Goal: Task Accomplishment & Management: Manage account settings

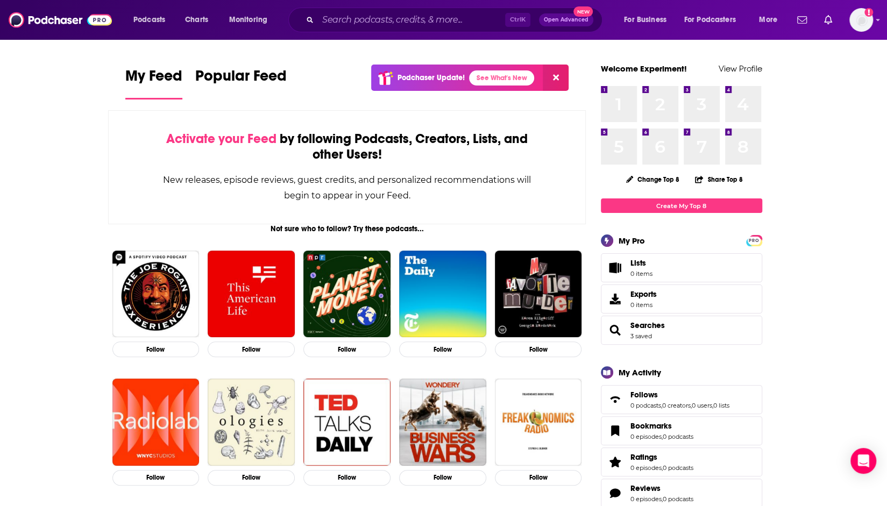
click at [195, 20] on span "Charts" at bounding box center [196, 19] width 23 height 15
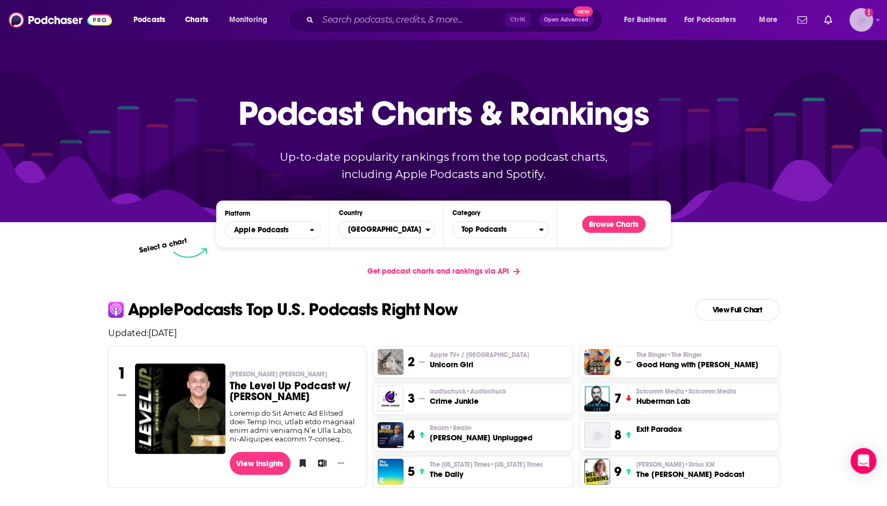
click at [863, 20] on img "Logged in as ExperimentPublicist" at bounding box center [862, 20] width 24 height 24
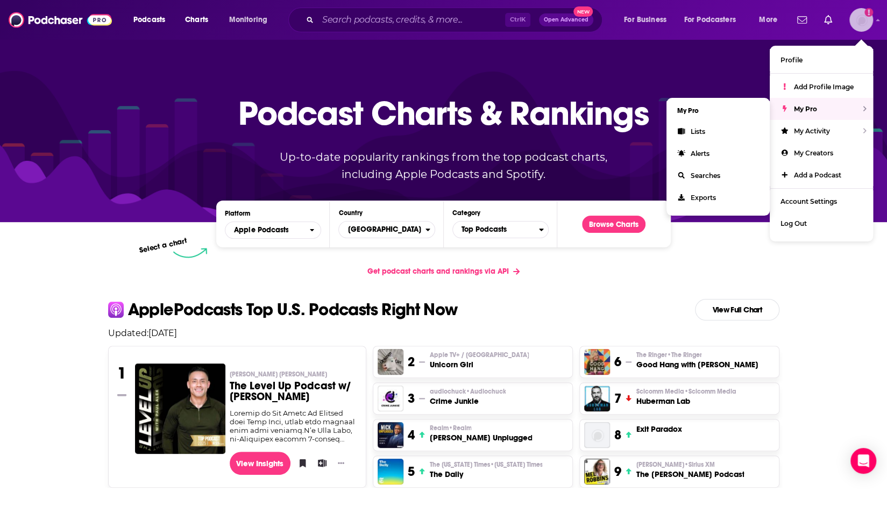
click at [801, 109] on span "My Pro" at bounding box center [805, 109] width 23 height 8
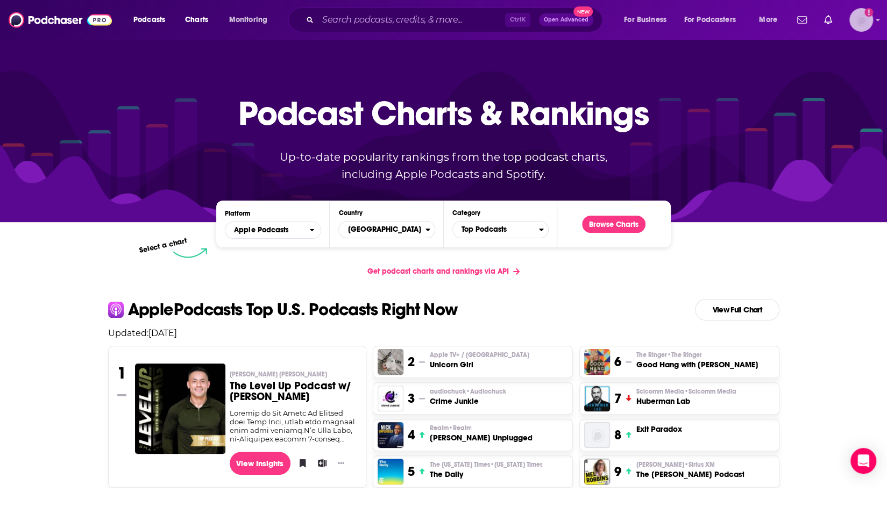
click at [859, 20] on img "Logged in as ExperimentPublicist" at bounding box center [862, 20] width 24 height 24
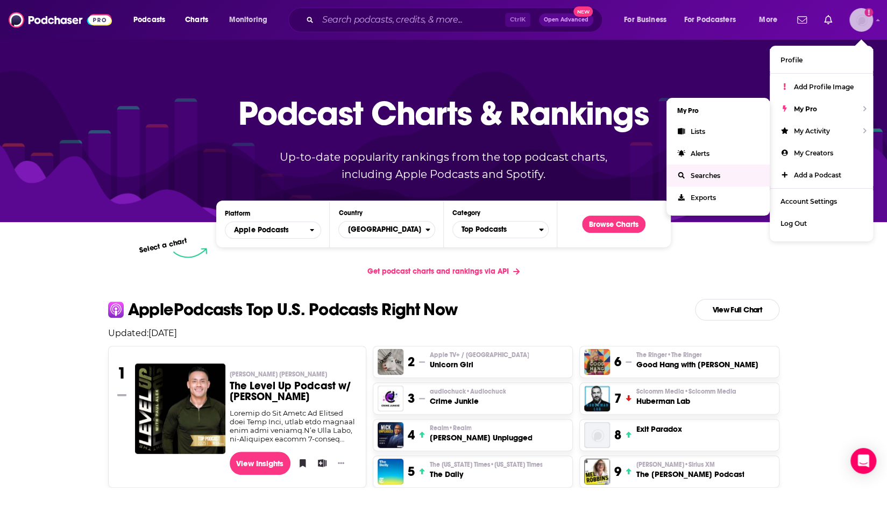
click at [701, 177] on span "Searches" at bounding box center [706, 176] width 30 height 8
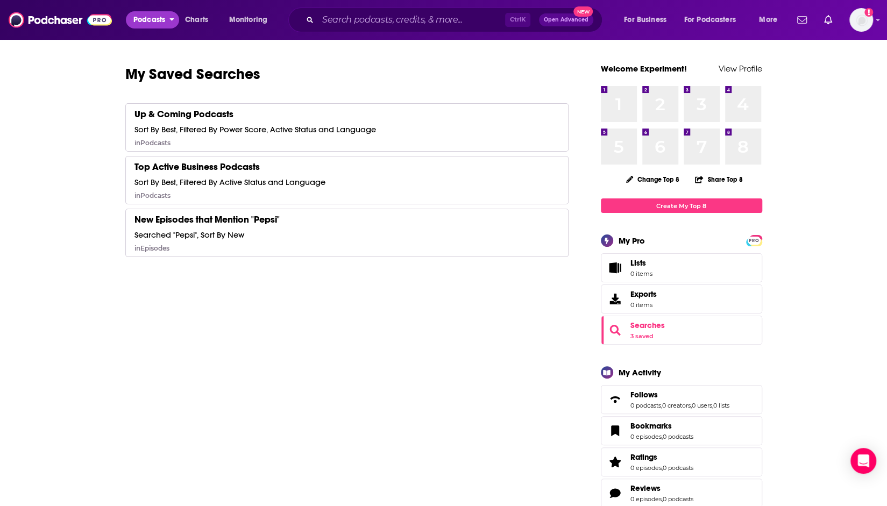
click at [170, 20] on button "Podcasts" at bounding box center [152, 19] width 53 height 17
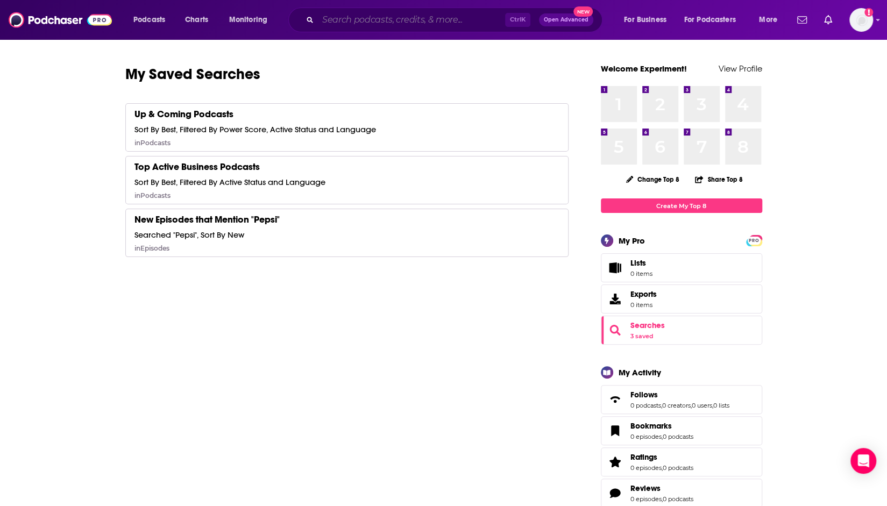
click at [379, 18] on input "Search podcasts, credits, & more..." at bounding box center [411, 19] width 187 height 17
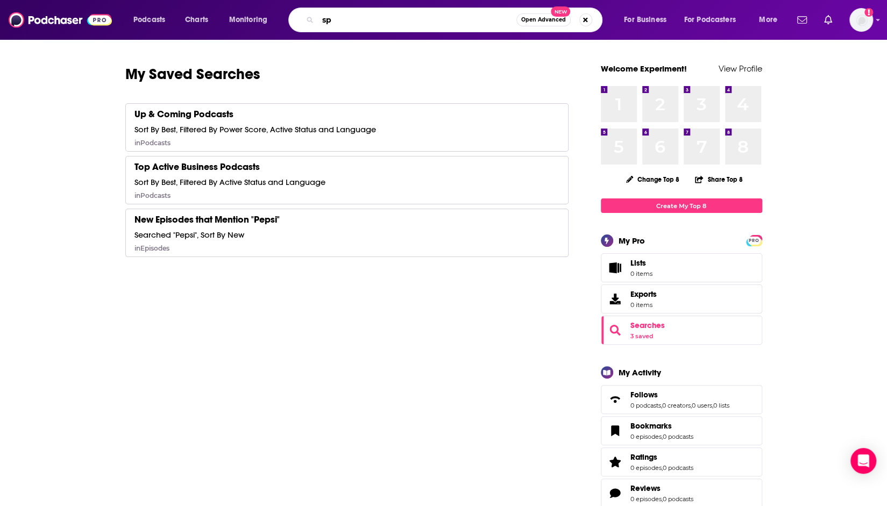
type input "s"
type input "science"
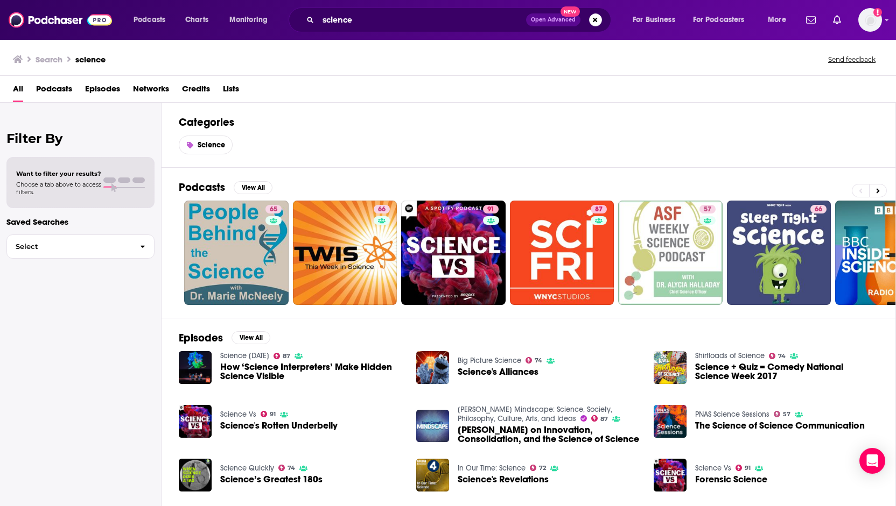
click at [31, 187] on span "Choose a tab above to access filters." at bounding box center [58, 188] width 85 height 15
click at [53, 89] on span "Podcasts" at bounding box center [54, 91] width 36 height 22
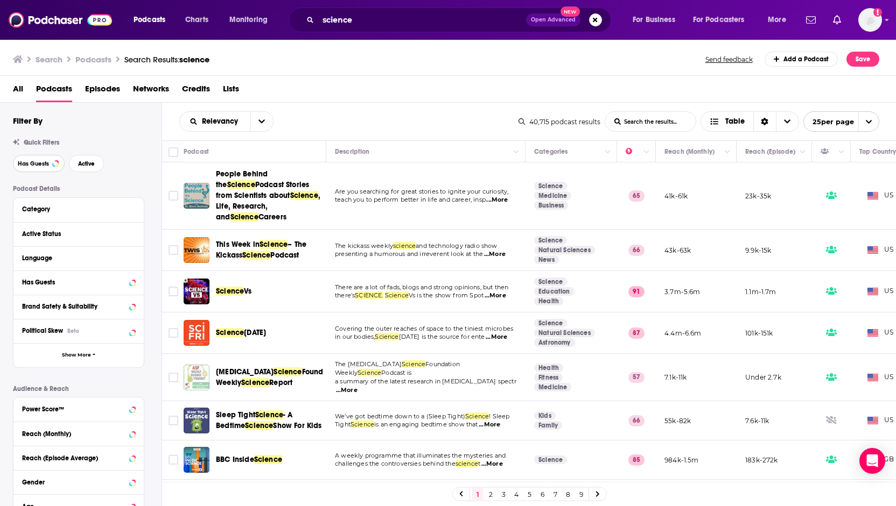
click at [33, 163] on span "Has Guests" at bounding box center [33, 164] width 31 height 6
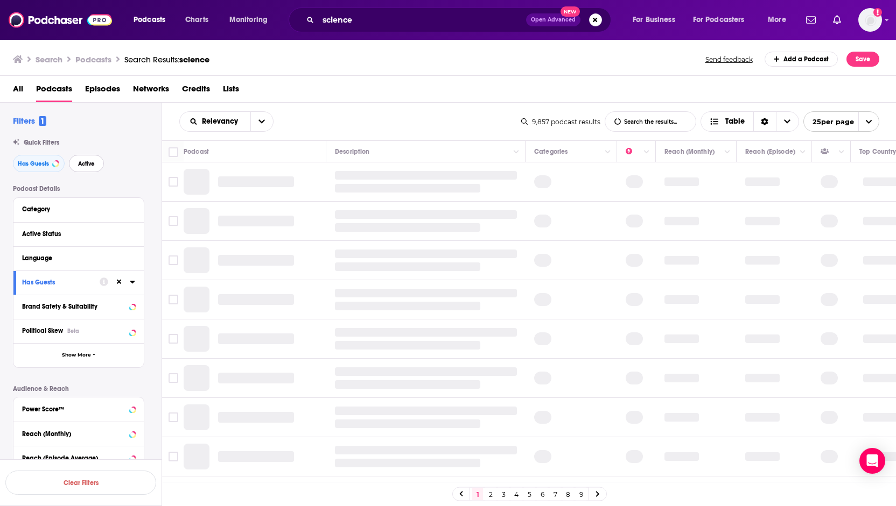
click at [92, 162] on span "Active" at bounding box center [86, 164] width 17 height 6
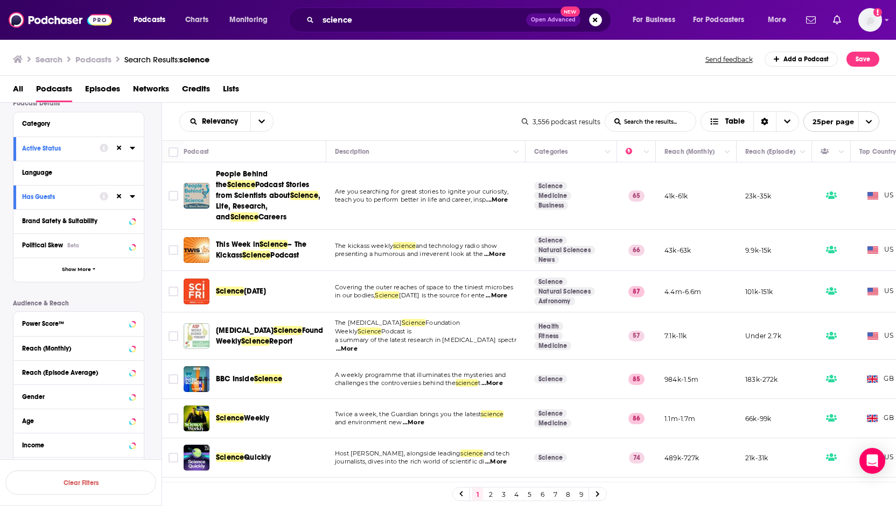
scroll to position [108, 0]
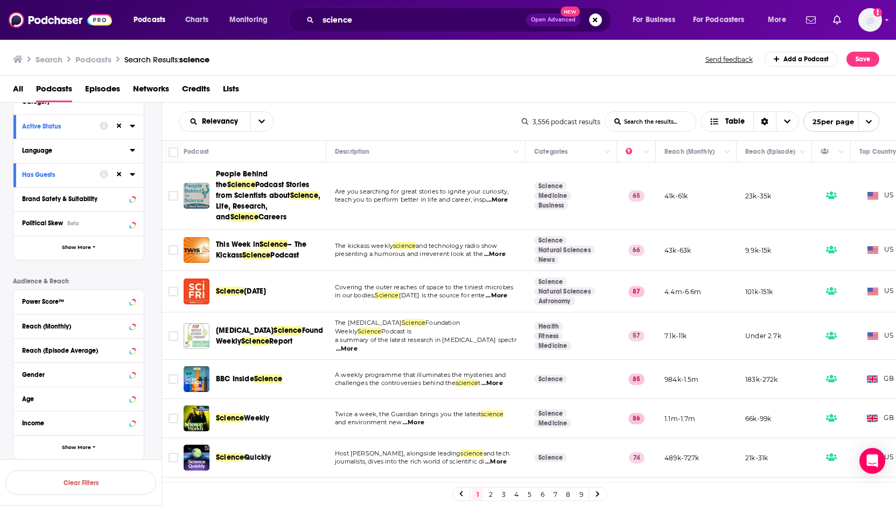
click at [132, 151] on icon at bounding box center [132, 150] width 5 height 3
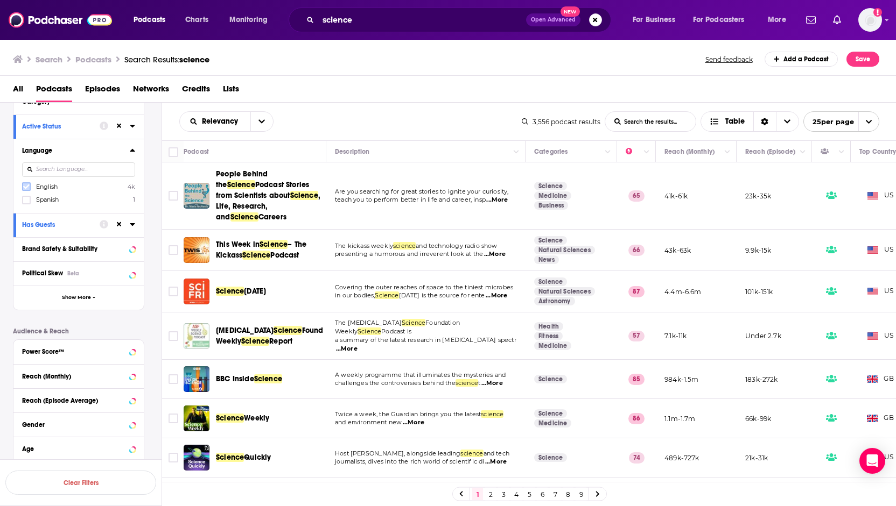
click at [27, 189] on icon at bounding box center [26, 187] width 6 height 6
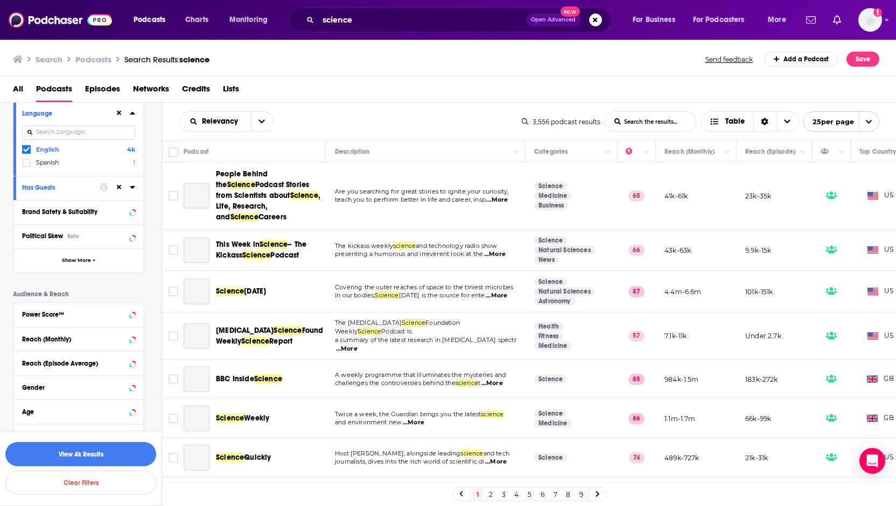
scroll to position [194, 0]
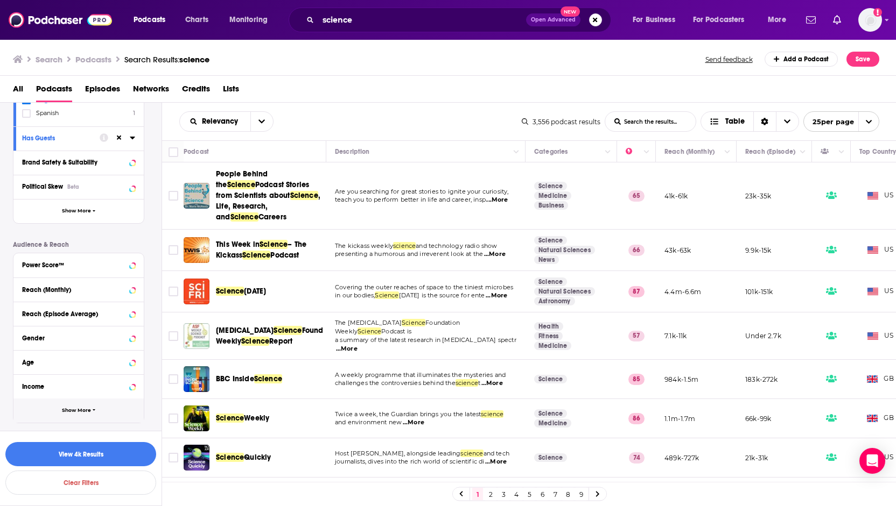
click at [87, 412] on span "Show More" at bounding box center [76, 411] width 29 height 6
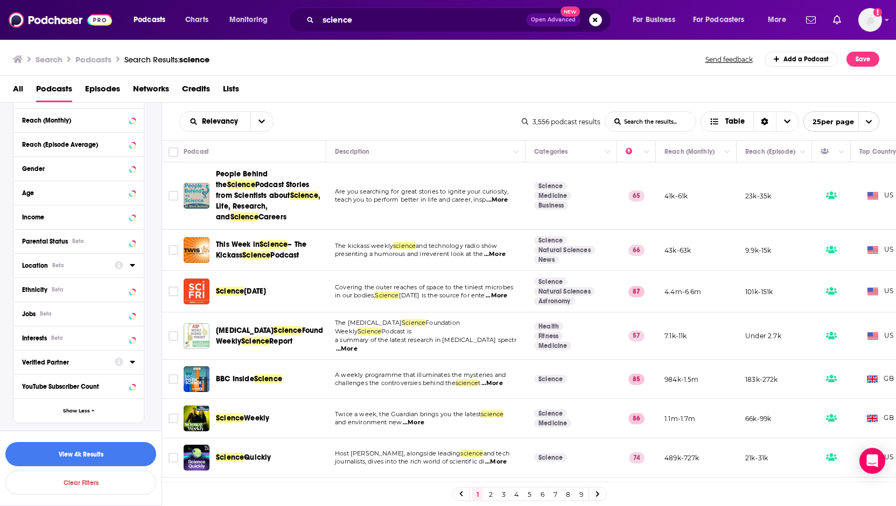
click at [132, 265] on icon at bounding box center [132, 265] width 5 height 3
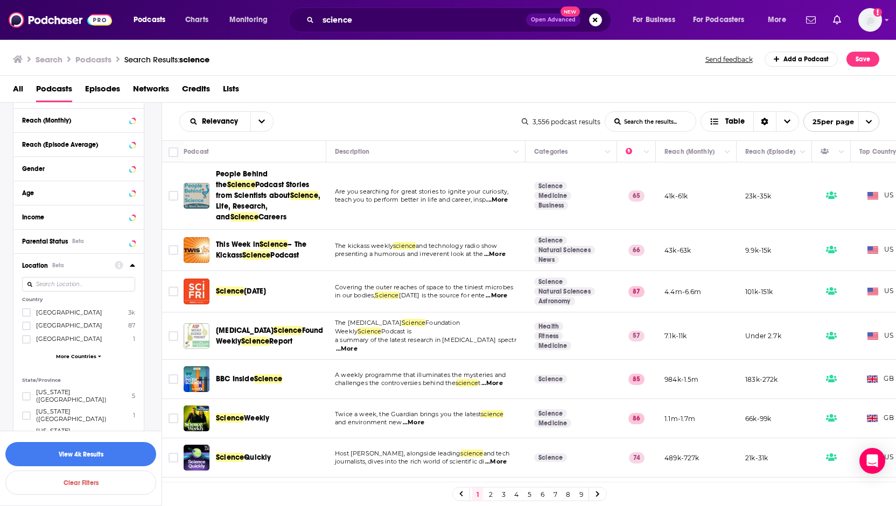
click at [132, 265] on icon at bounding box center [132, 265] width 5 height 3
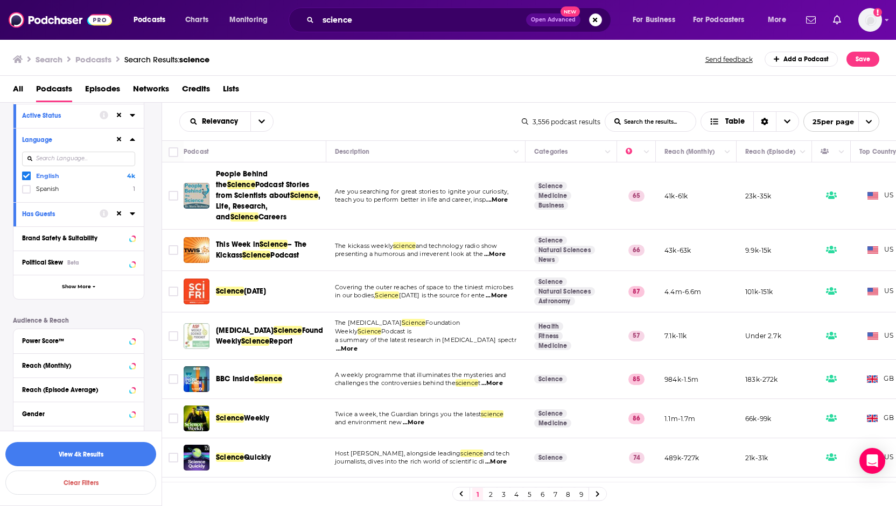
scroll to position [0, 0]
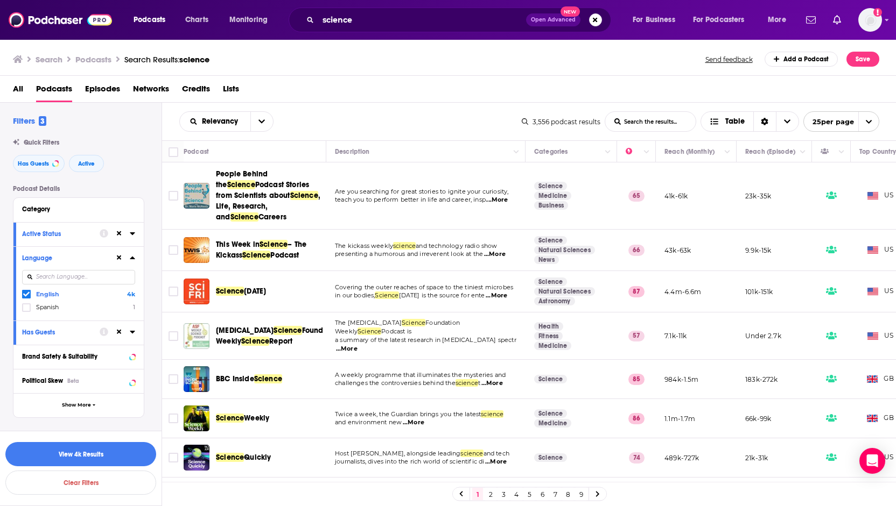
click at [655, 121] on input "List Search Input" at bounding box center [650, 121] width 90 height 19
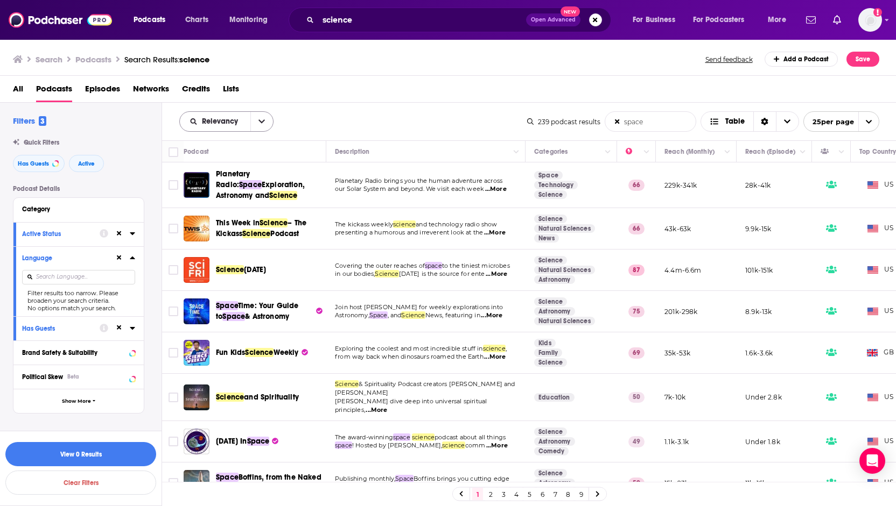
type input "space"
click at [265, 121] on button "open menu" at bounding box center [261, 121] width 23 height 19
click at [265, 121] on button "close menu" at bounding box center [261, 121] width 23 height 19
click at [457, 321] on td "Join host [PERSON_NAME] for weekly explorations into Astronomy, Space , and Sci…" at bounding box center [425, 311] width 199 height 41
click at [263, 121] on icon "open menu" at bounding box center [261, 122] width 6 height 8
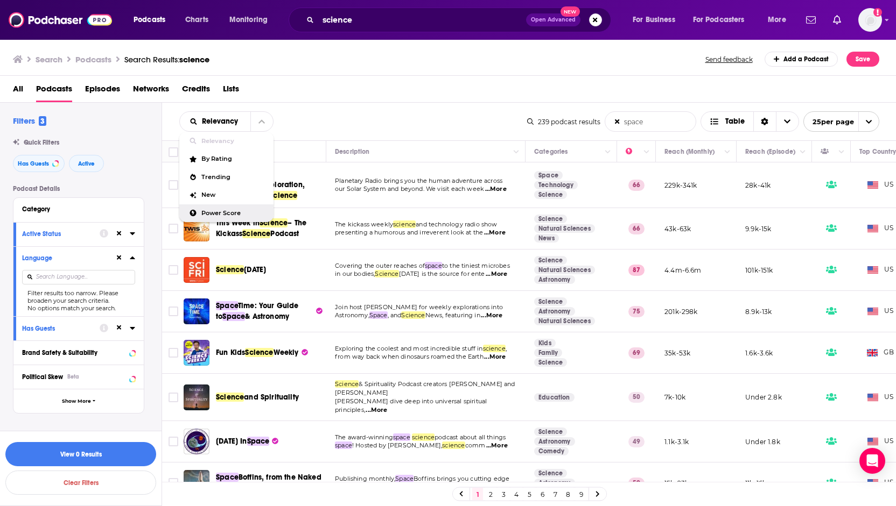
click at [213, 210] on span "Power Score" at bounding box center [233, 213] width 64 height 6
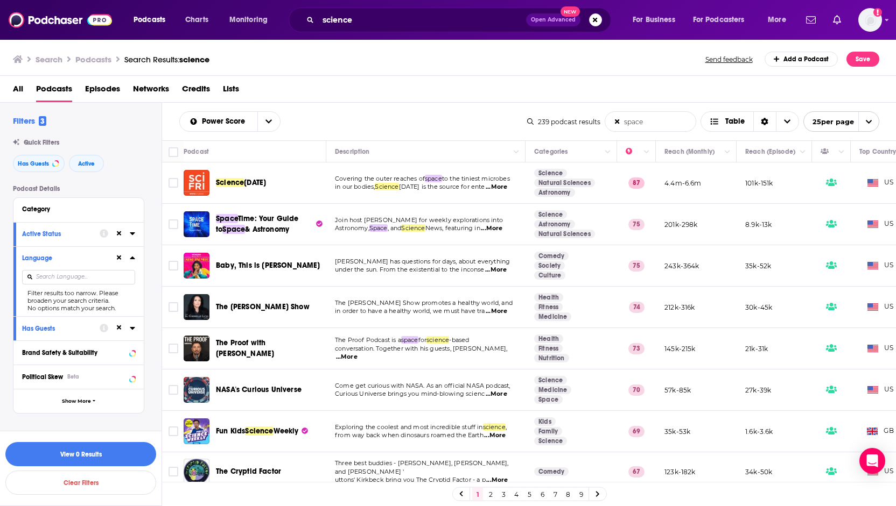
click at [662, 119] on input "space" at bounding box center [650, 121] width 90 height 19
click at [572, 118] on div "239 podcast results" at bounding box center [563, 122] width 73 height 8
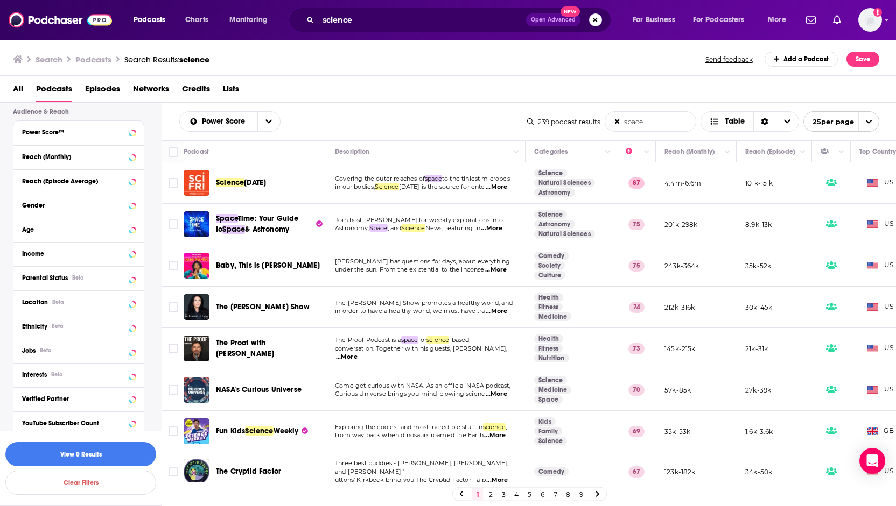
scroll to position [360, 0]
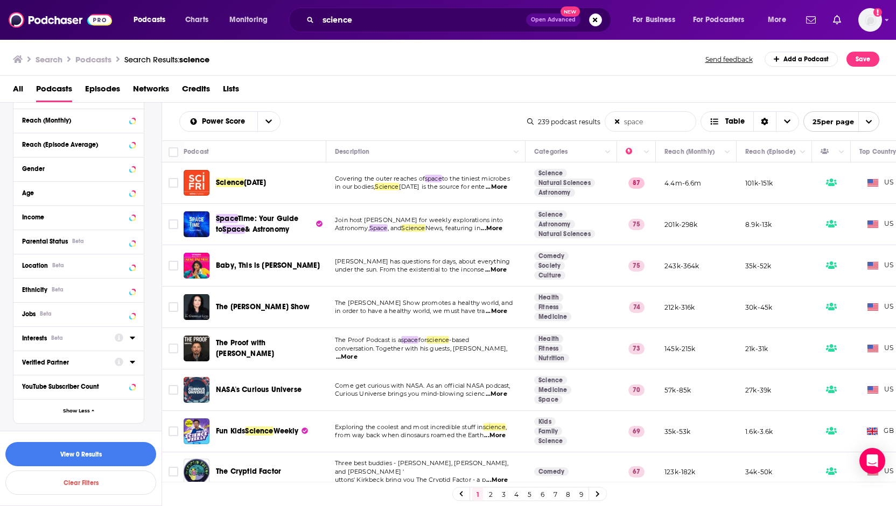
click at [131, 338] on icon at bounding box center [132, 338] width 5 height 9
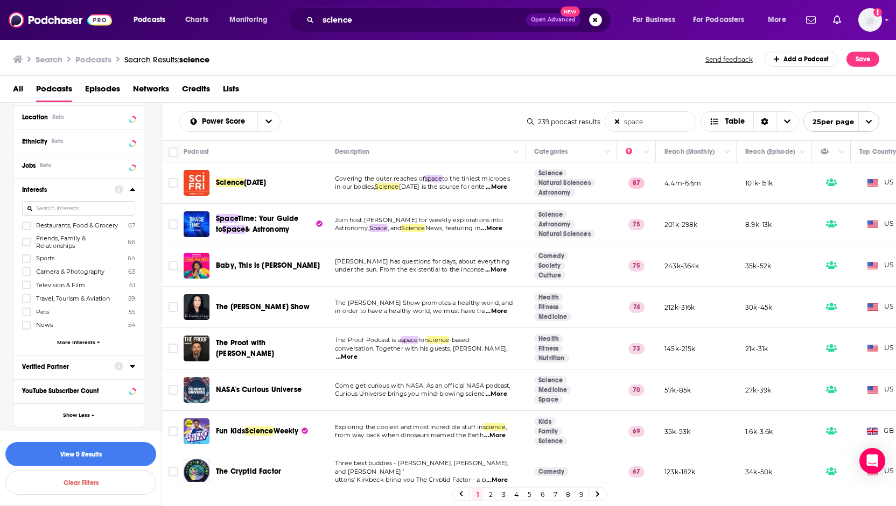
scroll to position [509, 0]
click at [95, 339] on button "More Interests" at bounding box center [78, 342] width 113 height 6
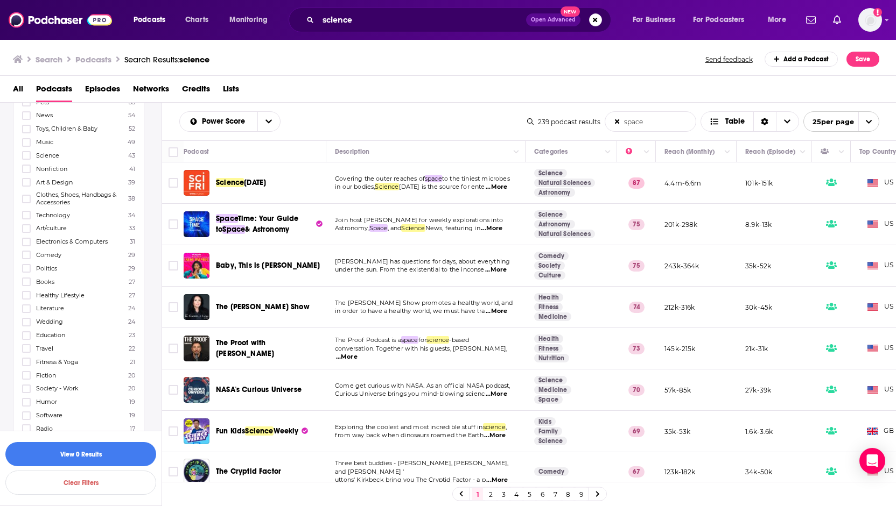
scroll to position [724, 0]
click at [26, 272] on icon at bounding box center [26, 275] width 6 height 6
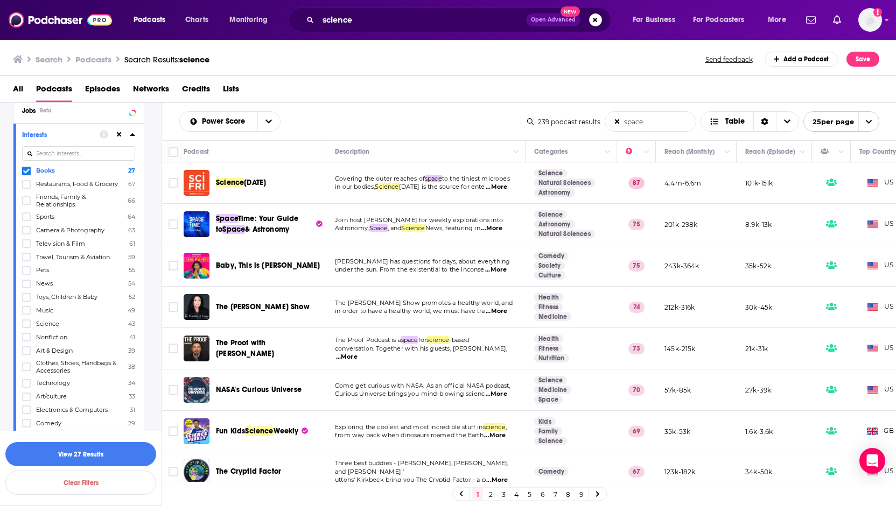
scroll to position [617, 0]
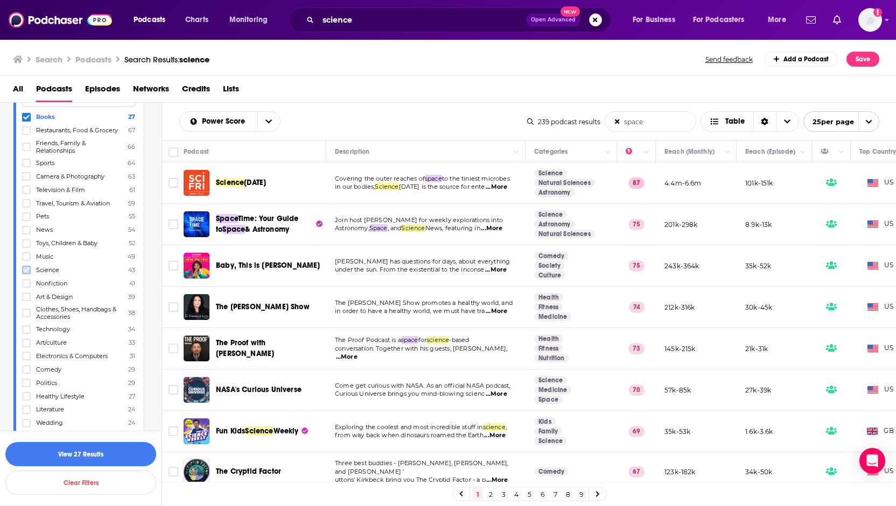
click at [27, 267] on icon at bounding box center [26, 270] width 6 height 6
click at [27, 280] on icon at bounding box center [26, 283] width 6 height 6
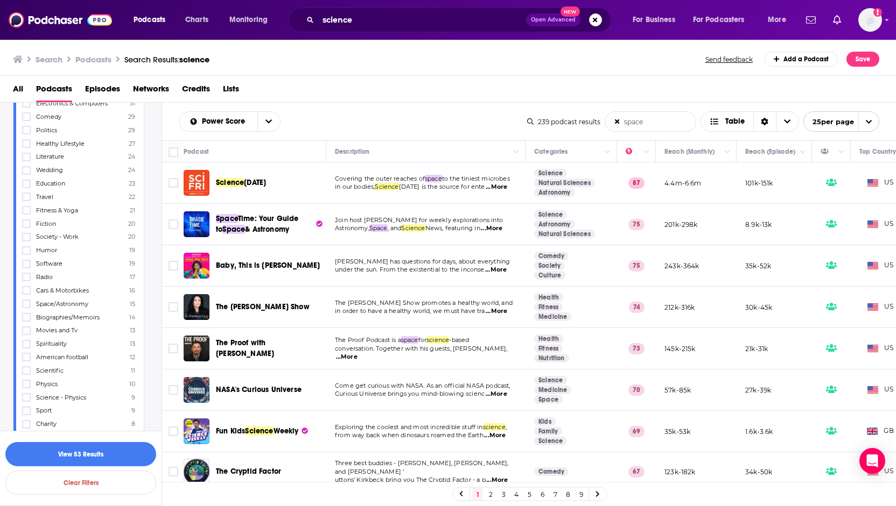
scroll to position [886, 0]
click at [27, 285] on icon at bounding box center [26, 288] width 6 height 6
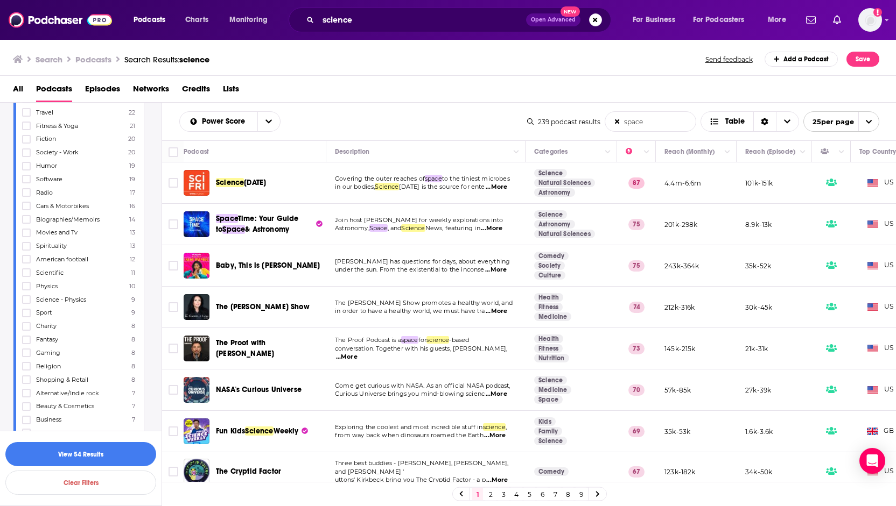
scroll to position [940, 0]
click at [24, 311] on icon at bounding box center [26, 314] width 6 height 6
click at [27, 325] on icon at bounding box center [26, 328] width 6 height 6
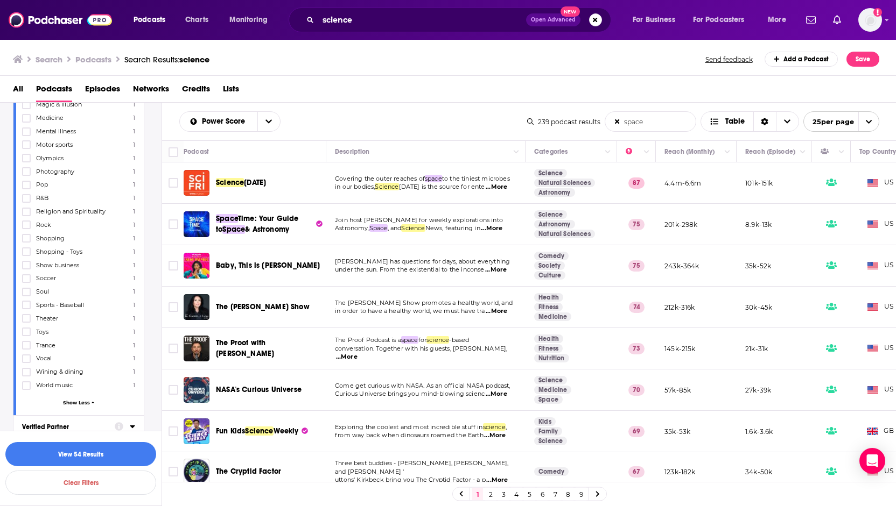
scroll to position [2252, 0]
click at [82, 456] on button "View 54 Results" at bounding box center [80, 454] width 151 height 24
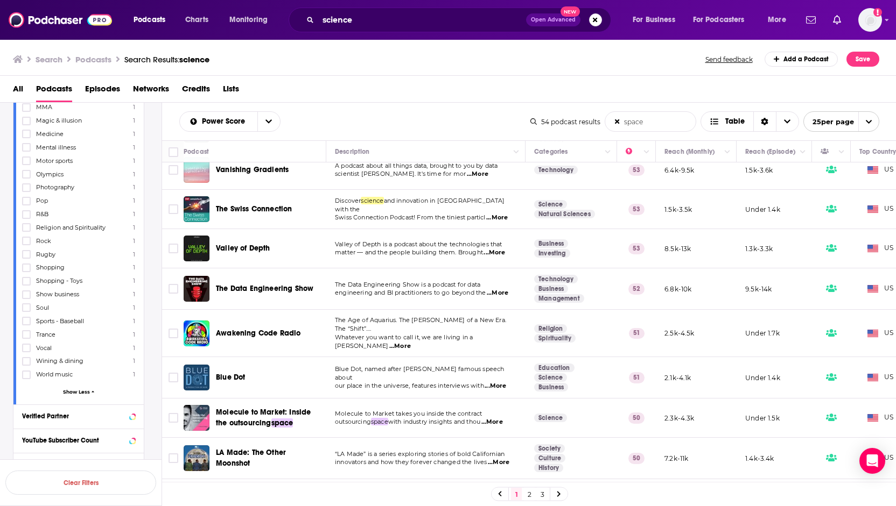
scroll to position [646, 0]
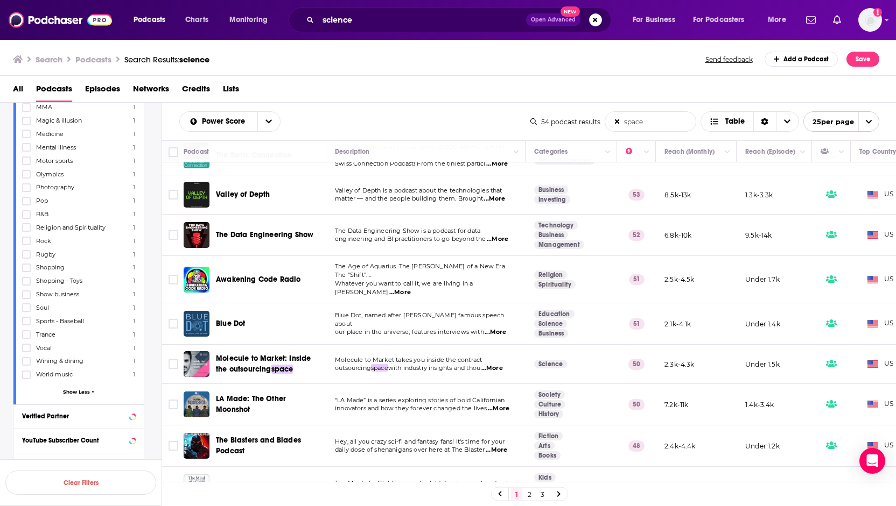
click at [498, 328] on span "...More" at bounding box center [495, 332] width 22 height 9
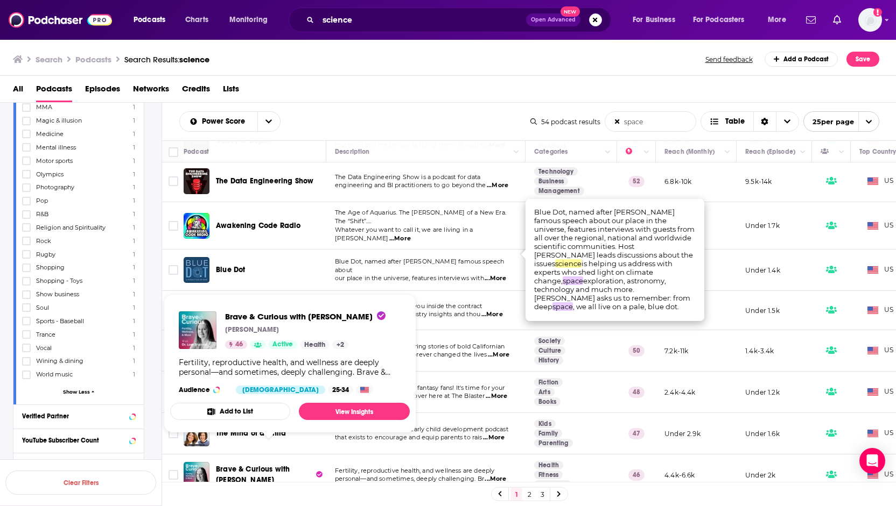
scroll to position [708, 0]
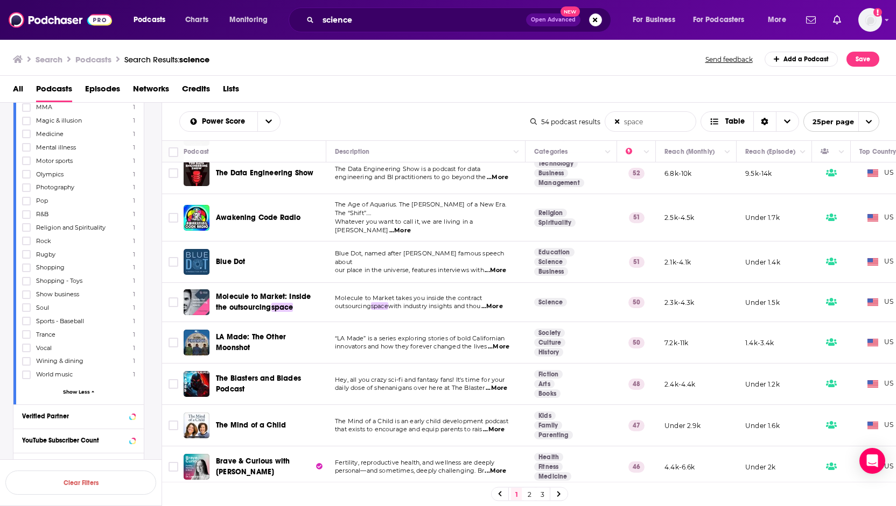
click at [558, 496] on icon at bounding box center [558, 494] width 3 height 5
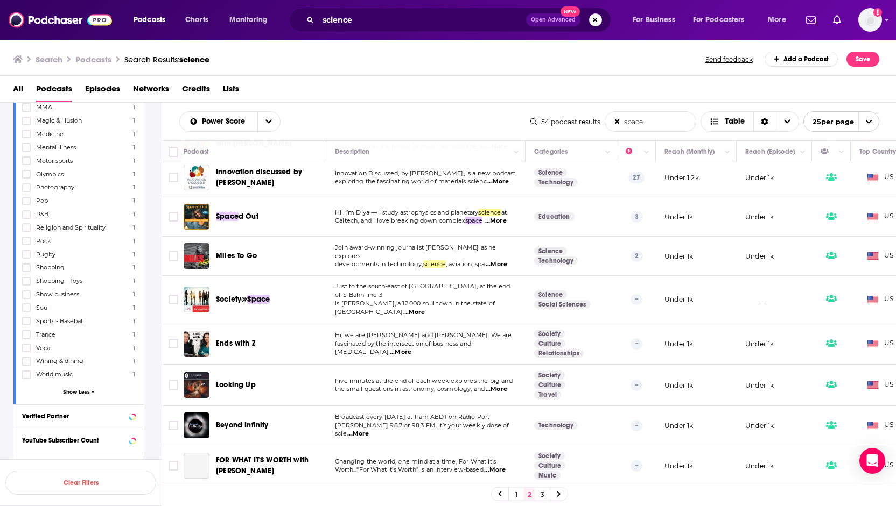
scroll to position [690, 0]
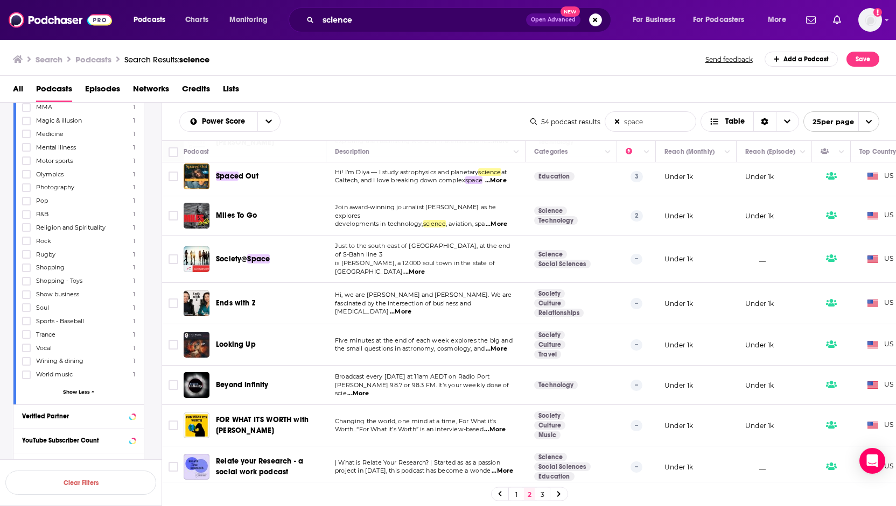
click at [544, 497] on link "3" at bounding box center [542, 494] width 11 height 13
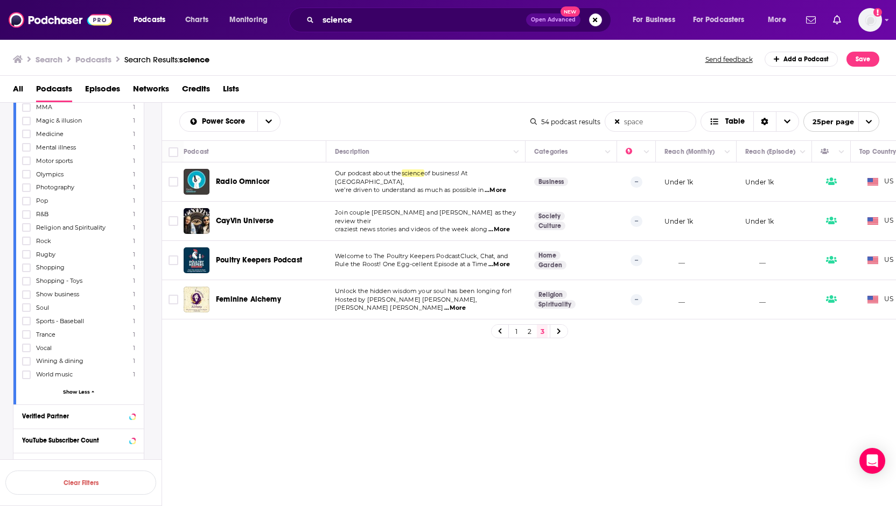
click at [517, 338] on link "1" at bounding box center [516, 331] width 11 height 13
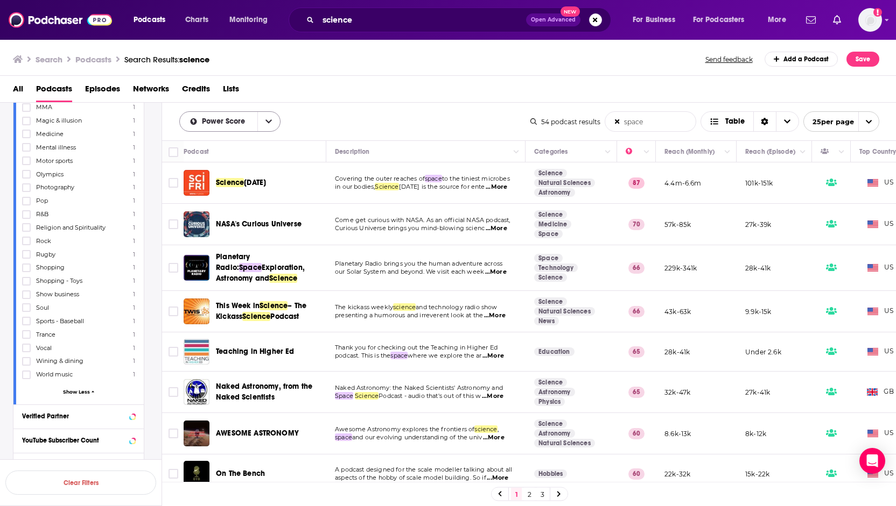
click at [268, 120] on icon "open menu" at bounding box center [268, 122] width 6 height 8
click at [235, 138] on span "Relevancy" at bounding box center [236, 141] width 71 height 6
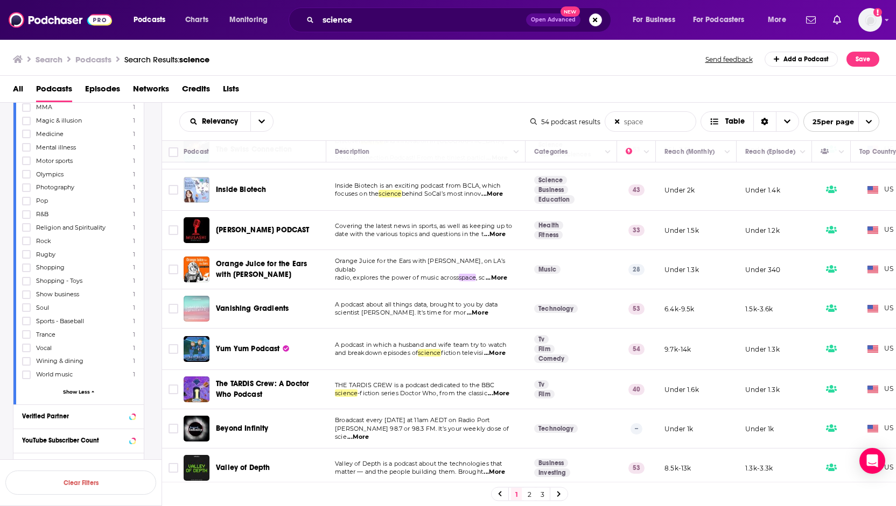
scroll to position [693, 83]
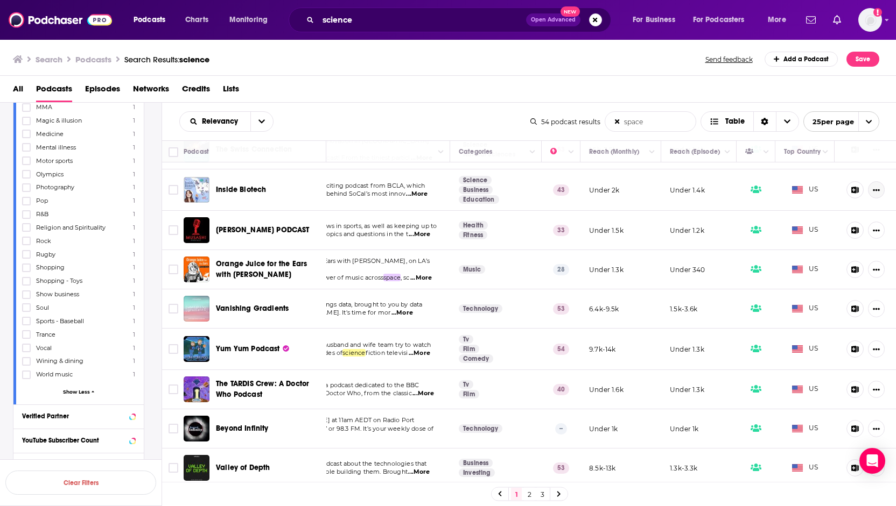
click at [872, 187] on icon "Show More Button" at bounding box center [875, 190] width 7 height 7
click at [851, 187] on icon at bounding box center [855, 190] width 8 height 7
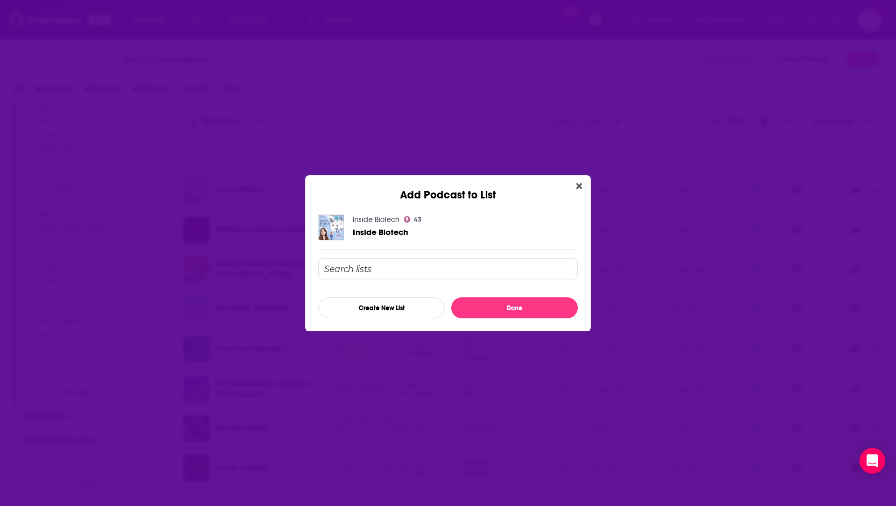
click at [578, 188] on icon "Close" at bounding box center [579, 186] width 6 height 6
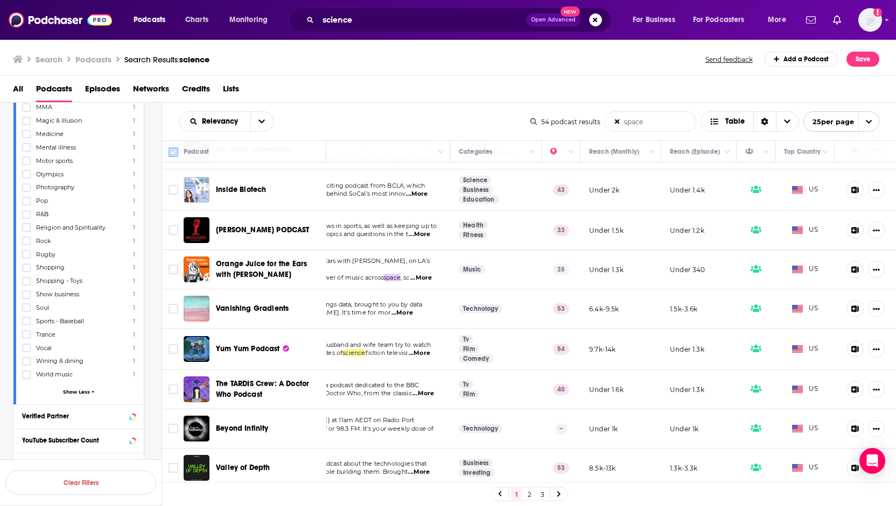
click at [174, 158] on icon at bounding box center [173, 152] width 13 height 13
click at [174, 151] on input "Toggle select all" at bounding box center [173, 152] width 10 height 10
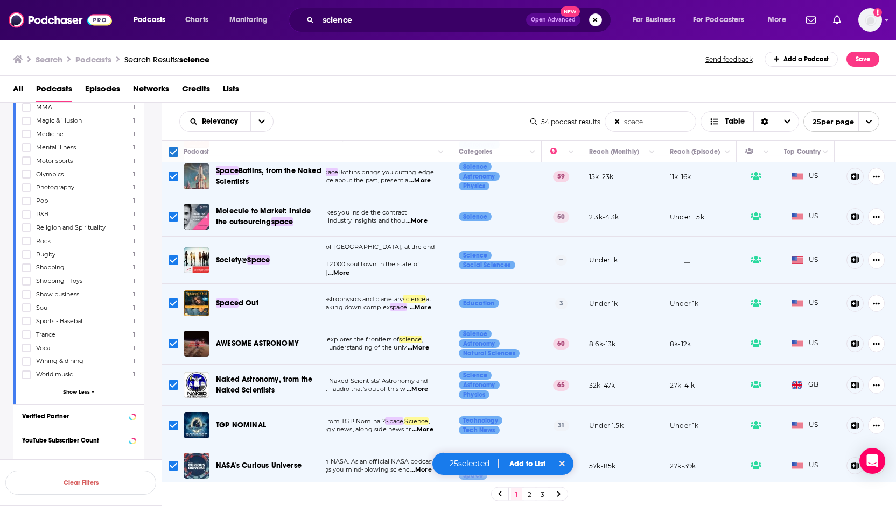
scroll to position [0, 83]
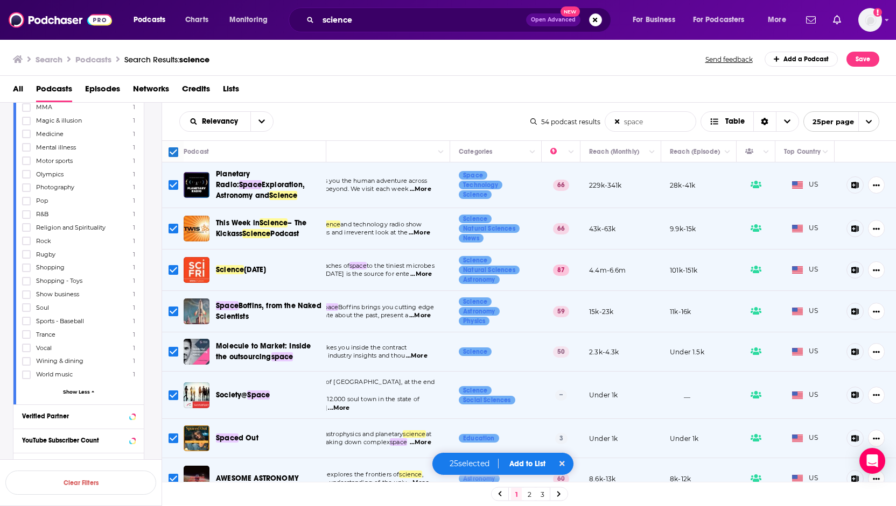
click at [868, 120] on icon "open menu" at bounding box center [868, 121] width 7 height 7
click at [828, 177] on button "100 per page" at bounding box center [841, 176] width 75 height 17
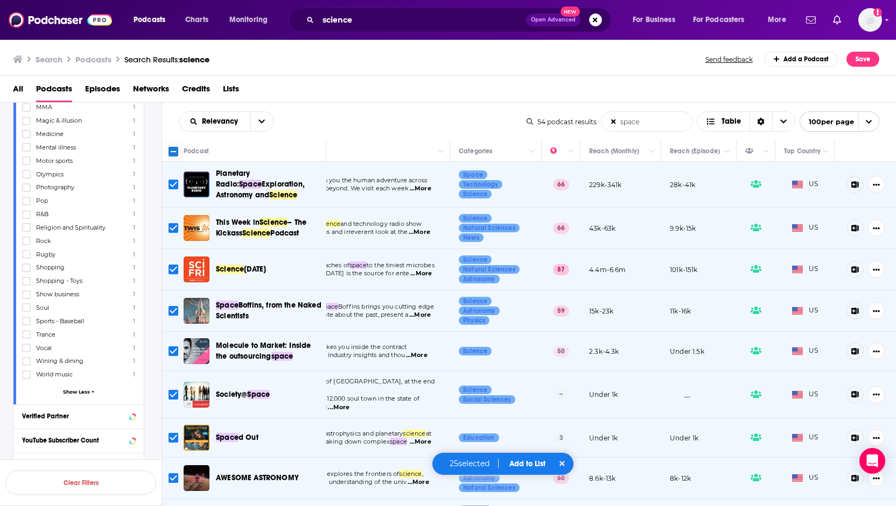
click at [174, 152] on input "Toggle select all" at bounding box center [173, 152] width 10 height 10
checkbox input "true"
click at [538, 464] on button "Add to List" at bounding box center [527, 464] width 53 height 9
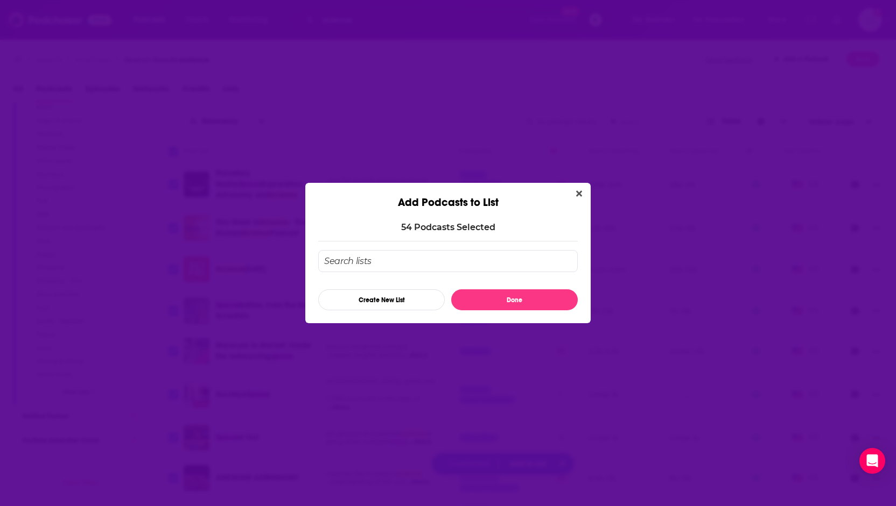
click at [372, 258] on input "Add Podcast To List" at bounding box center [447, 261] width 259 height 22
type input "Facing Infinity"
click at [378, 302] on button "Create New List" at bounding box center [381, 300] width 126 height 21
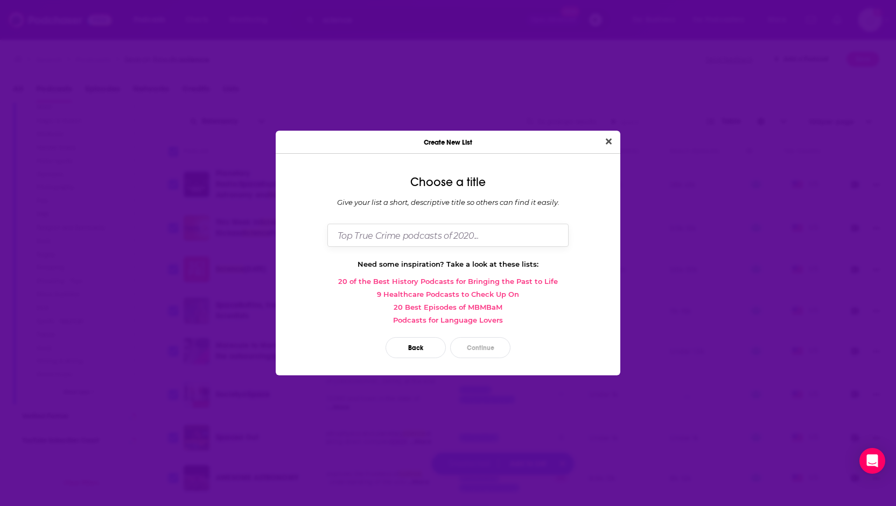
click at [409, 235] on input "Dialog" at bounding box center [447, 235] width 241 height 23
type input "Facing Infinity"
click at [477, 349] on button "Continue" at bounding box center [480, 347] width 60 height 21
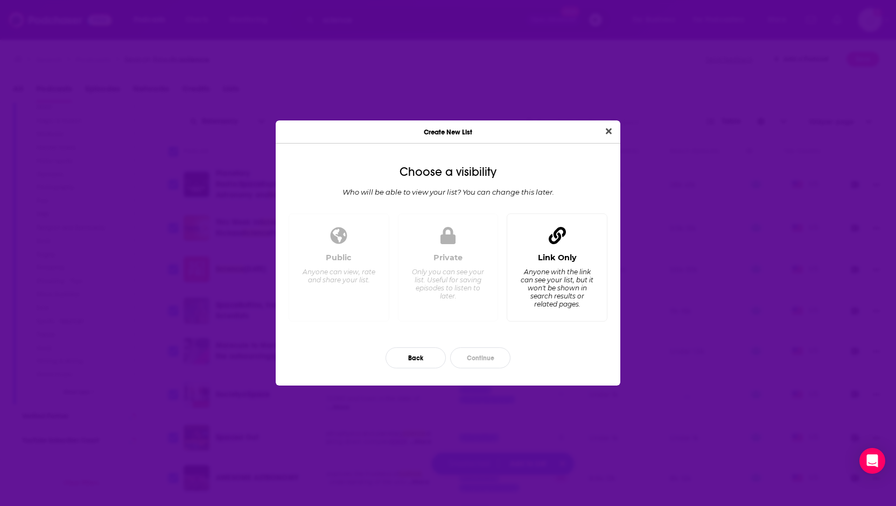
click at [560, 294] on div "Anyone with the link can see your list, but it won't be shown in search results…" at bounding box center [557, 288] width 74 height 40
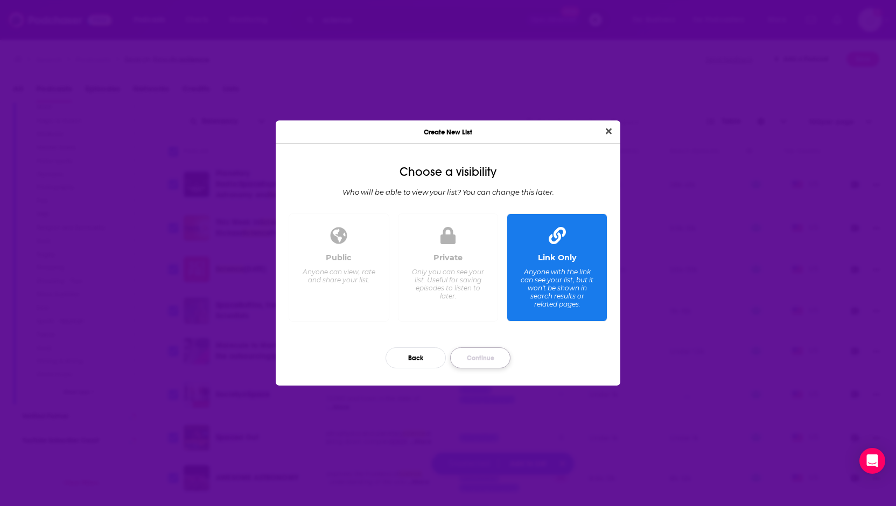
click at [481, 358] on button "Continue" at bounding box center [480, 358] width 60 height 21
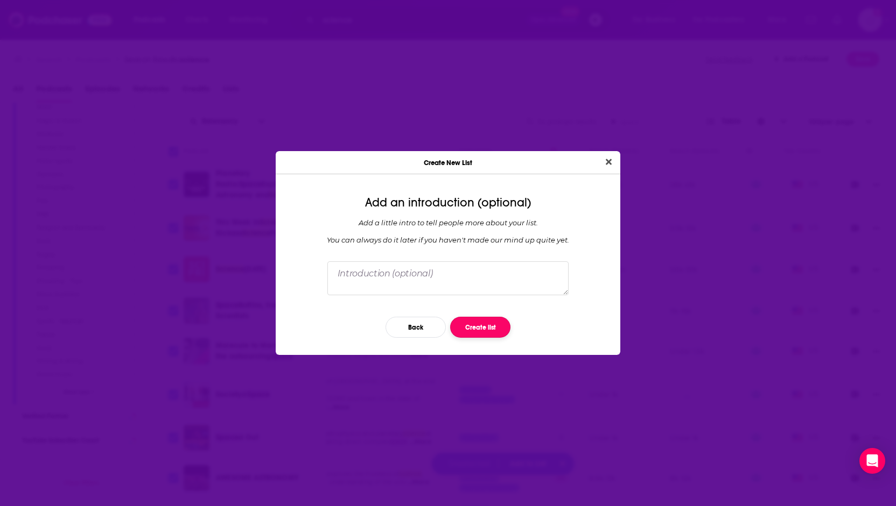
click at [474, 329] on button "Create list" at bounding box center [480, 327] width 60 height 21
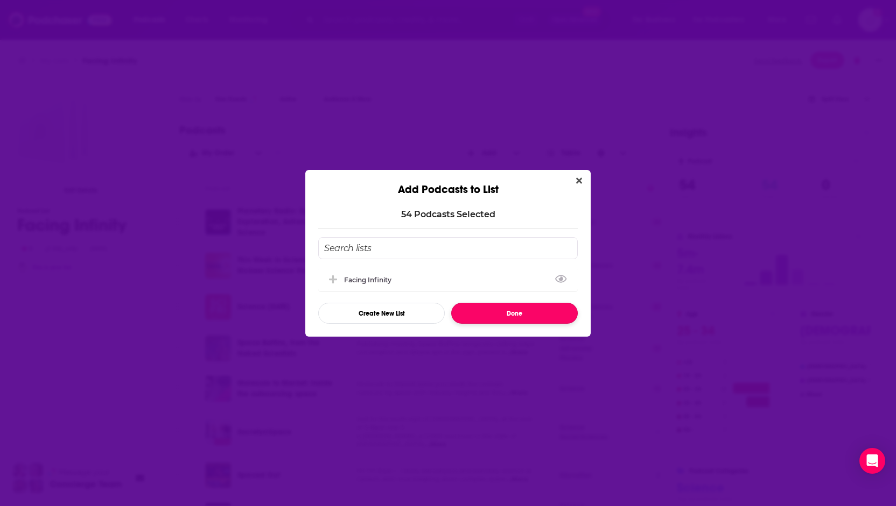
click at [520, 312] on button "Done" at bounding box center [514, 313] width 126 height 21
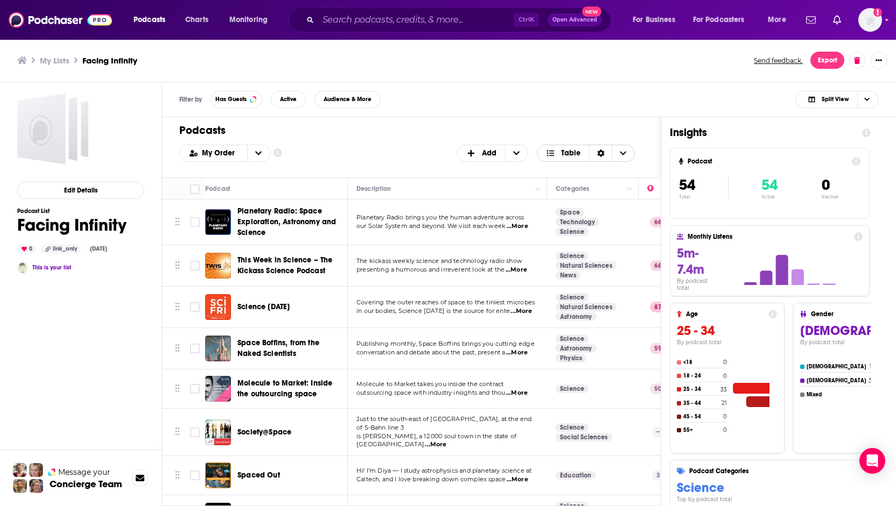
click at [628, 152] on span "Choose View" at bounding box center [622, 153] width 23 height 16
click at [60, 370] on div "Edit Details Podcast List Facing Infinity 0 link_only [DATE] This is your list" at bounding box center [80, 342] width 127 height 497
click at [193, 220] on input "Toggle select row" at bounding box center [195, 222] width 10 height 10
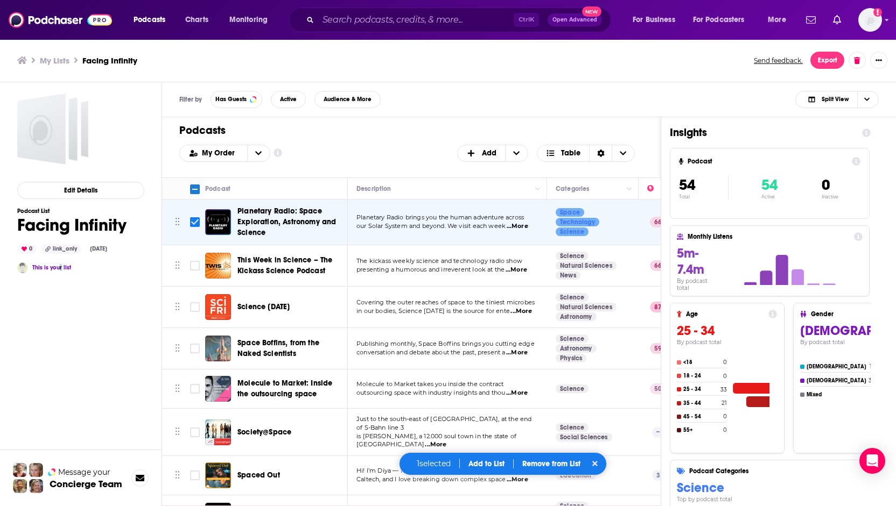
click at [192, 222] on input "Toggle select row" at bounding box center [195, 222] width 10 height 10
checkbox input "false"
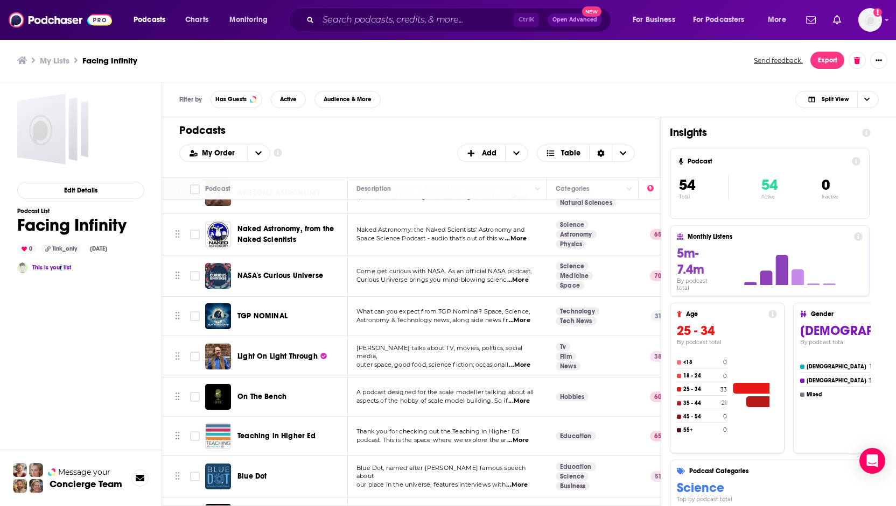
scroll to position [377, 0]
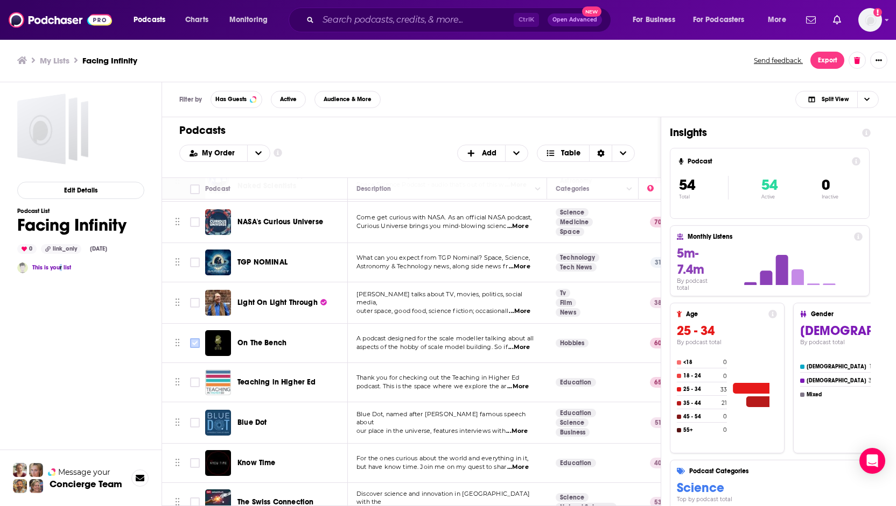
click at [198, 339] on input "Toggle select row" at bounding box center [195, 344] width 10 height 10
checkbox input "true"
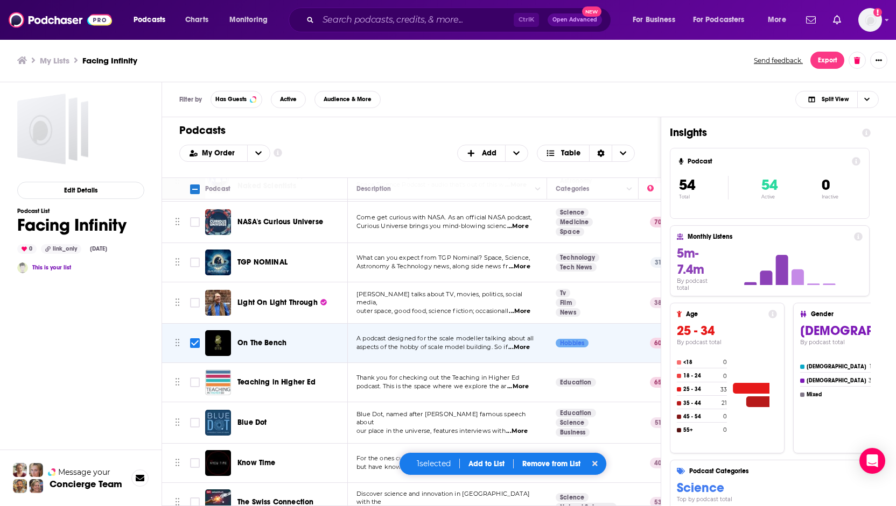
click at [525, 307] on span "...More" at bounding box center [520, 311] width 22 height 9
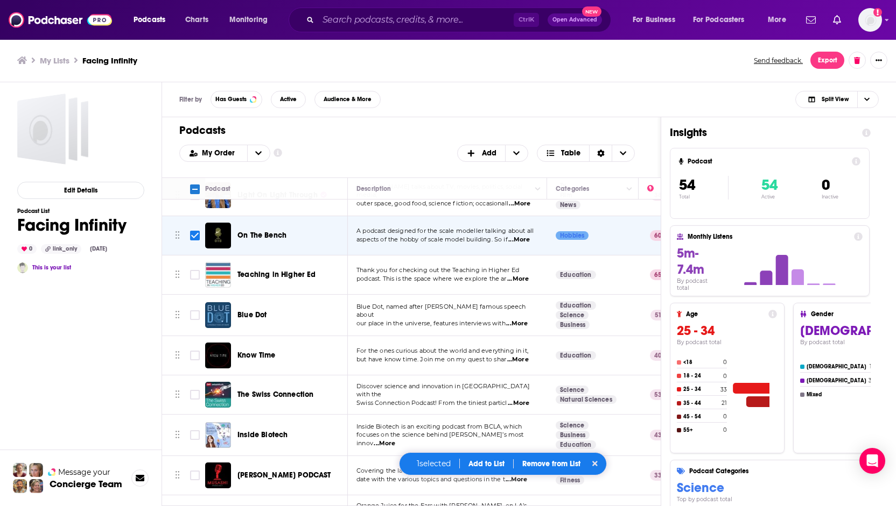
click at [521, 275] on span "...More" at bounding box center [518, 279] width 22 height 9
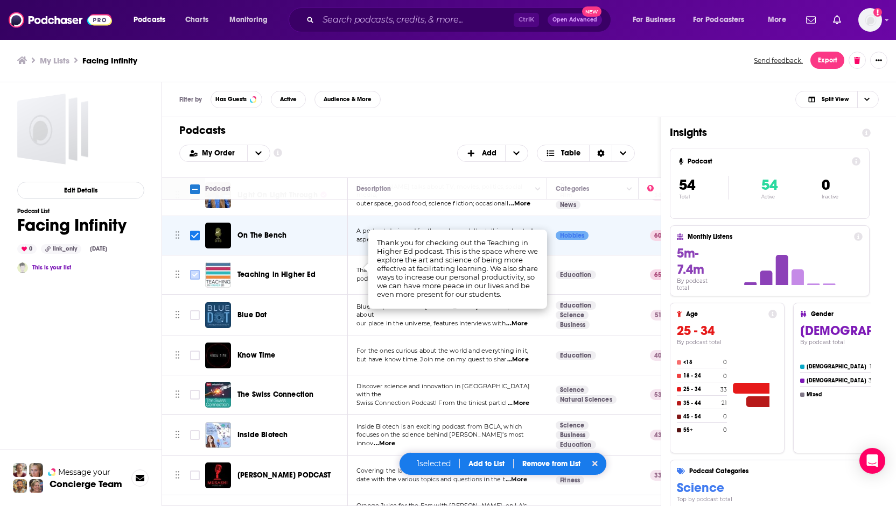
click at [196, 270] on input "Toggle select row" at bounding box center [195, 275] width 10 height 10
checkbox input "true"
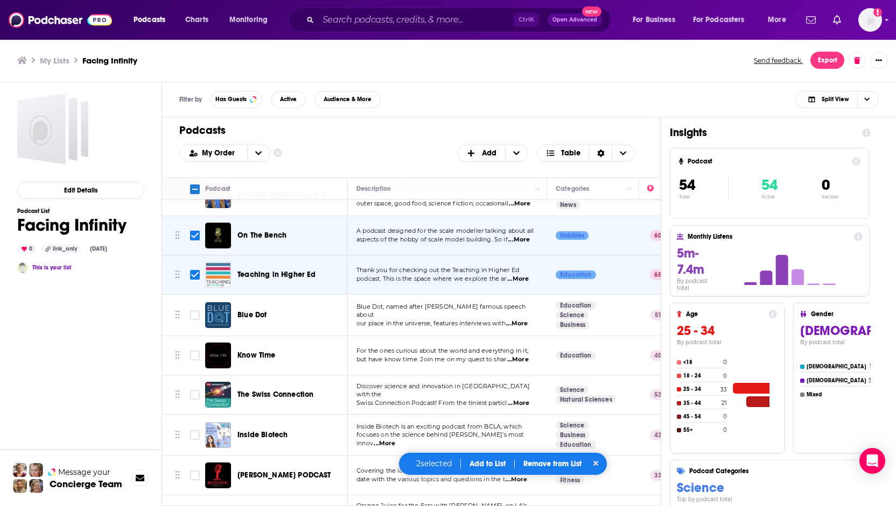
click at [527, 320] on span "...More" at bounding box center [517, 324] width 22 height 9
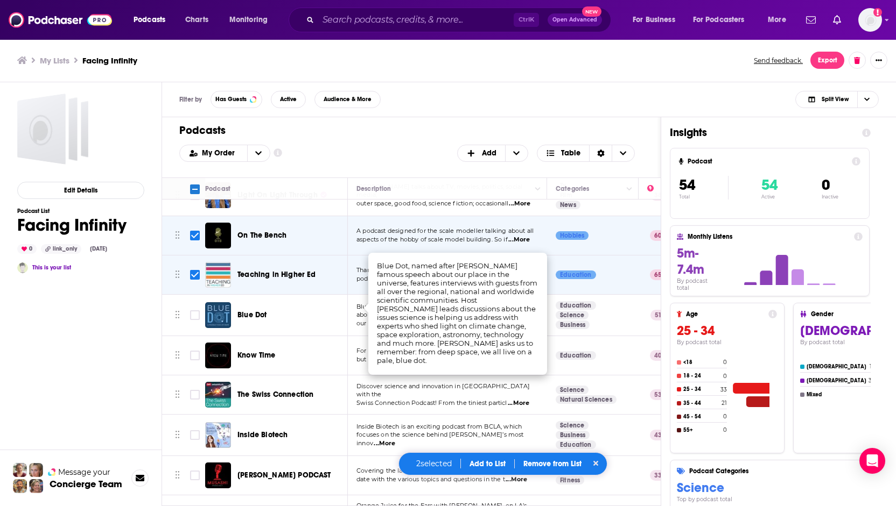
click at [134, 344] on div "Edit Details Podcast List Facing Infinity 0 link_only [DATE] This is your list" at bounding box center [80, 342] width 127 height 497
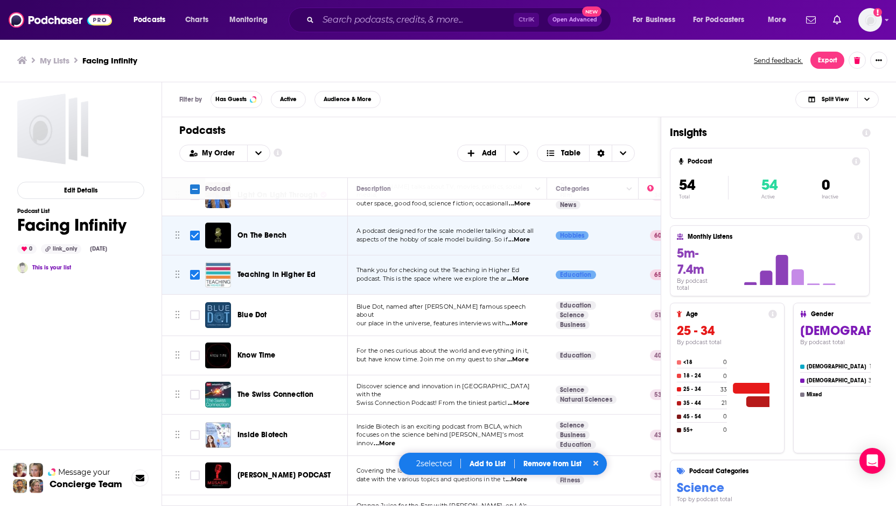
click at [516, 356] on span "...More" at bounding box center [518, 360] width 22 height 9
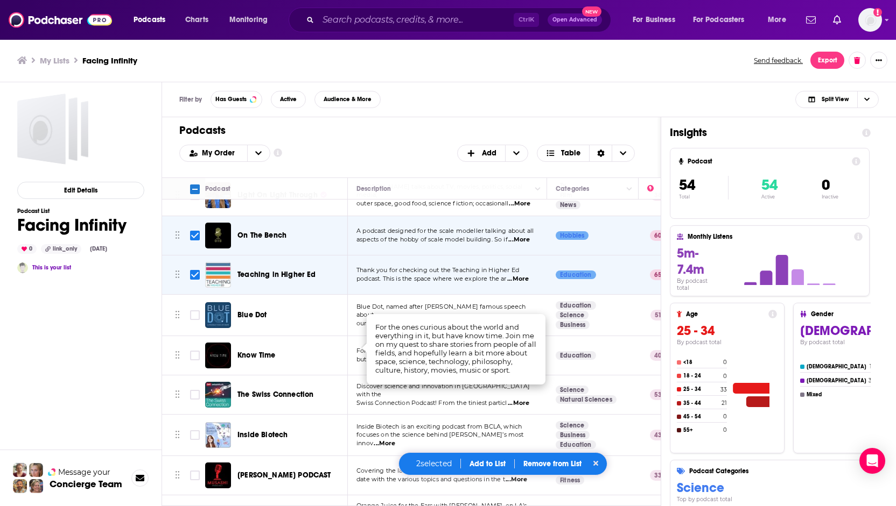
click at [143, 342] on div "Edit Details Podcast List Facing Infinity 0 link_only [DATE] This is your list" at bounding box center [80, 342] width 127 height 497
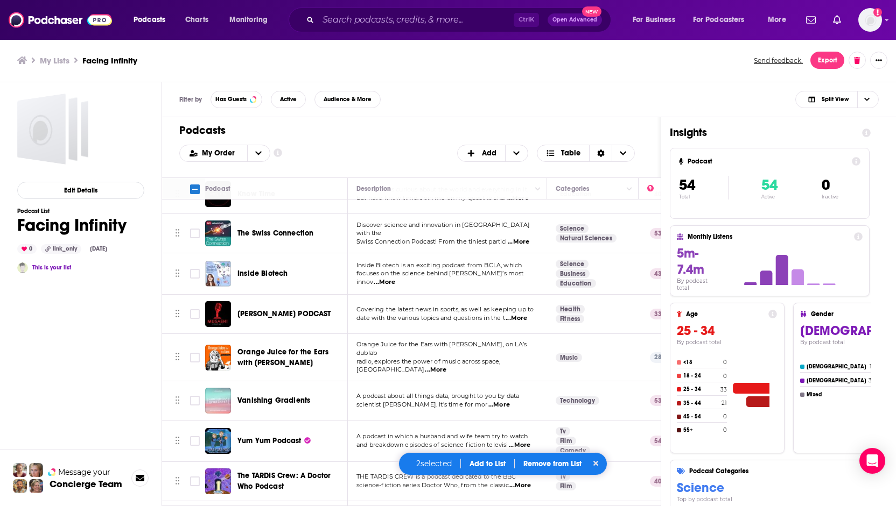
scroll to position [592, 0]
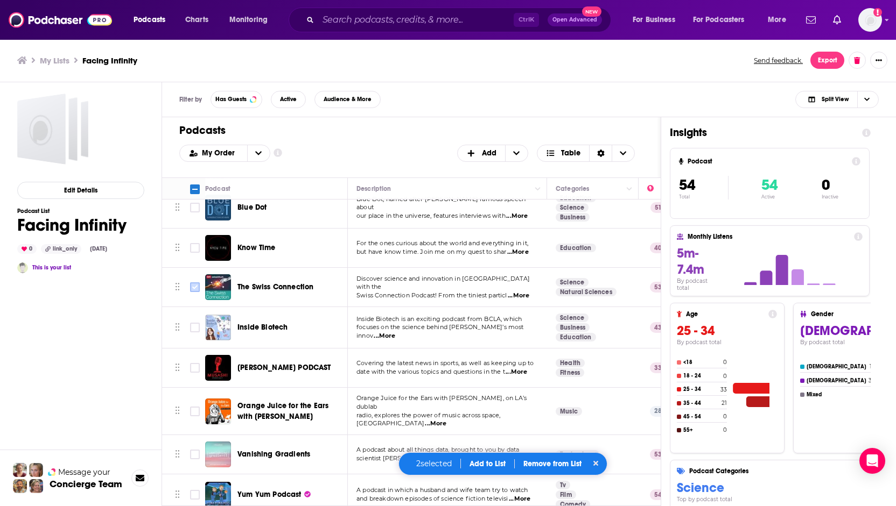
click at [193, 283] on input "Toggle select row" at bounding box center [195, 288] width 10 height 10
checkbox input "true"
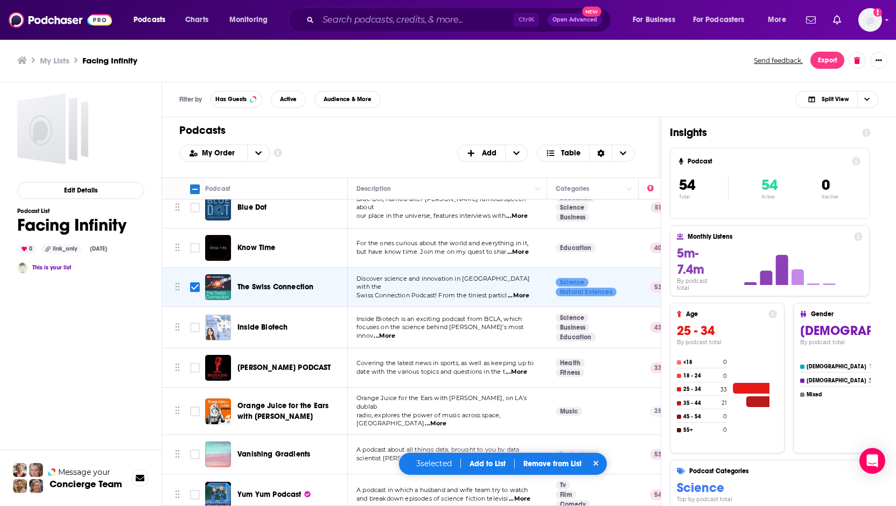
click at [395, 332] on span "...More" at bounding box center [384, 336] width 22 height 9
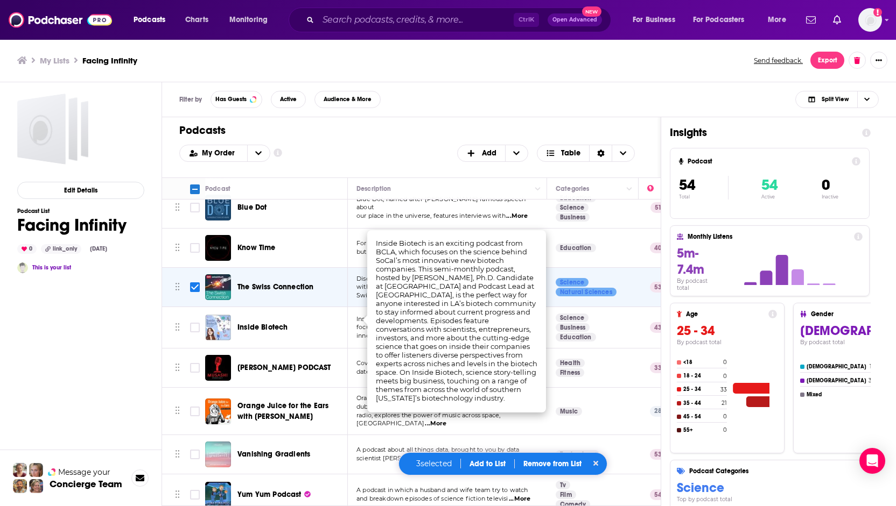
click at [124, 347] on div "Edit Details Podcast List Facing Infinity 0 link_only [DATE] This is your list" at bounding box center [80, 342] width 127 height 497
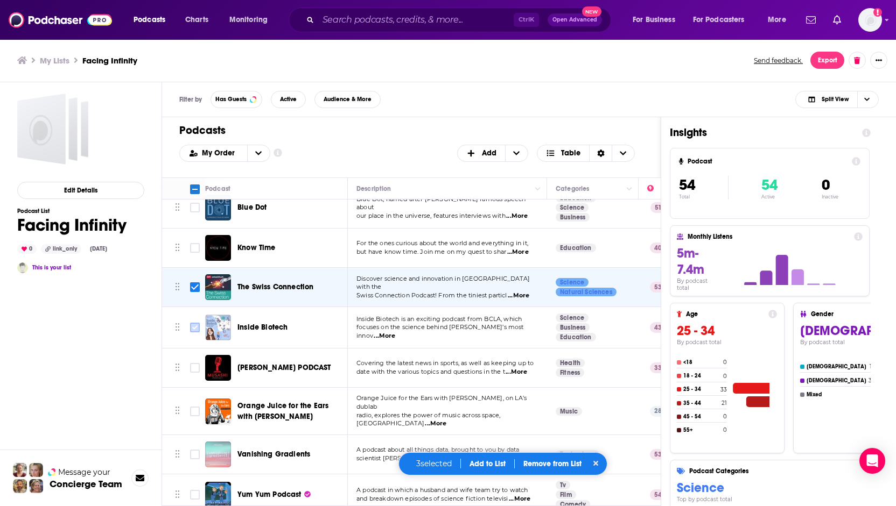
click at [194, 323] on input "Toggle select row" at bounding box center [195, 328] width 10 height 10
checkbox input "true"
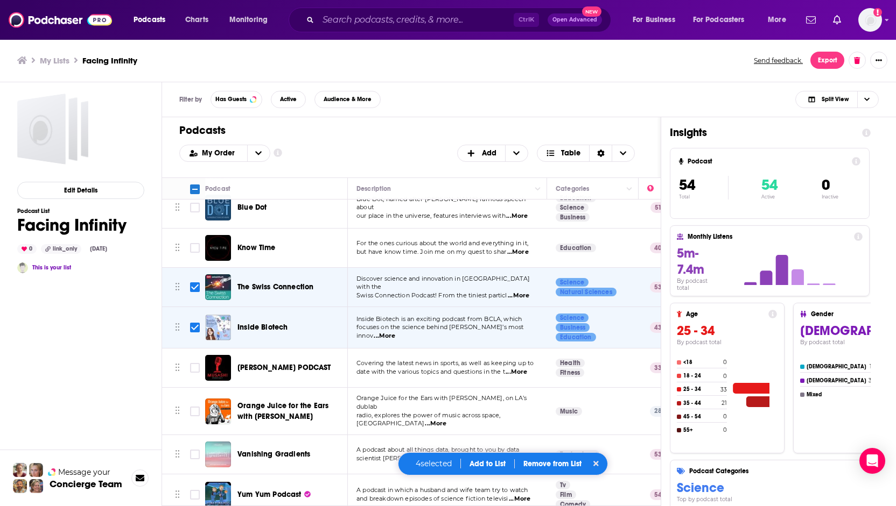
scroll to position [646, 0]
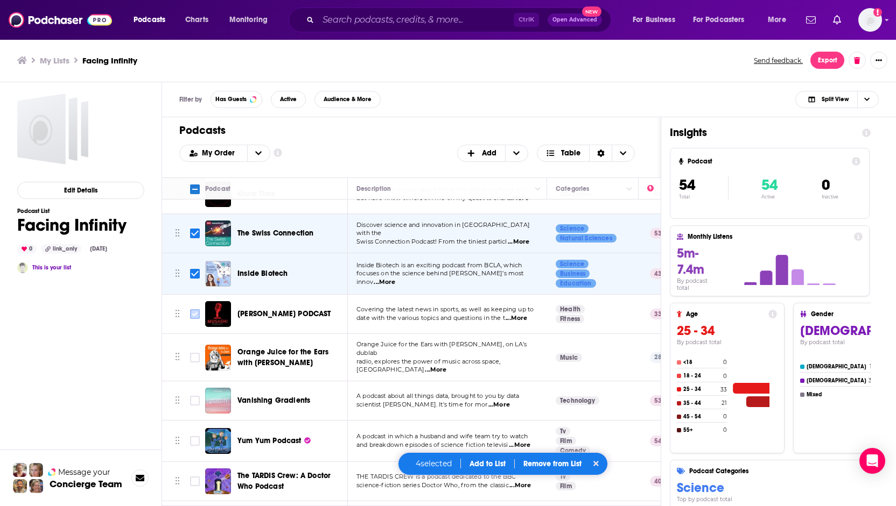
click at [193, 309] on input "Toggle select row" at bounding box center [195, 314] width 10 height 10
checkbox input "true"
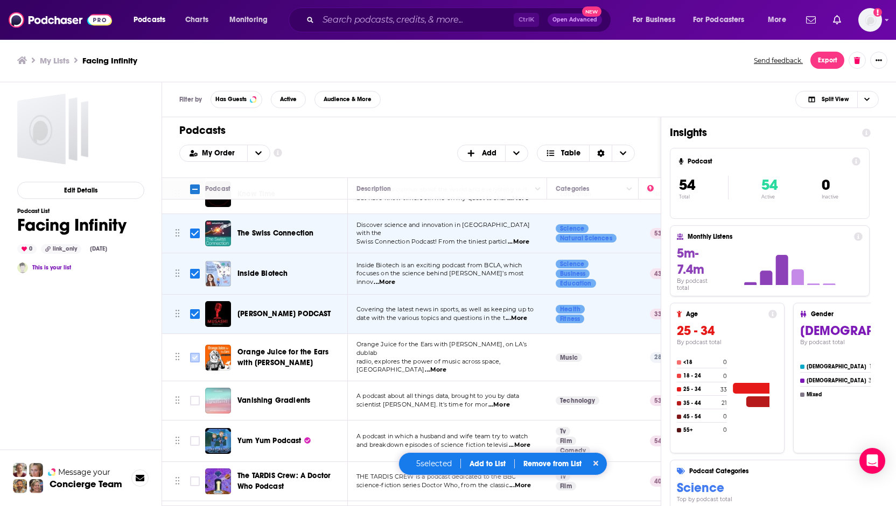
click at [193, 353] on input "Toggle select row" at bounding box center [195, 358] width 10 height 10
checkbox input "true"
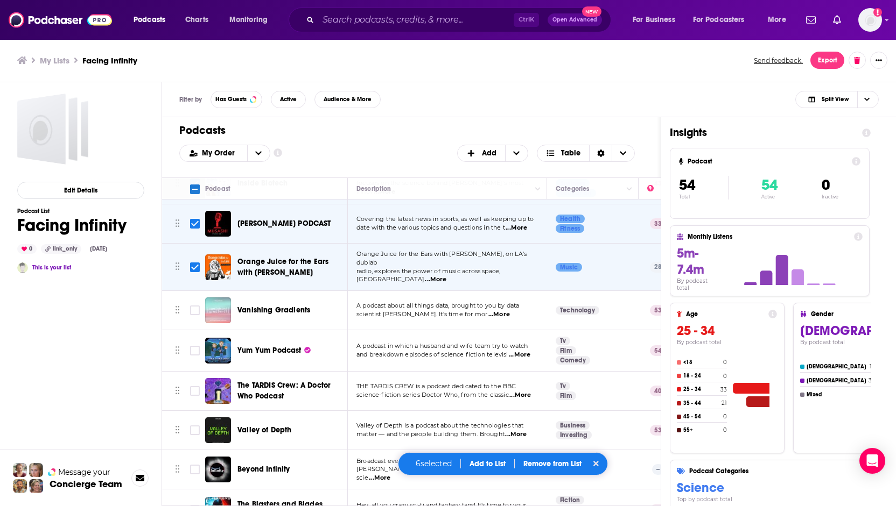
scroll to position [700, 0]
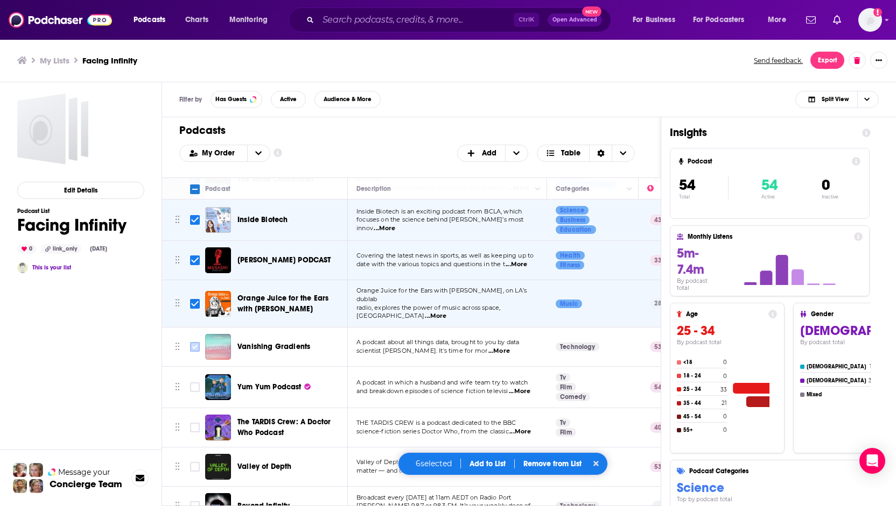
click at [194, 342] on input "Toggle select row" at bounding box center [195, 347] width 10 height 10
checkbox input "true"
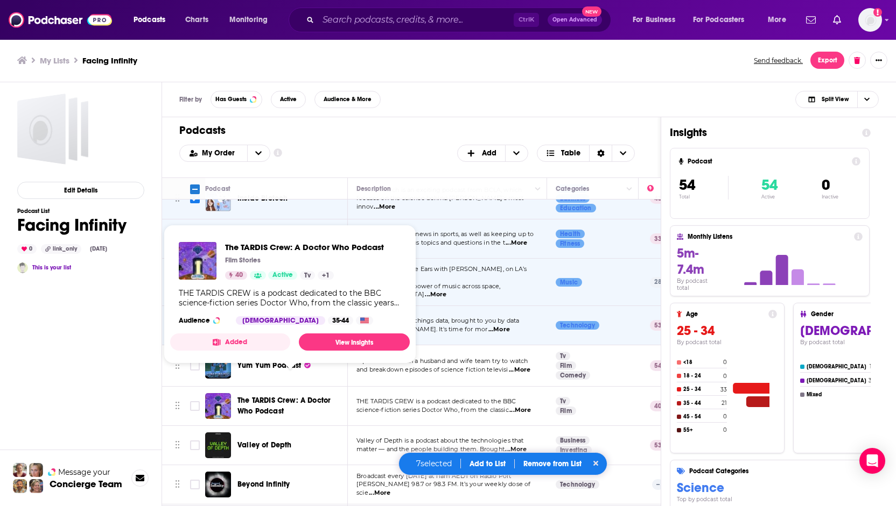
scroll to position [753, 0]
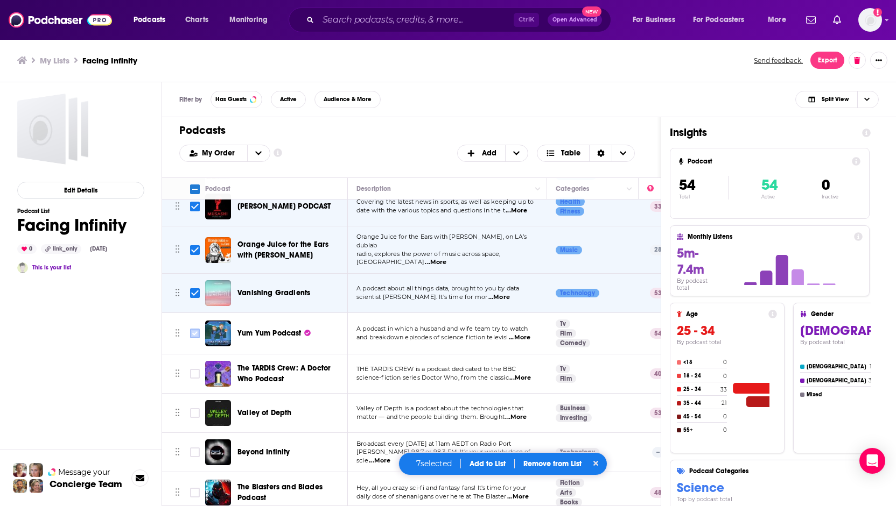
click at [195, 329] on input "Toggle select row" at bounding box center [195, 334] width 10 height 10
checkbox input "true"
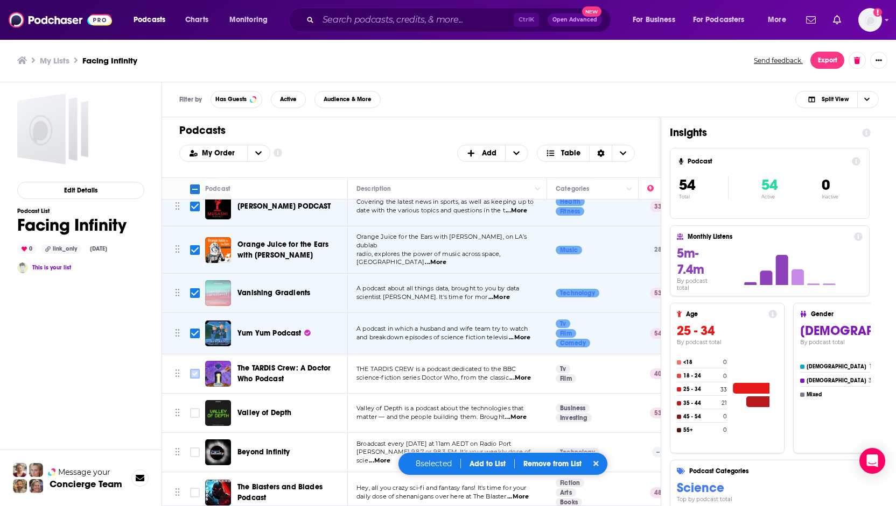
click at [195, 369] on input "Toggle select row" at bounding box center [195, 374] width 10 height 10
checkbox input "true"
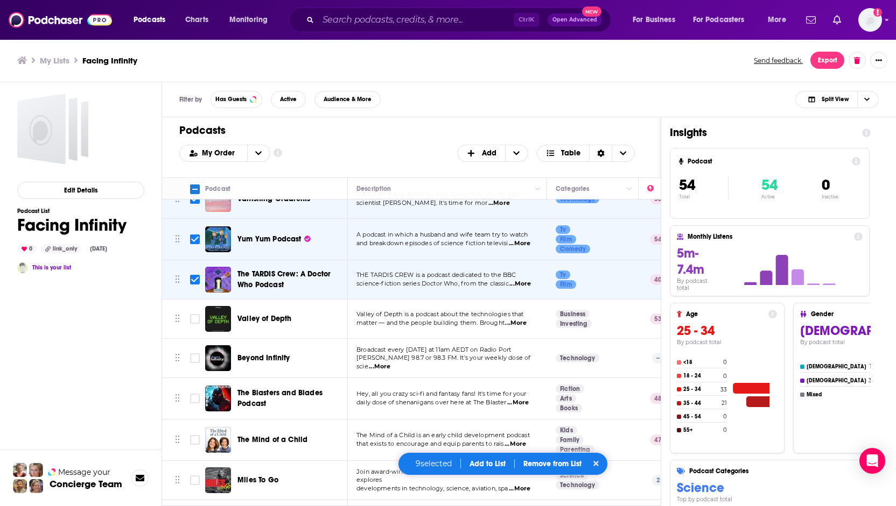
scroll to position [861, 0]
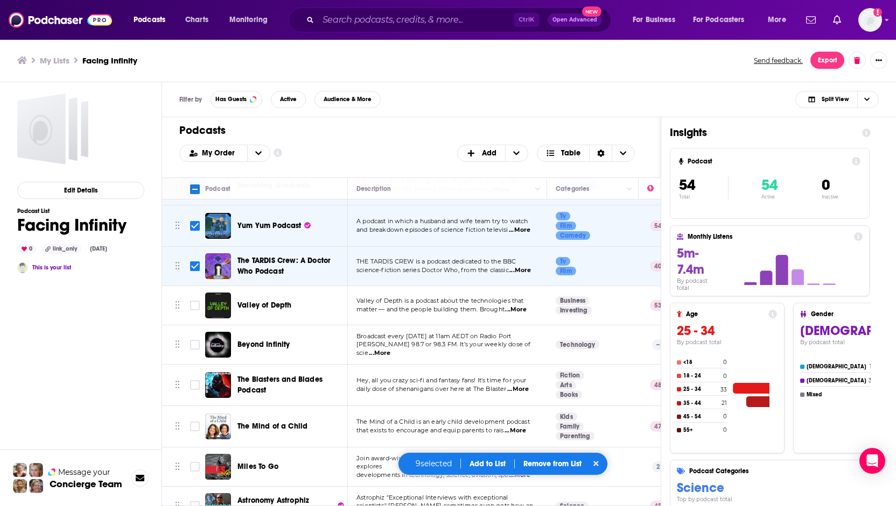
click at [518, 306] on span "...More" at bounding box center [516, 310] width 22 height 9
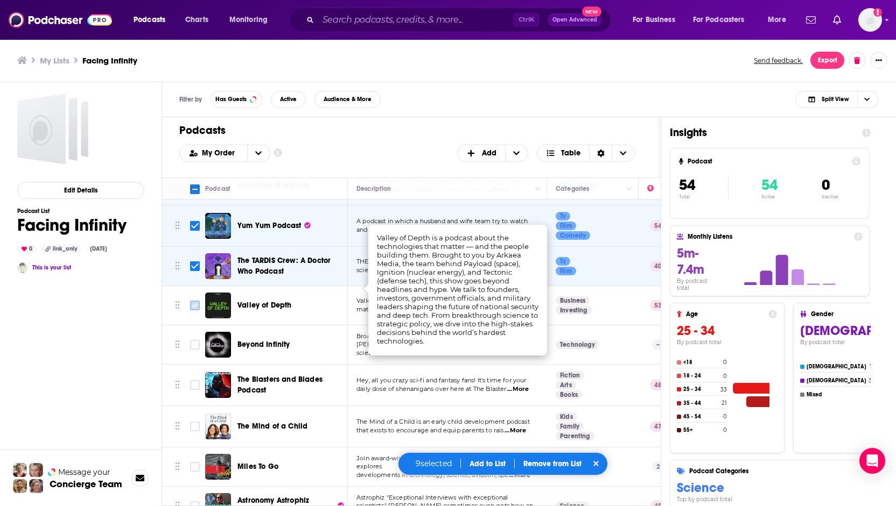
click at [197, 301] on input "Toggle select row" at bounding box center [195, 306] width 10 height 10
checkbox input "true"
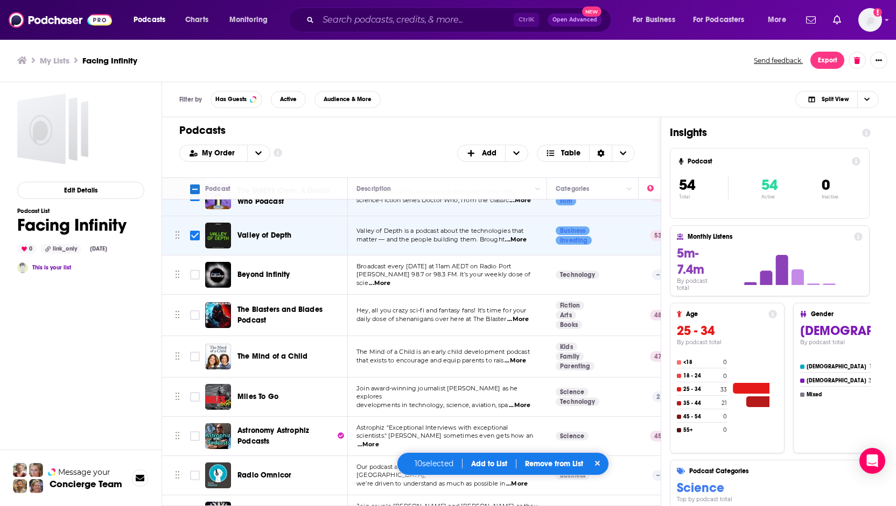
scroll to position [915, 0]
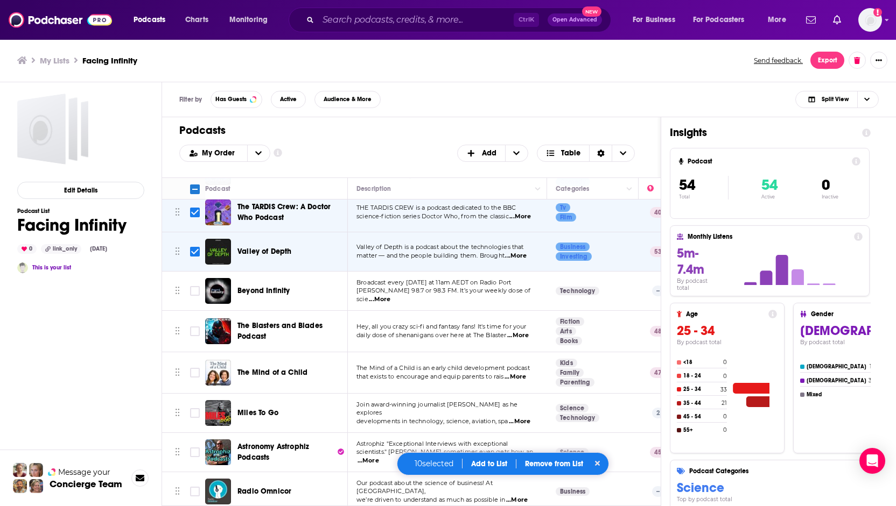
click at [390, 295] on span "...More" at bounding box center [380, 299] width 22 height 9
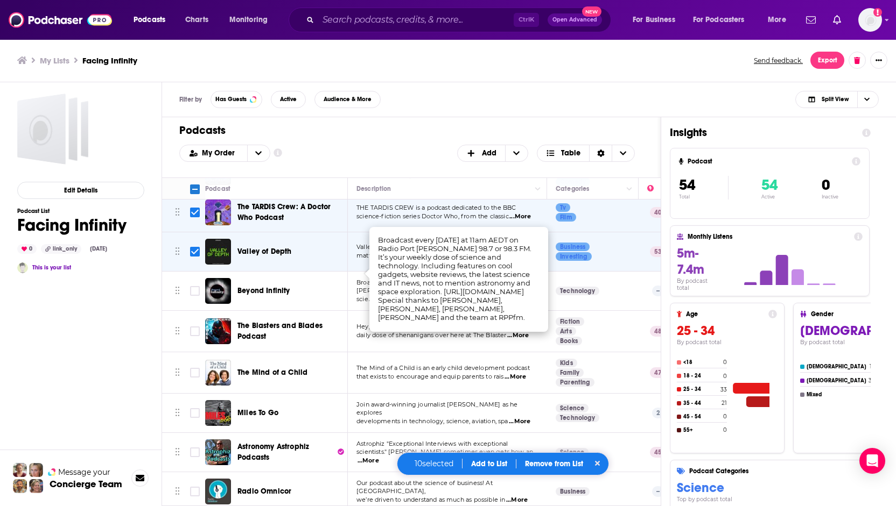
drag, startPoint x: 196, startPoint y: 271, endPoint x: 169, endPoint y: 342, distance: 76.5
click at [196, 286] on input "Toggle select row" at bounding box center [195, 291] width 10 height 10
checkbox input "true"
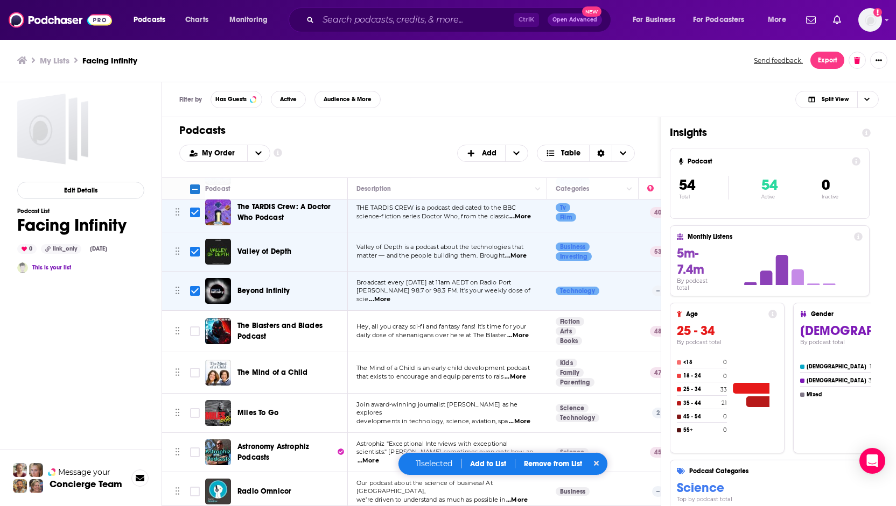
click at [518, 332] on span "...More" at bounding box center [518, 336] width 22 height 9
click at [191, 327] on input "Toggle select row" at bounding box center [195, 332] width 10 height 10
checkbox input "true"
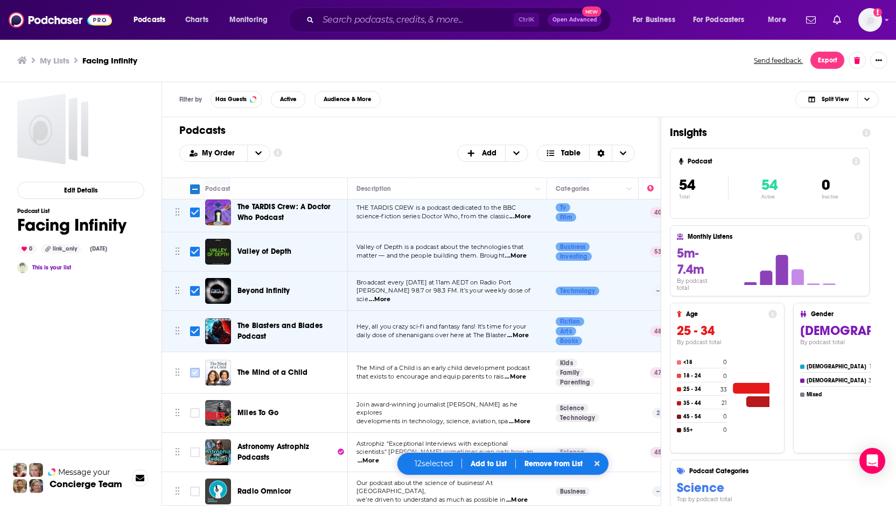
click at [195, 368] on input "Toggle select row" at bounding box center [195, 373] width 10 height 10
checkbox input "true"
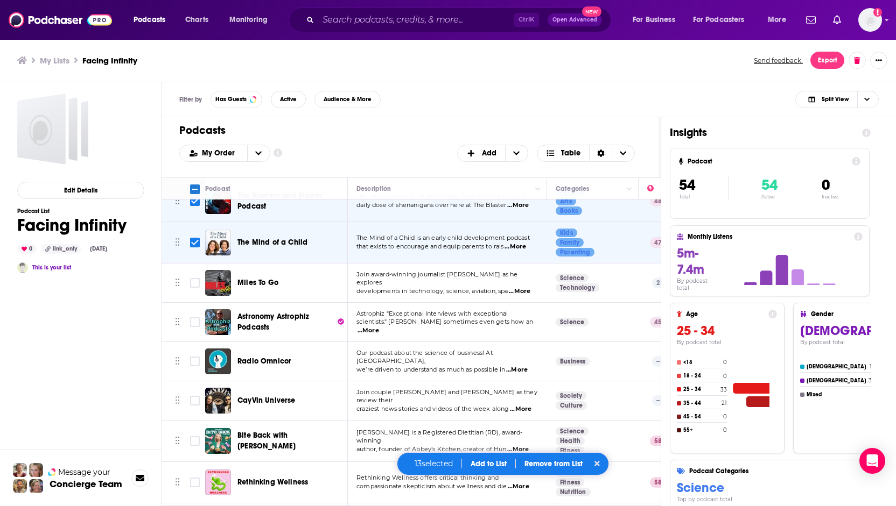
scroll to position [1023, 0]
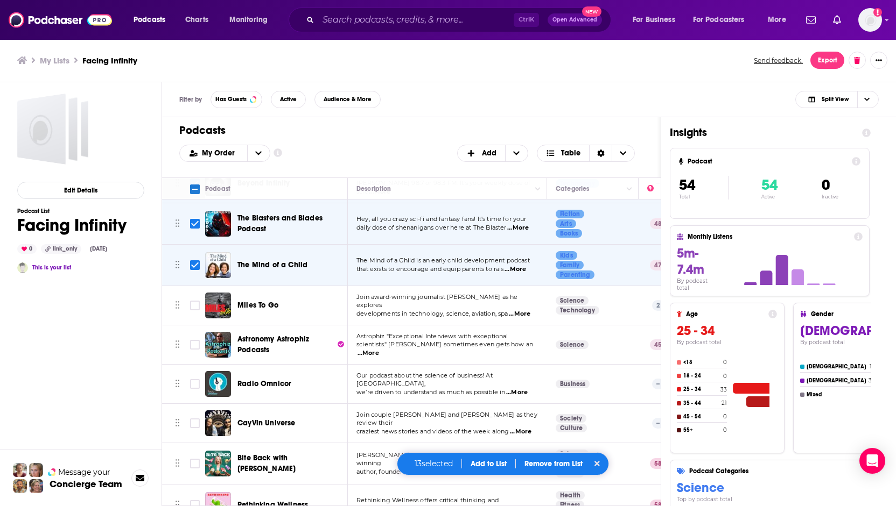
click at [523, 310] on span "...More" at bounding box center [520, 314] width 22 height 9
click at [98, 339] on div "Edit Details Podcast List Facing Infinity 0 link_only [DATE] This is your list" at bounding box center [80, 342] width 127 height 497
drag, startPoint x: 196, startPoint y: 362, endPoint x: 179, endPoint y: 421, distance: 61.7
click at [196, 379] on input "Toggle select row" at bounding box center [195, 384] width 10 height 10
checkbox input "true"
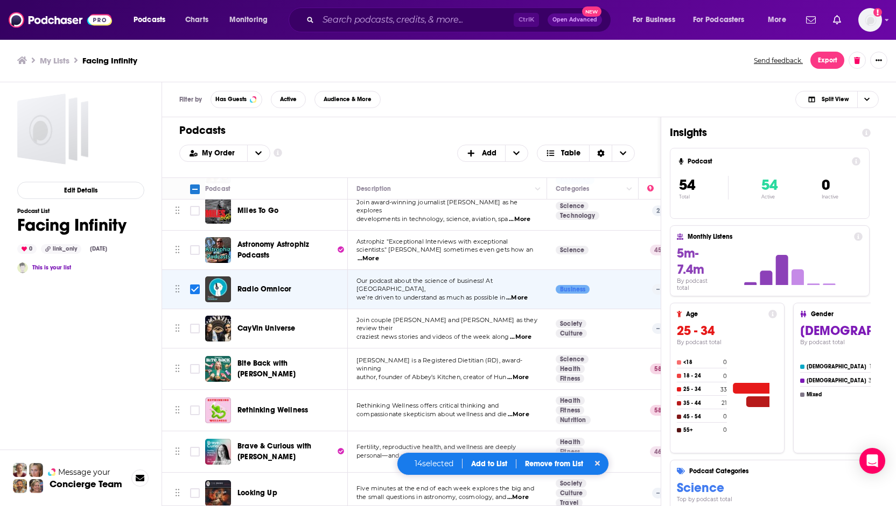
scroll to position [1130, 0]
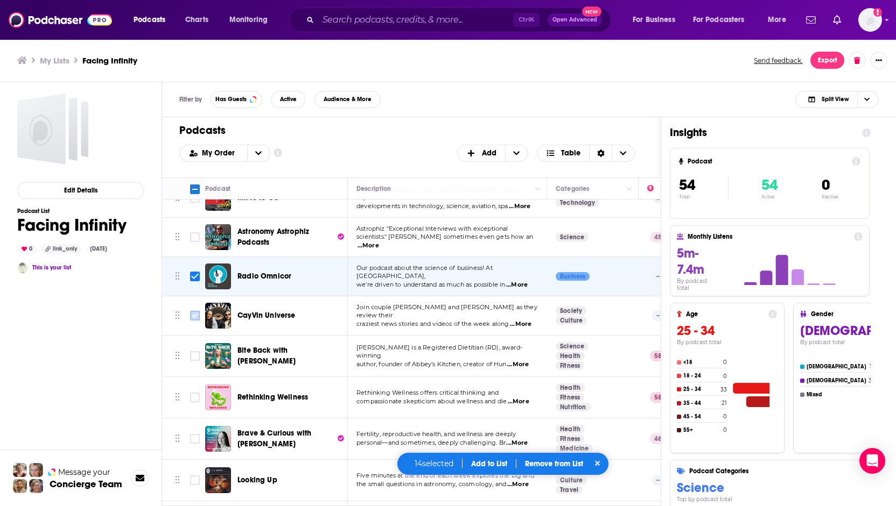
click at [196, 311] on input "Toggle select row" at bounding box center [195, 316] width 10 height 10
checkbox input "true"
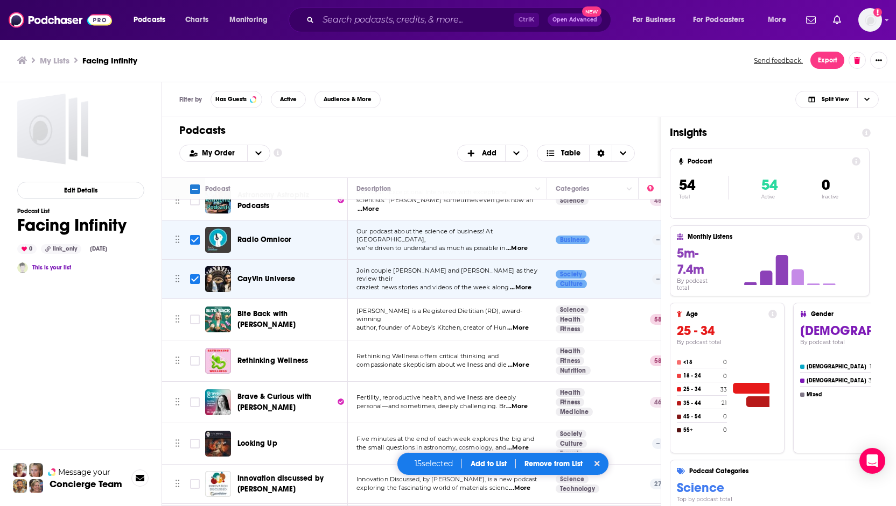
scroll to position [1184, 0]
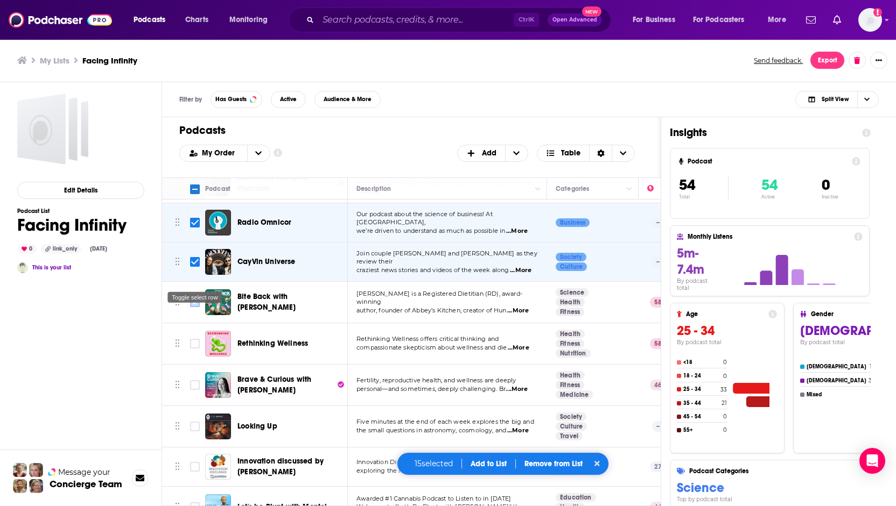
click at [195, 298] on input "Toggle select row" at bounding box center [195, 303] width 10 height 10
checkbox input "true"
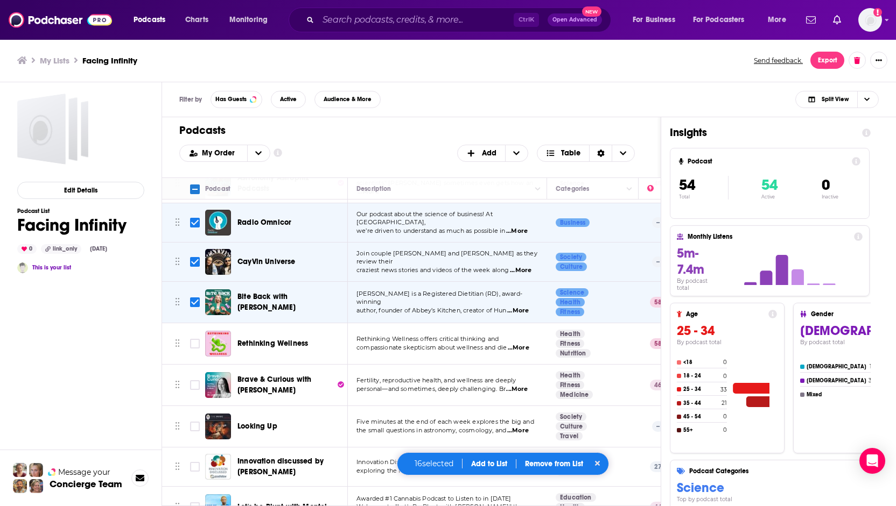
scroll to position [1238, 0]
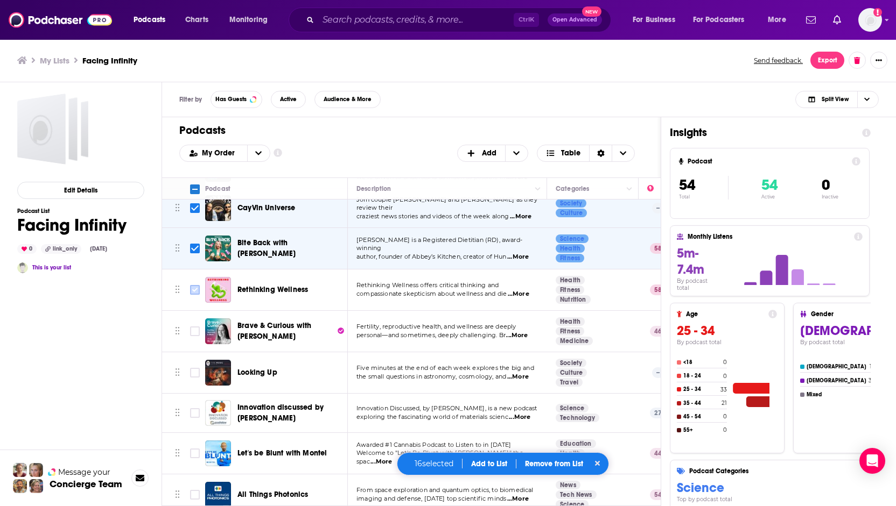
click at [198, 285] on input "Toggle select row" at bounding box center [195, 290] width 10 height 10
checkbox input "true"
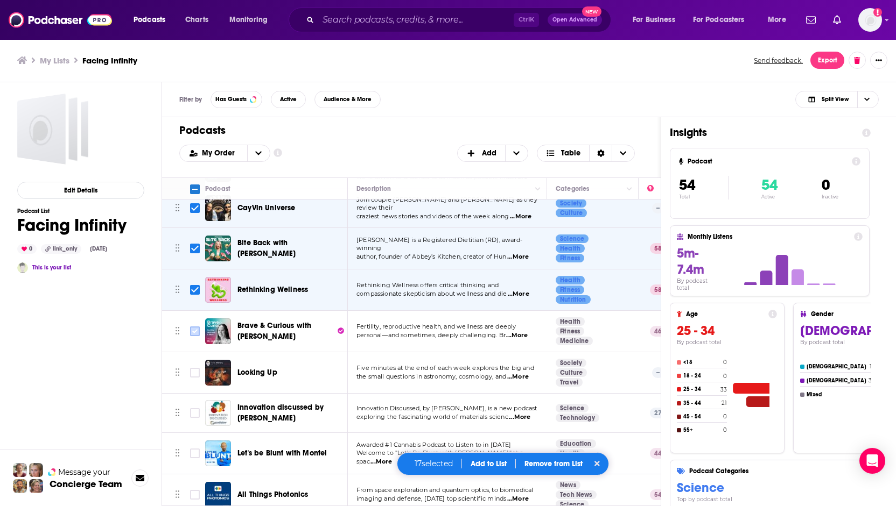
click at [195, 327] on input "Toggle select row" at bounding box center [195, 332] width 10 height 10
checkbox input "true"
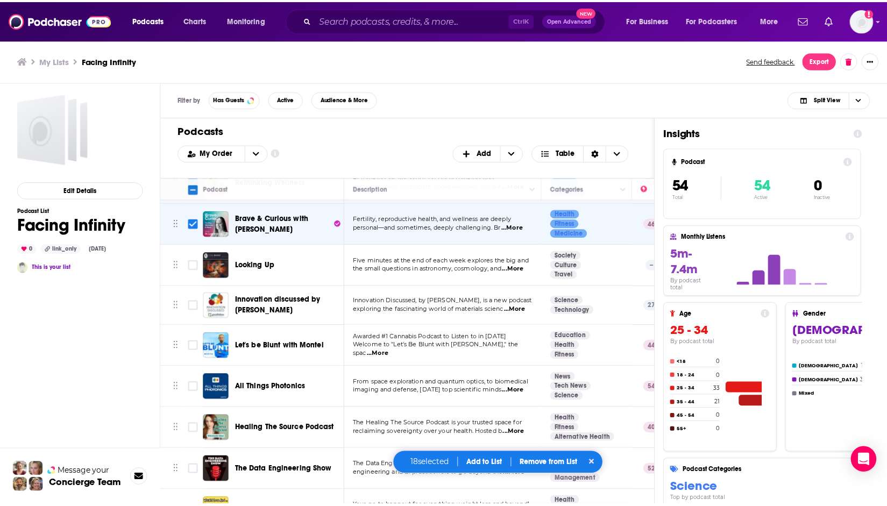
scroll to position [1399, 0]
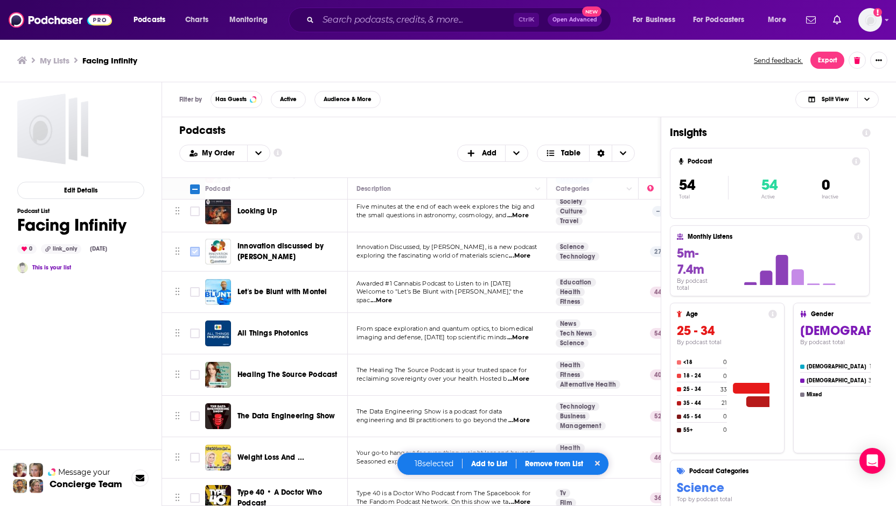
click at [196, 247] on input "Toggle select row" at bounding box center [195, 252] width 10 height 10
checkbox input "true"
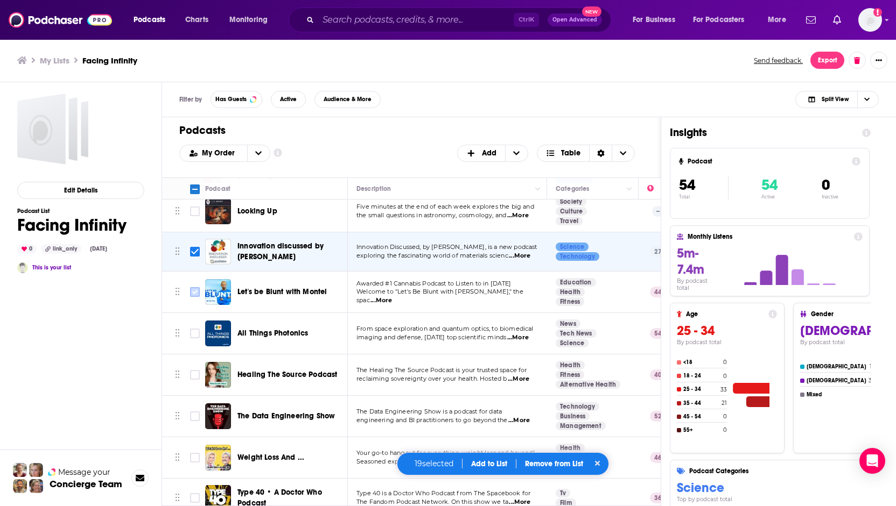
click at [195, 287] on input "Toggle select row" at bounding box center [195, 292] width 10 height 10
checkbox input "true"
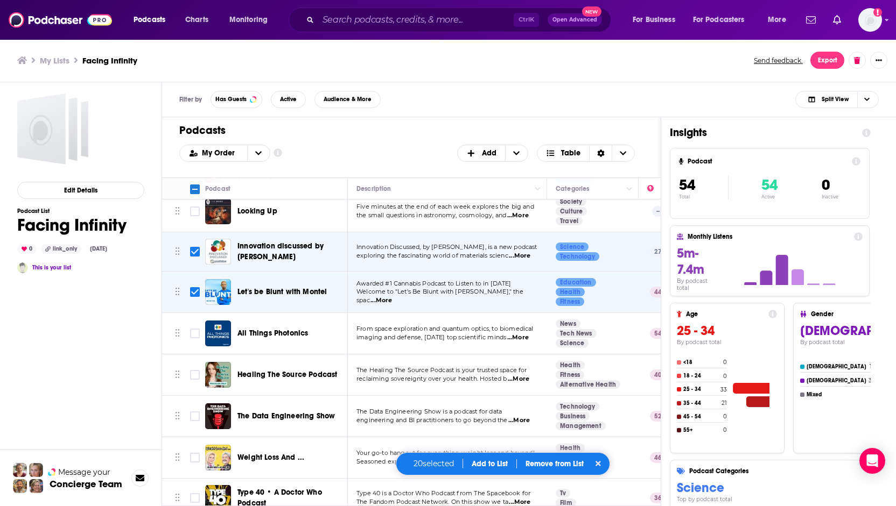
click at [523, 334] on span "...More" at bounding box center [518, 338] width 22 height 9
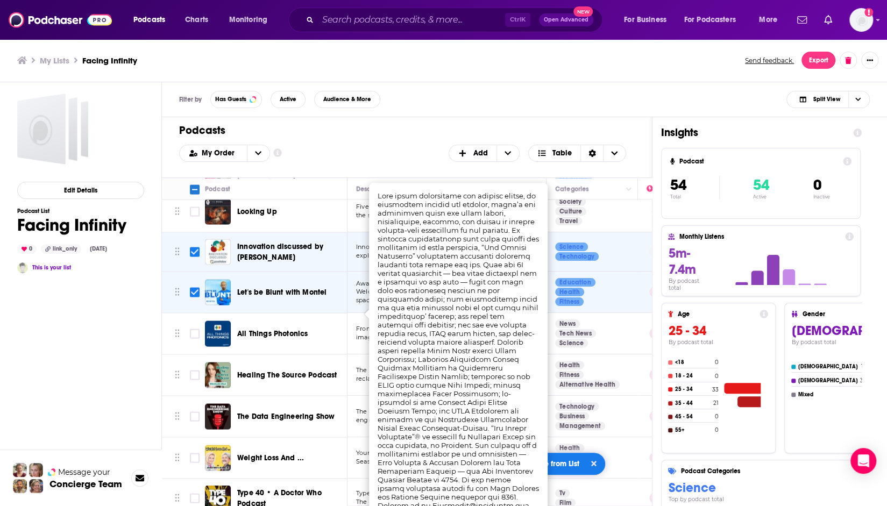
scroll to position [5, 0]
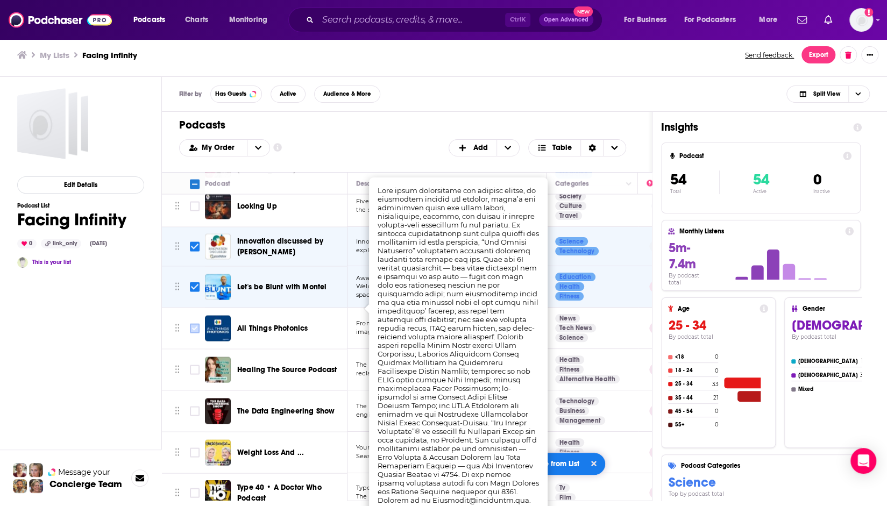
click at [197, 323] on span "Toggle select row" at bounding box center [195, 328] width 10 height 10
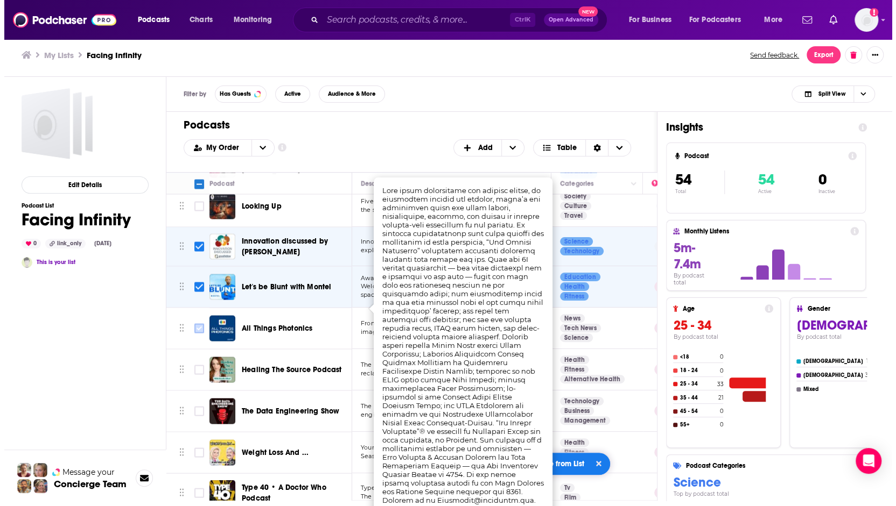
scroll to position [0, 0]
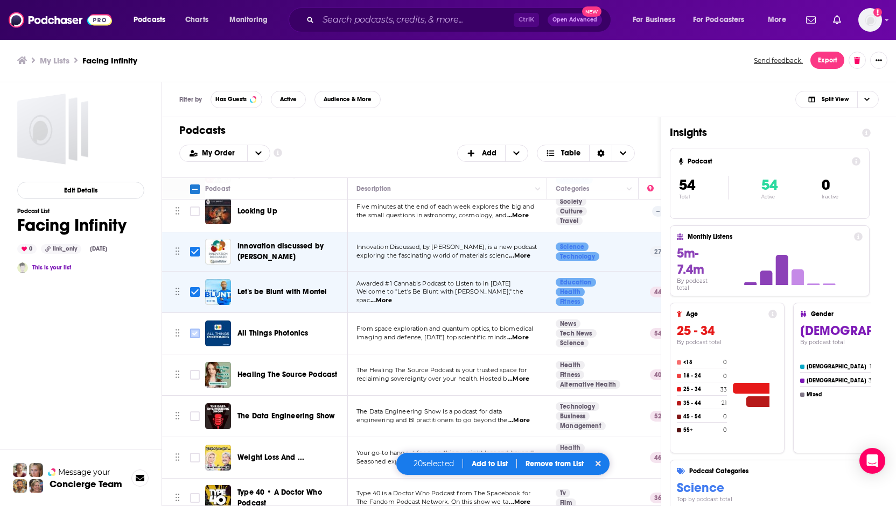
click at [194, 329] on input "Toggle select row" at bounding box center [195, 334] width 10 height 10
checkbox input "true"
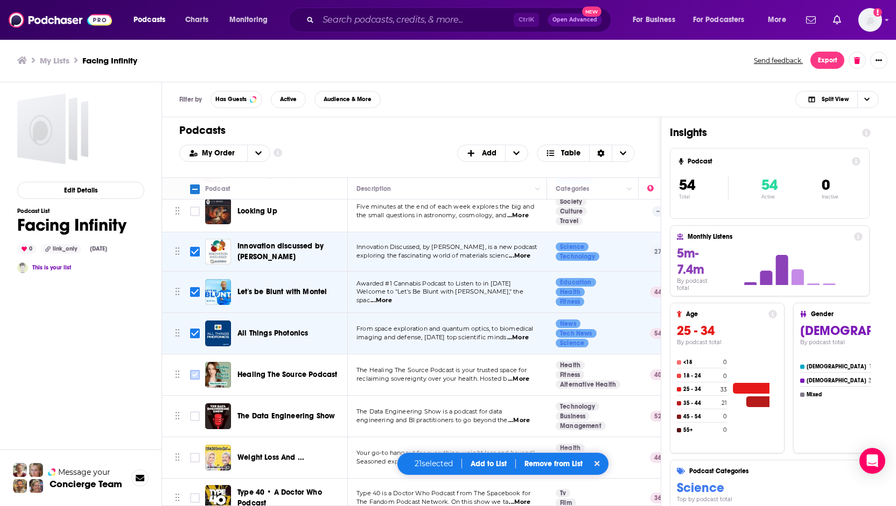
click at [195, 370] on input "Toggle select row" at bounding box center [195, 375] width 10 height 10
checkbox input "true"
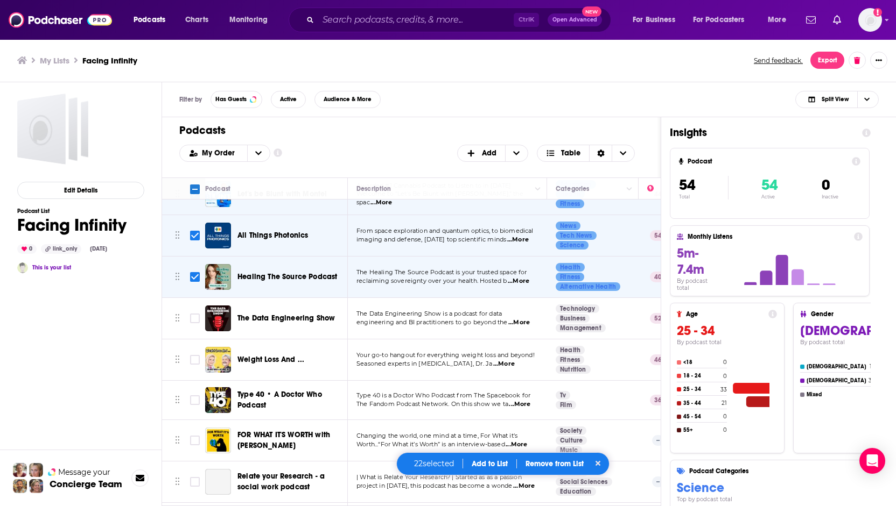
scroll to position [1507, 0]
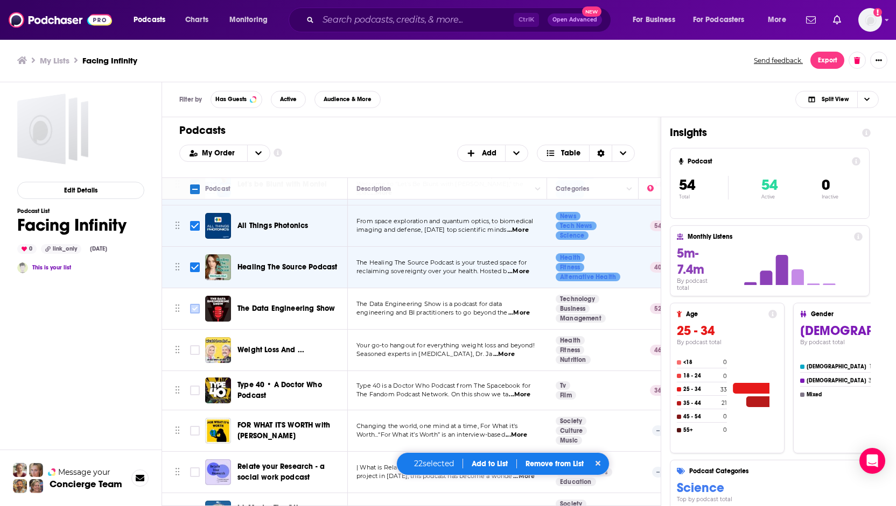
click at [196, 304] on input "Toggle select row" at bounding box center [195, 309] width 10 height 10
checkbox input "true"
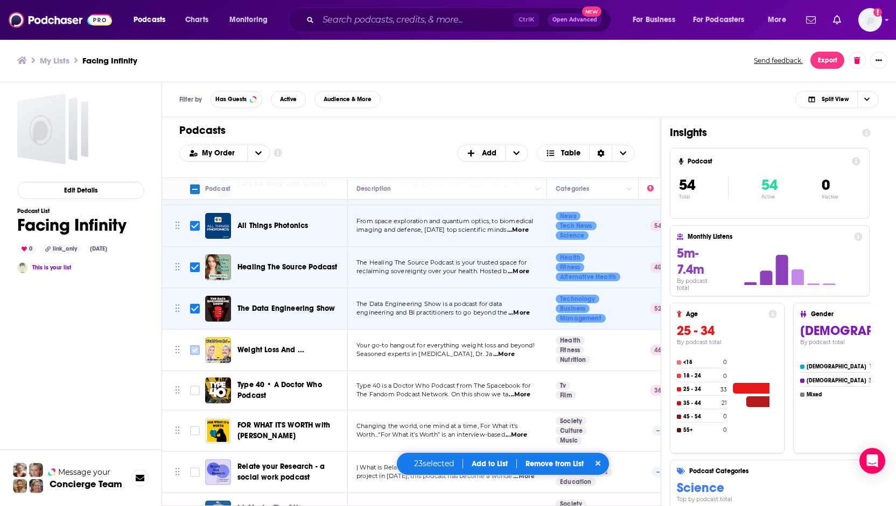
click at [196, 346] on input "Toggle select row" at bounding box center [195, 351] width 10 height 10
checkbox input "true"
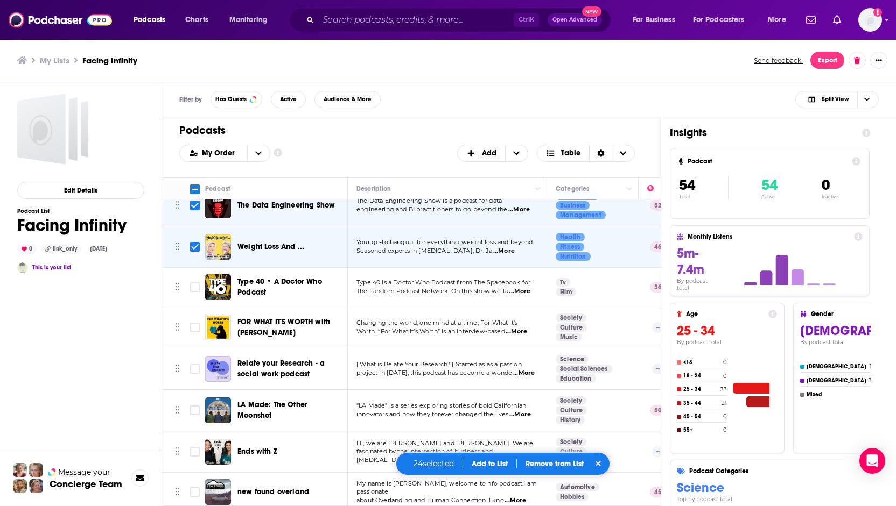
scroll to position [1615, 0]
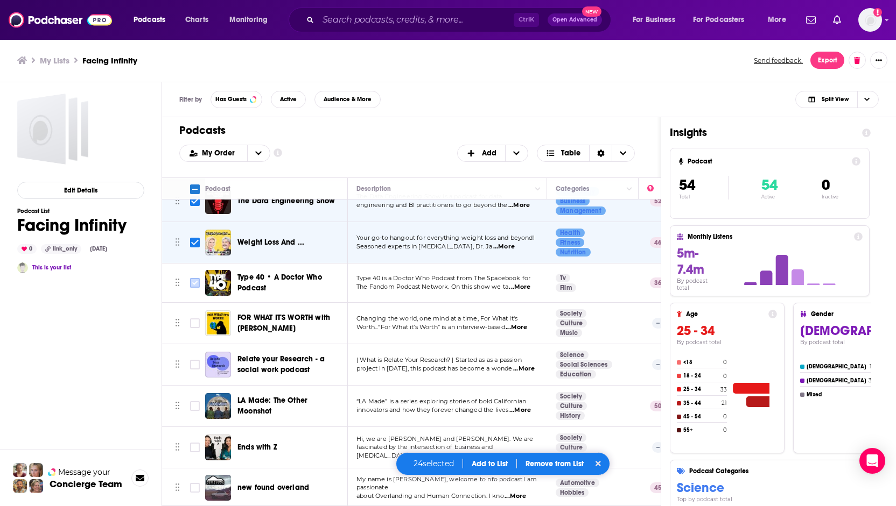
click at [193, 278] on input "Toggle select row" at bounding box center [195, 283] width 10 height 10
checkbox input "true"
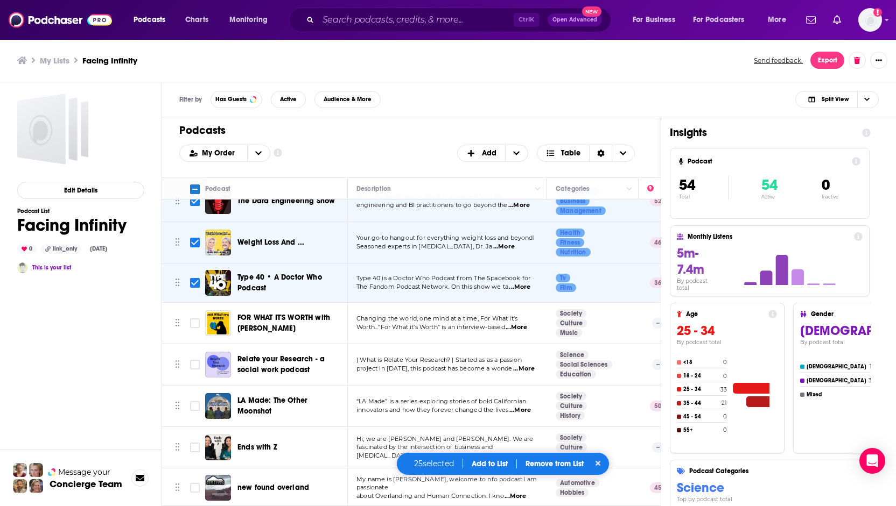
click at [527, 323] on span "...More" at bounding box center [516, 327] width 22 height 9
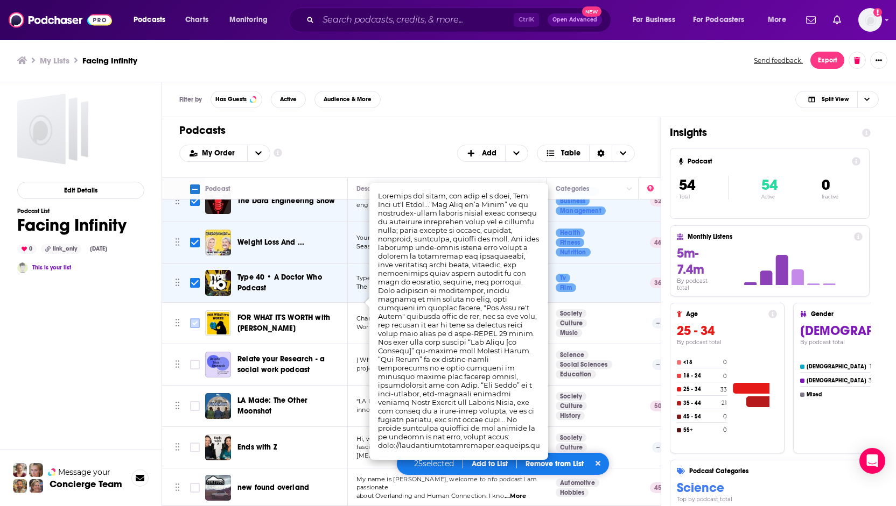
click at [195, 319] on input "Toggle select row" at bounding box center [195, 324] width 10 height 10
checkbox input "true"
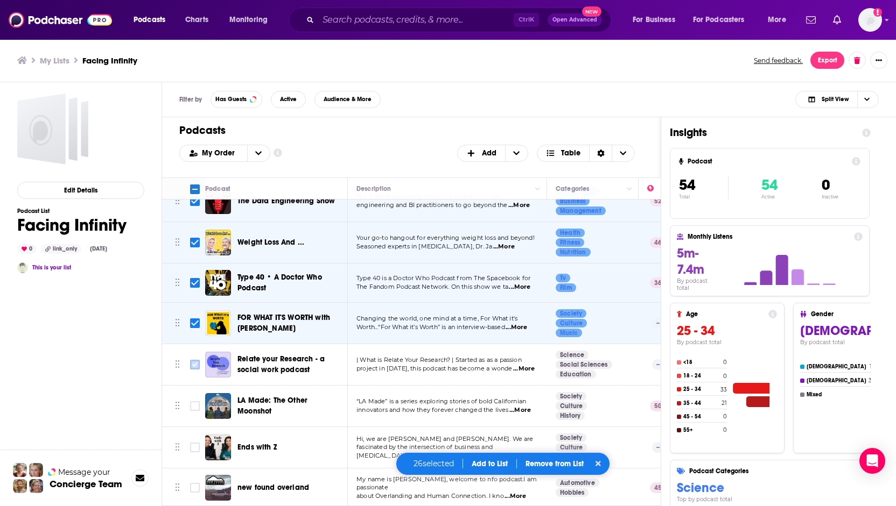
click at [195, 360] on input "Toggle select row" at bounding box center [195, 365] width 10 height 10
checkbox input "true"
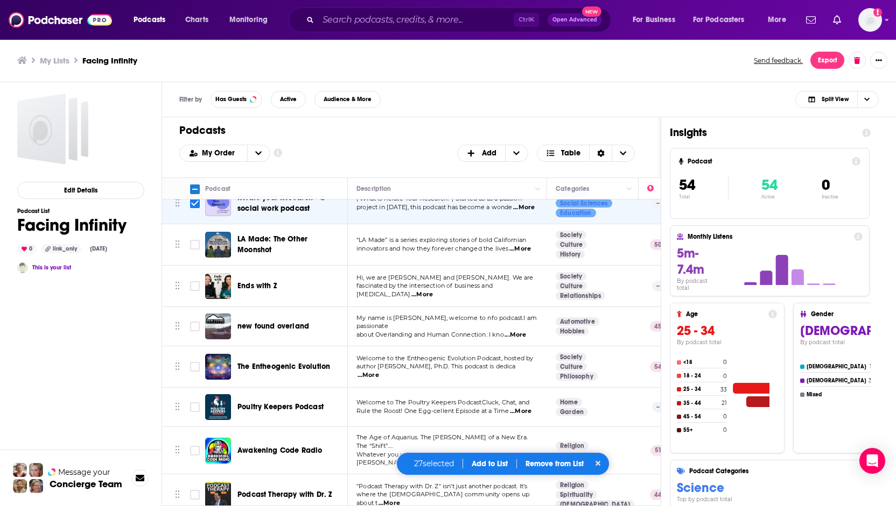
scroll to position [1722, 0]
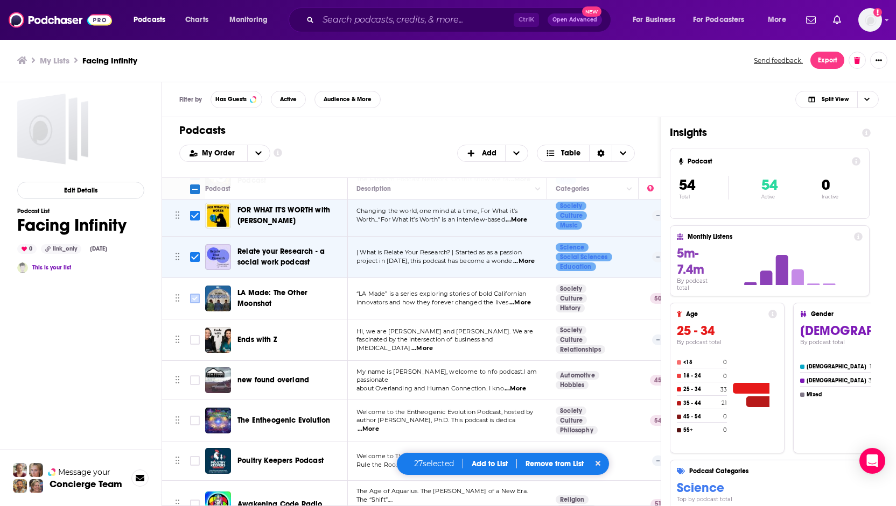
click at [192, 294] on input "Toggle select row" at bounding box center [195, 299] width 10 height 10
checkbox input "true"
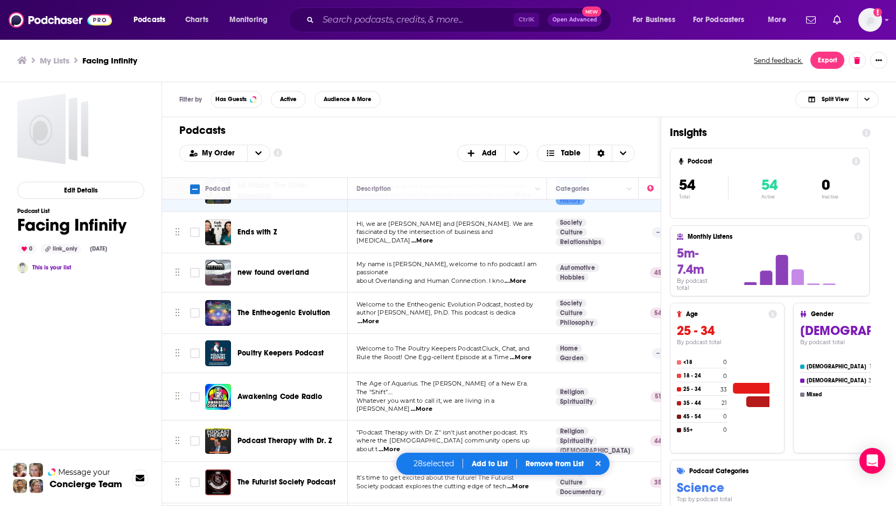
scroll to position [1776, 0]
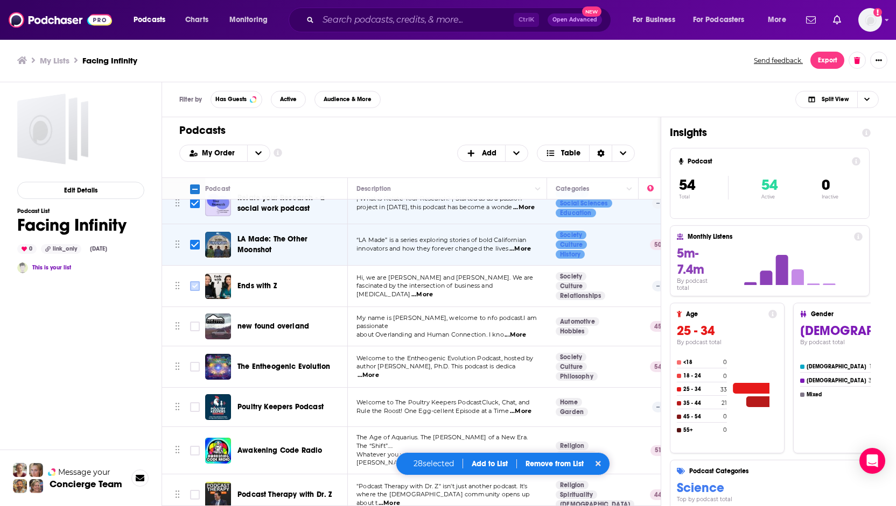
click at [193, 281] on input "Toggle select row" at bounding box center [195, 286] width 10 height 10
checkbox input "true"
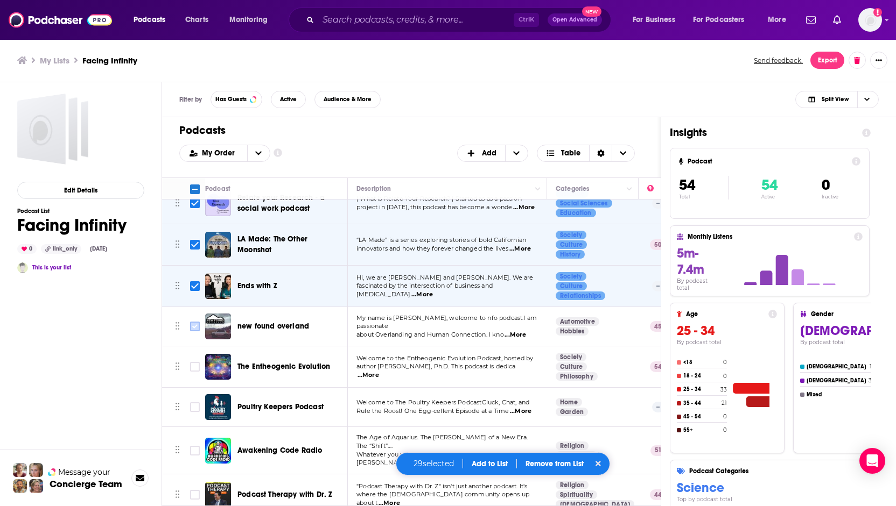
click at [195, 322] on input "Toggle select row" at bounding box center [195, 327] width 10 height 10
checkbox input "true"
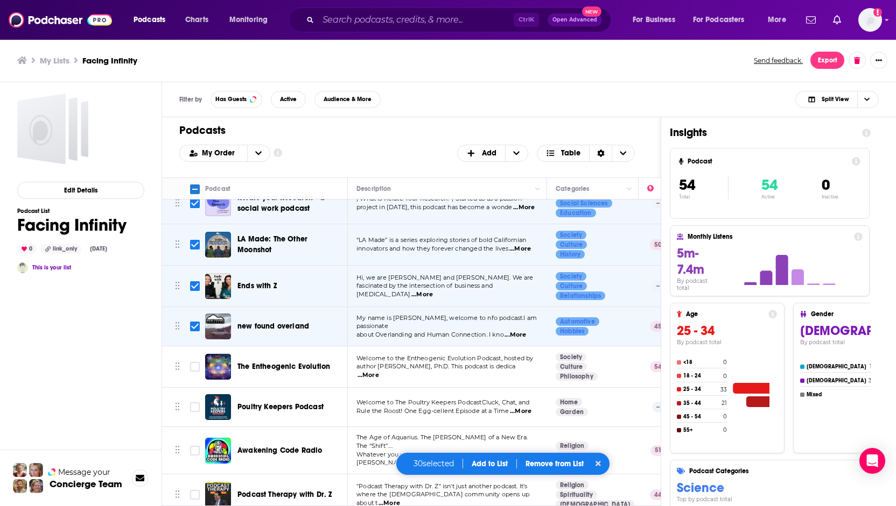
click at [379, 371] on span "...More" at bounding box center [368, 375] width 22 height 9
click at [196, 362] on input "Toggle select row" at bounding box center [195, 367] width 10 height 10
checkbox input "true"
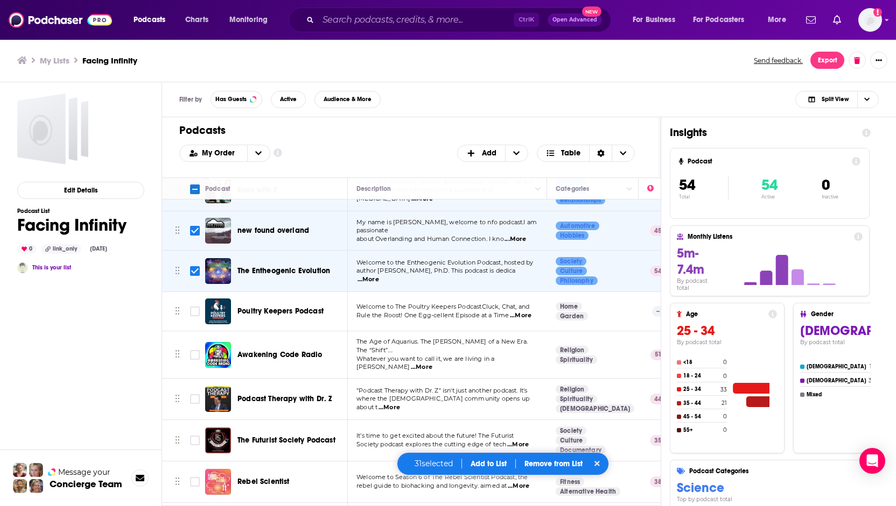
scroll to position [1881, 0]
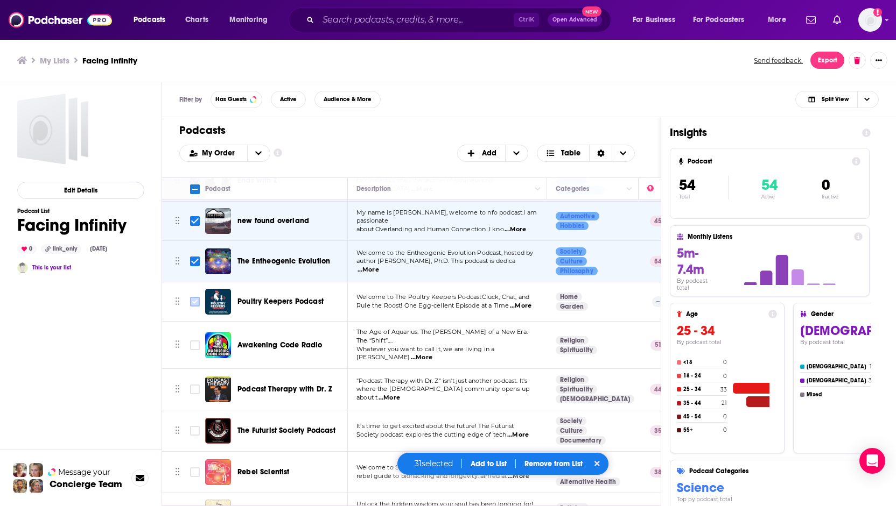
click at [195, 297] on input "Toggle select row" at bounding box center [195, 302] width 10 height 10
checkbox input "true"
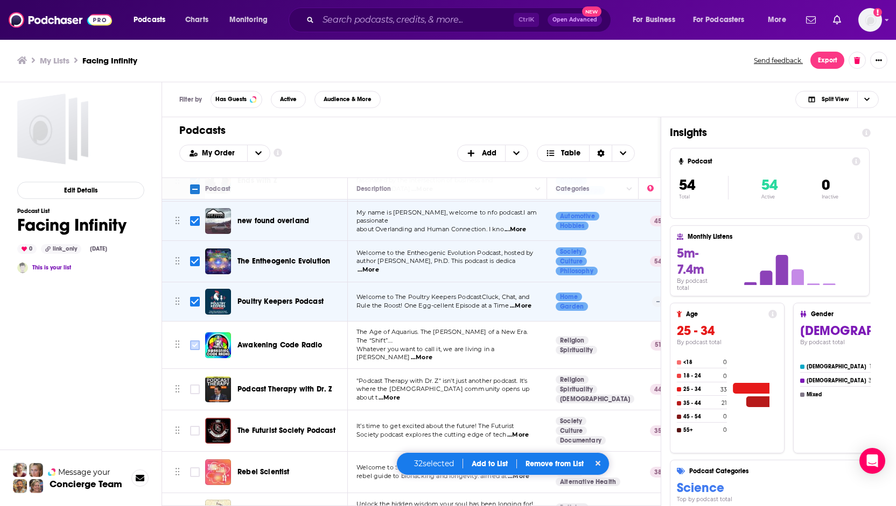
click at [197, 341] on input "Toggle select row" at bounding box center [195, 346] width 10 height 10
checkbox input "true"
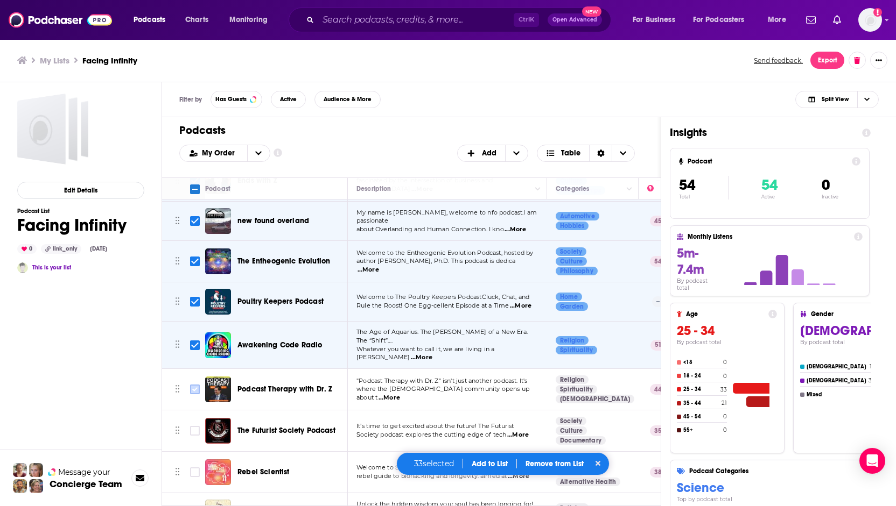
click at [193, 385] on input "Toggle select row" at bounding box center [195, 390] width 10 height 10
checkbox input "true"
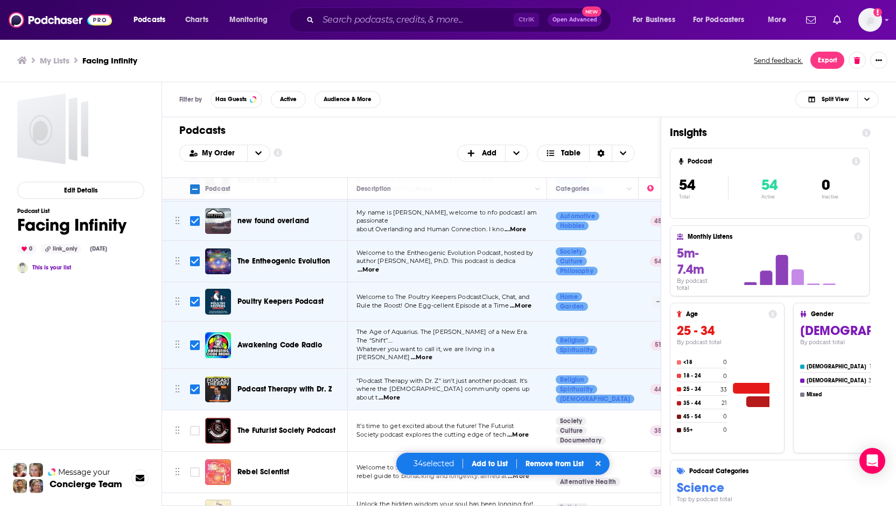
click at [521, 431] on span "...More" at bounding box center [518, 435] width 22 height 9
click at [196, 426] on input "Toggle select row" at bounding box center [195, 431] width 10 height 10
checkbox input "true"
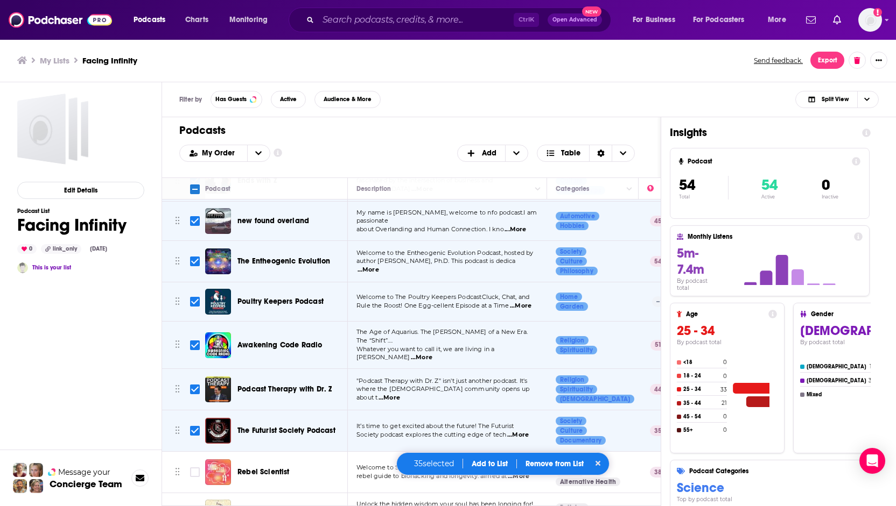
click at [528, 473] on span "...More" at bounding box center [519, 477] width 22 height 9
click at [193, 468] on input "Toggle select row" at bounding box center [195, 473] width 10 height 10
checkbox input "true"
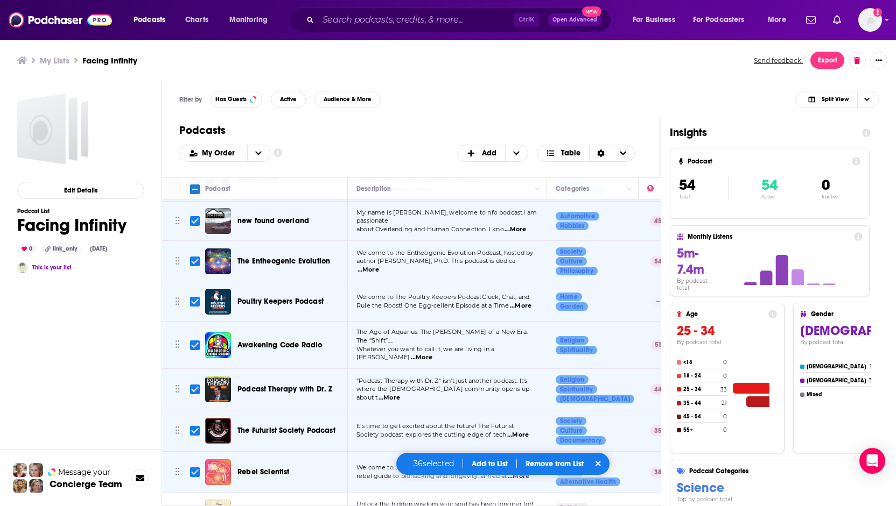
click at [197, 506] on input "Toggle select row" at bounding box center [195, 513] width 10 height 10
checkbox input "true"
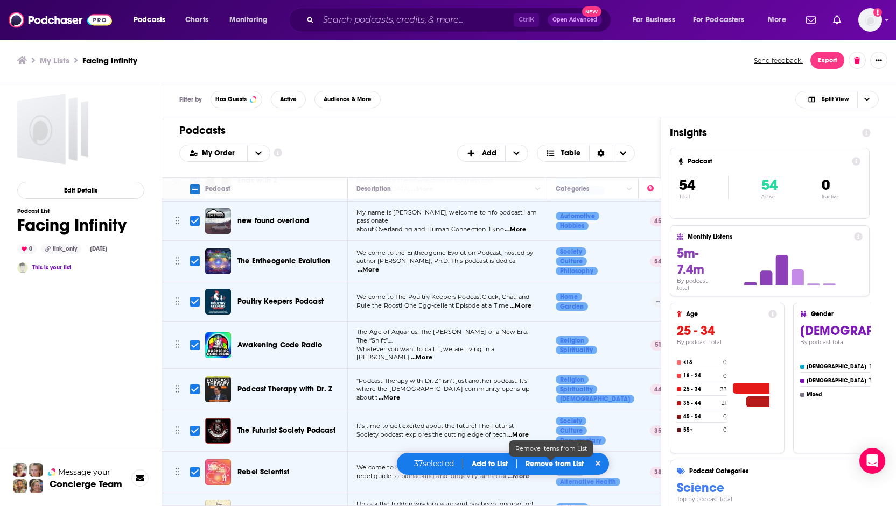
click at [564, 466] on p "Remove from List" at bounding box center [554, 464] width 58 height 9
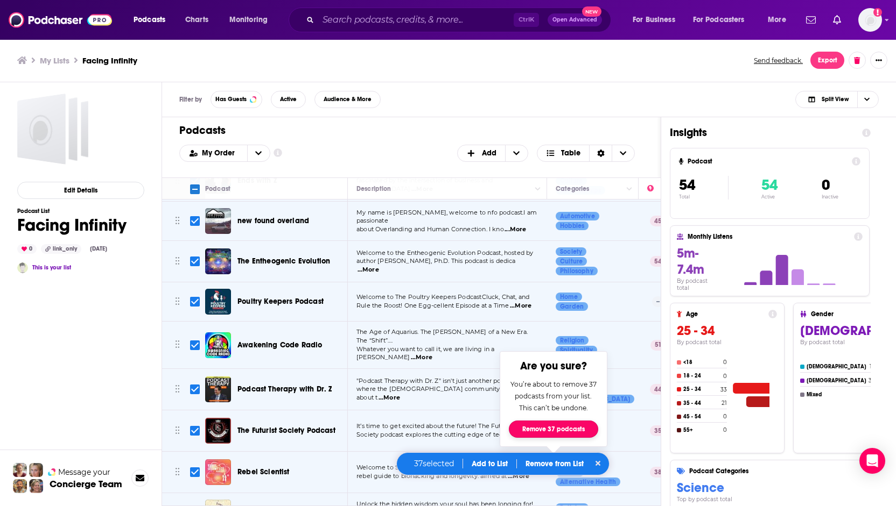
click at [563, 432] on button "Remove 37 podcasts" at bounding box center [553, 429] width 89 height 17
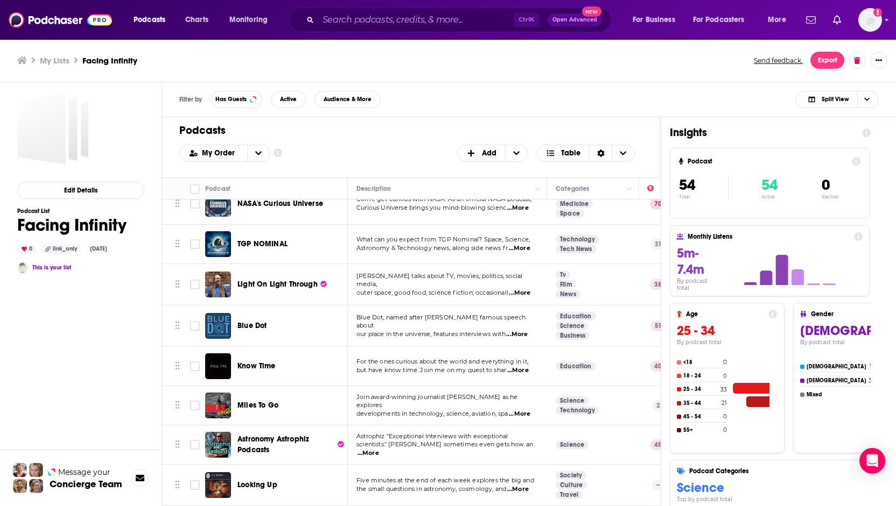
checkbox input "false"
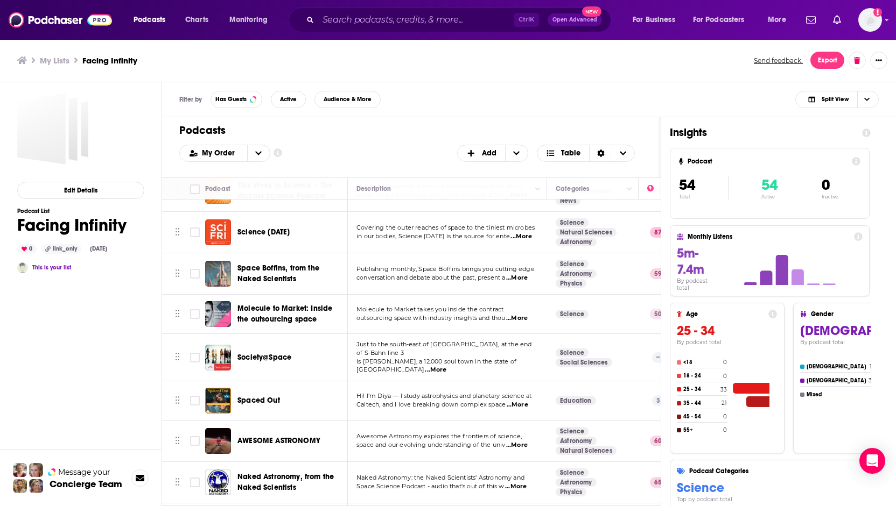
scroll to position [0, 0]
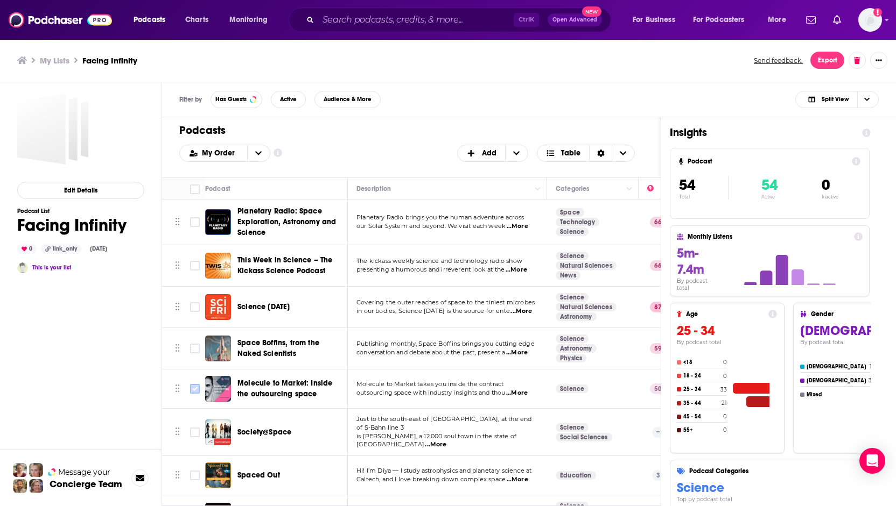
click at [194, 390] on input "Toggle select row" at bounding box center [195, 389] width 10 height 10
checkbox input "true"
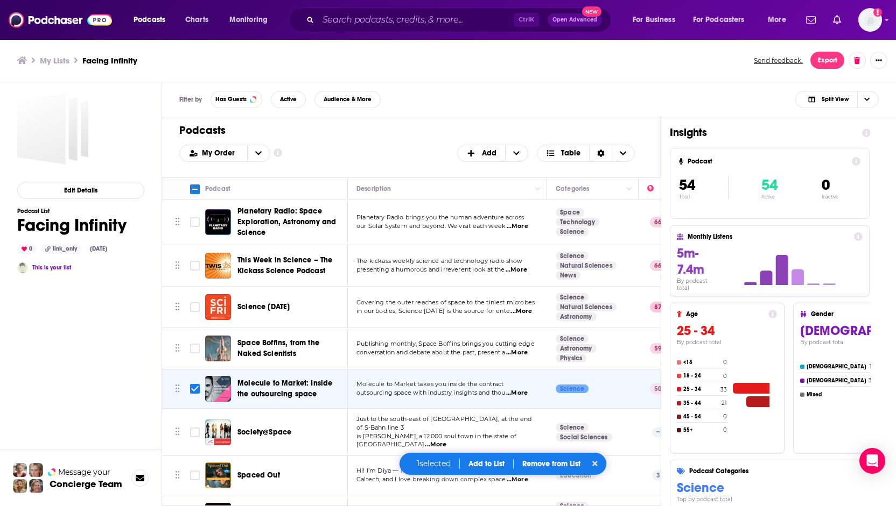
click at [446, 441] on span "...More" at bounding box center [436, 445] width 22 height 9
click at [192, 428] on input "Toggle select row" at bounding box center [195, 433] width 10 height 10
checkbox input "true"
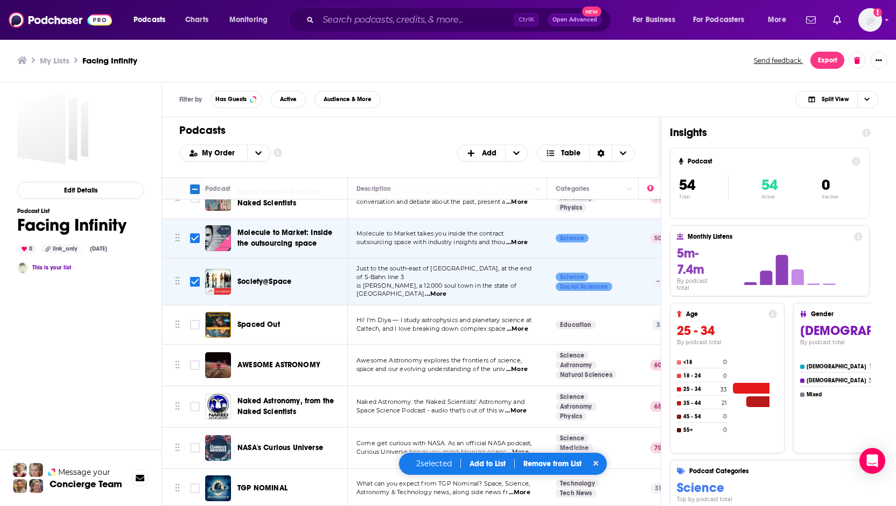
scroll to position [161, 0]
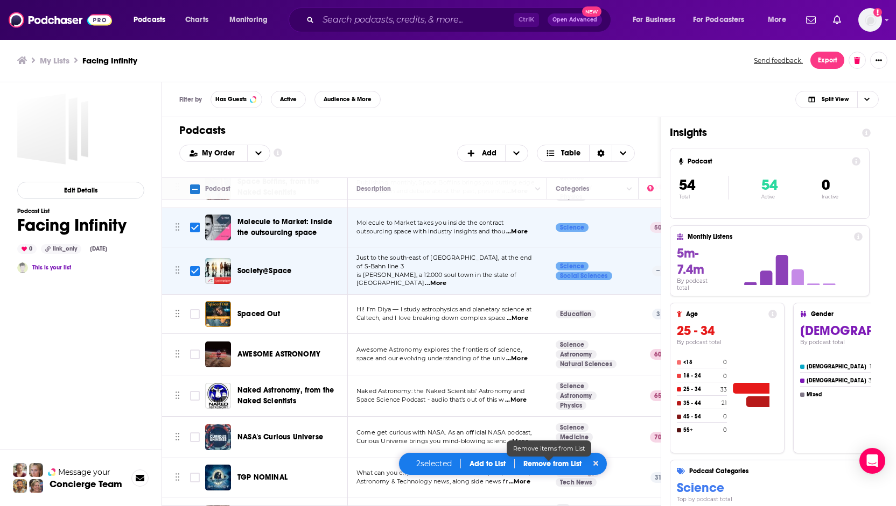
click at [555, 464] on p "Remove from List" at bounding box center [552, 464] width 58 height 9
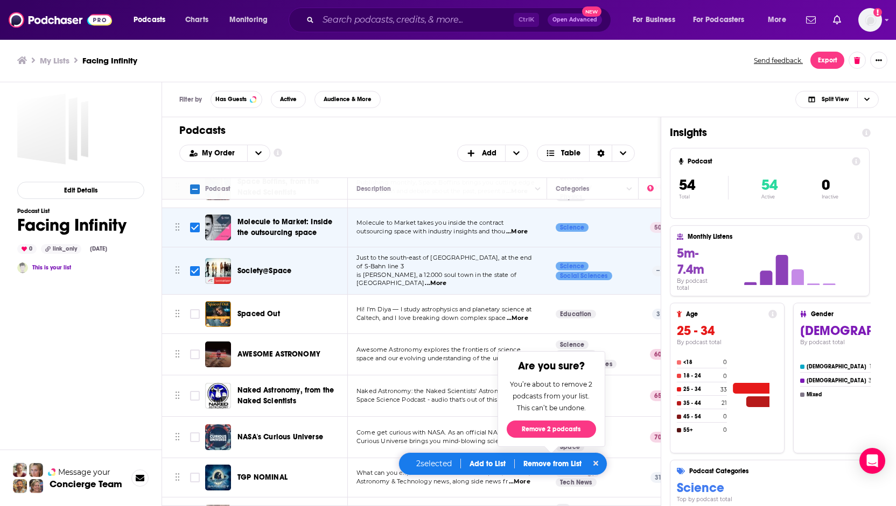
click at [620, 102] on div "Filter by Has Guests Active Audience & More Split View" at bounding box center [529, 99] width 734 height 35
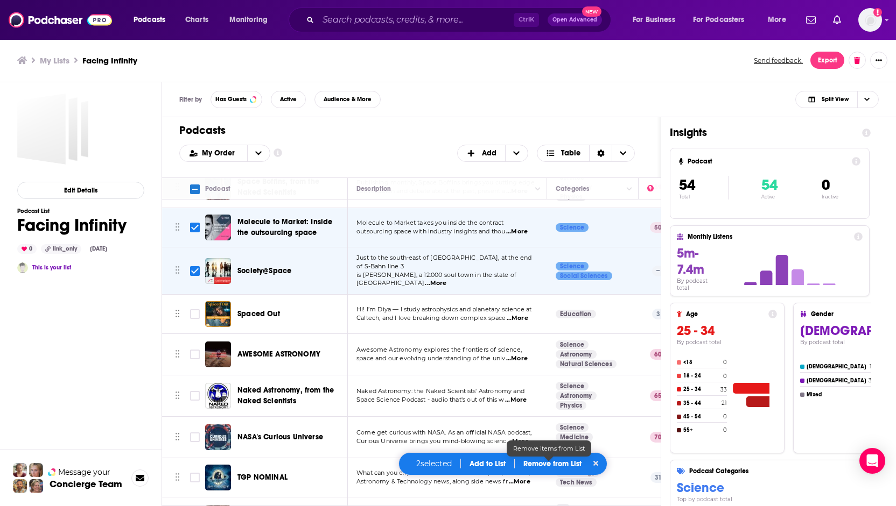
click at [541, 467] on p "Remove from List" at bounding box center [552, 464] width 58 height 9
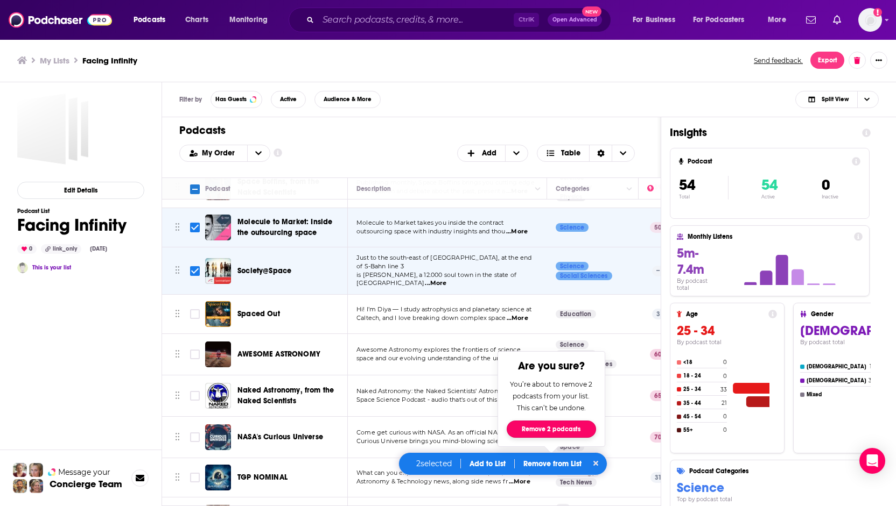
click at [545, 433] on button "Remove 2 podcasts" at bounding box center [550, 429] width 89 height 17
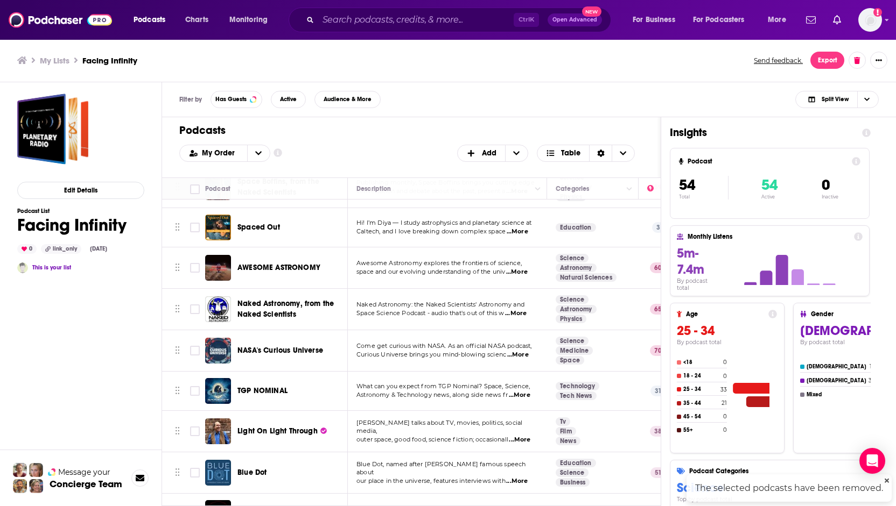
checkbox input "false"
click at [107, 366] on div "Edit Details Podcast List Facing Infinity 0 link_only [DATE] This is your list" at bounding box center [80, 342] width 127 height 497
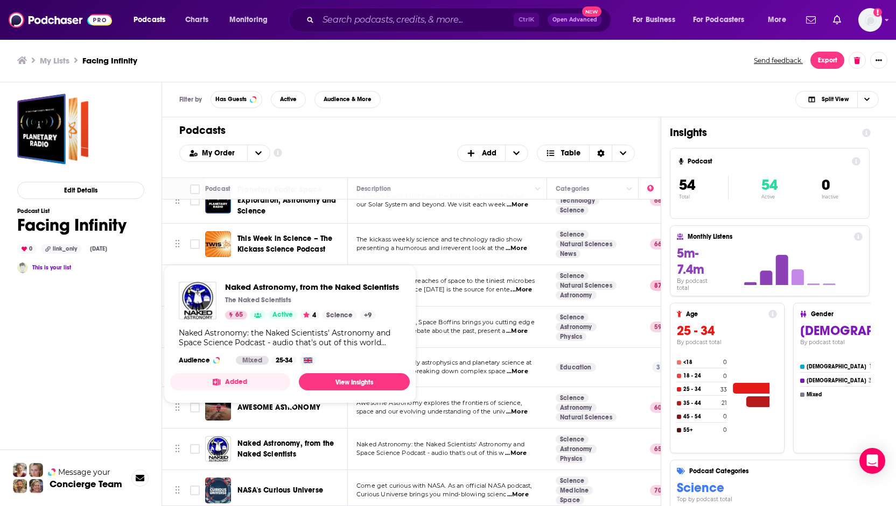
scroll to position [0, 0]
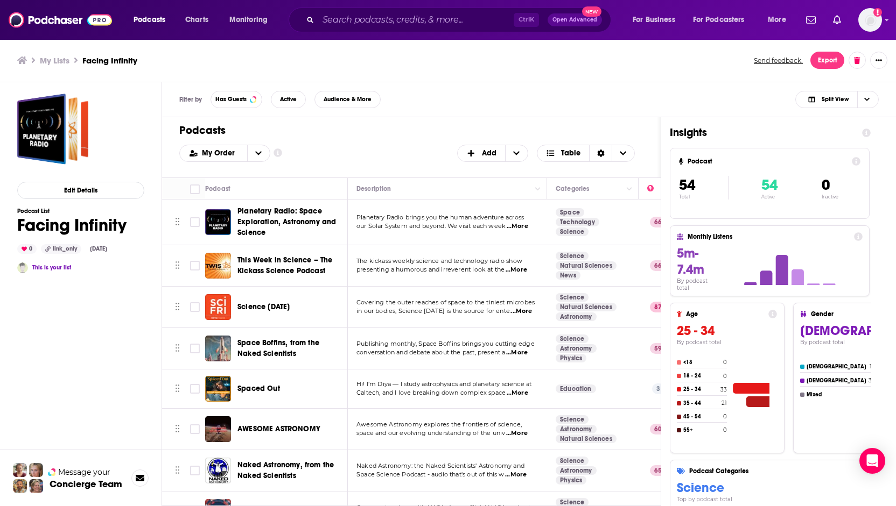
click at [515, 104] on div "Filter by Has Guests Active Audience & More Split View" at bounding box center [529, 99] width 734 height 35
click at [344, 148] on div "My Order Customize Your List Order Select the “My Order” sort and remove all fi…" at bounding box center [411, 153] width 464 height 17
click at [681, 195] on p "Total" at bounding box center [703, 196] width 49 height 5
click at [625, 154] on icon "Choose View" at bounding box center [622, 154] width 6 height 8
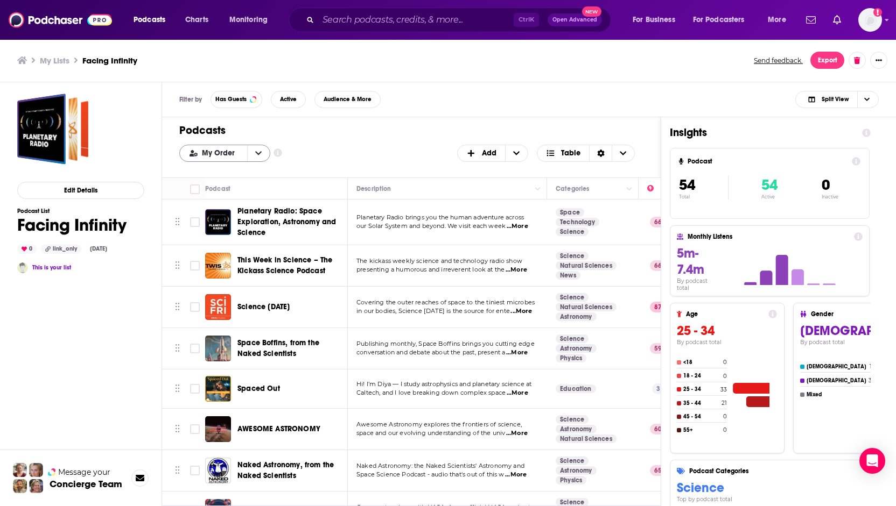
click at [256, 151] on icon "open menu" at bounding box center [258, 154] width 6 height 8
click at [256, 151] on icon "close menu" at bounding box center [258, 153] width 6 height 4
click at [257, 150] on icon "open menu" at bounding box center [258, 154] width 6 height 8
click at [224, 205] on span "Power Score" at bounding box center [231, 207] width 60 height 6
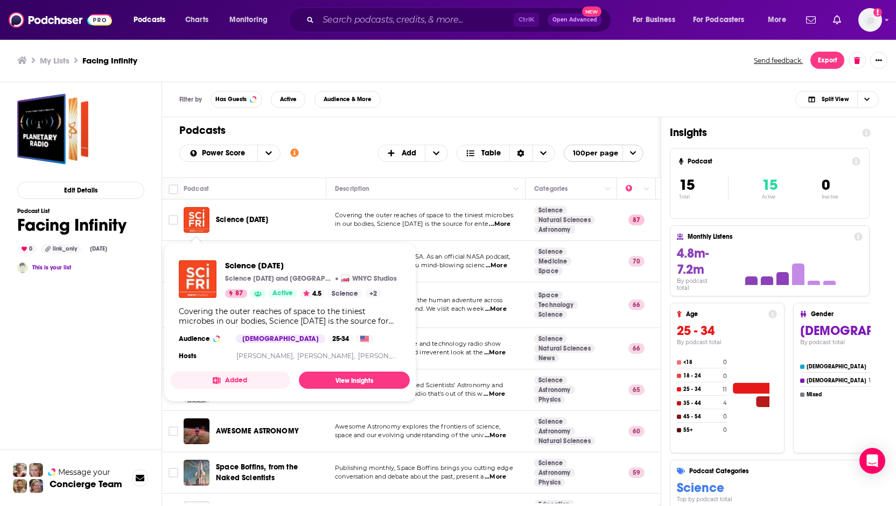
click at [93, 353] on div "Edit Details Podcast List Facing Infinity 0 link_only [DATE] This is your list" at bounding box center [80, 342] width 127 height 497
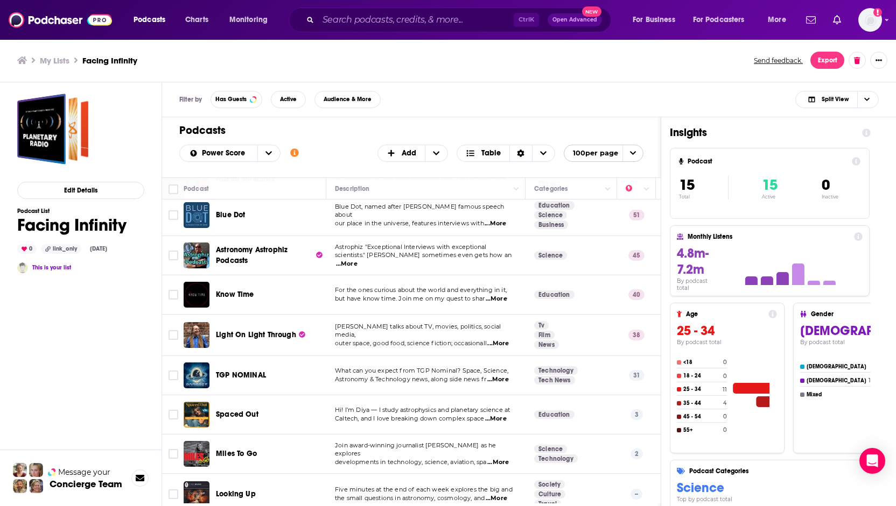
scroll to position [316, 0]
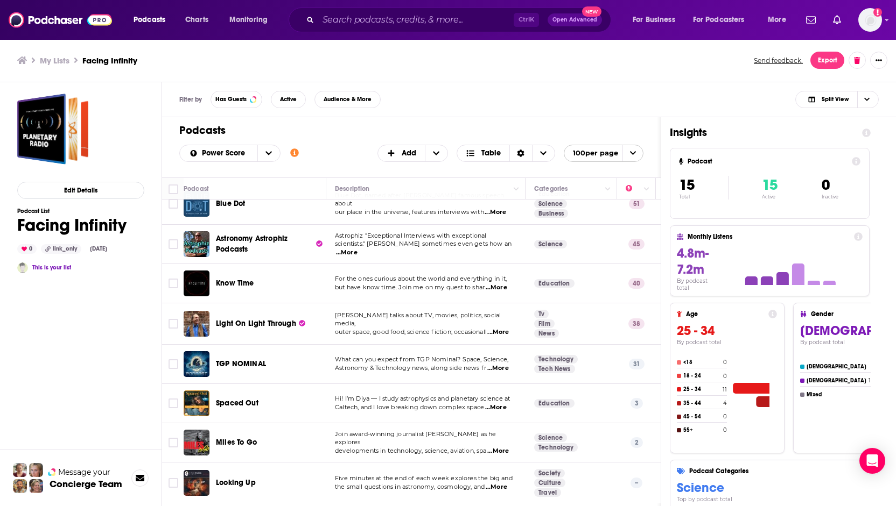
click at [469, 113] on div "Filter by Has Guests Active Audience & More Split View" at bounding box center [529, 99] width 734 height 35
click at [60, 358] on div "Edit Details Podcast List Facing Infinity 0 link_only [DATE] This is your list" at bounding box center [80, 342] width 127 height 497
click at [26, 325] on div "Edit Details Podcast List Facing Infinity 0 link_only [DATE] This is your list" at bounding box center [80, 342] width 127 height 497
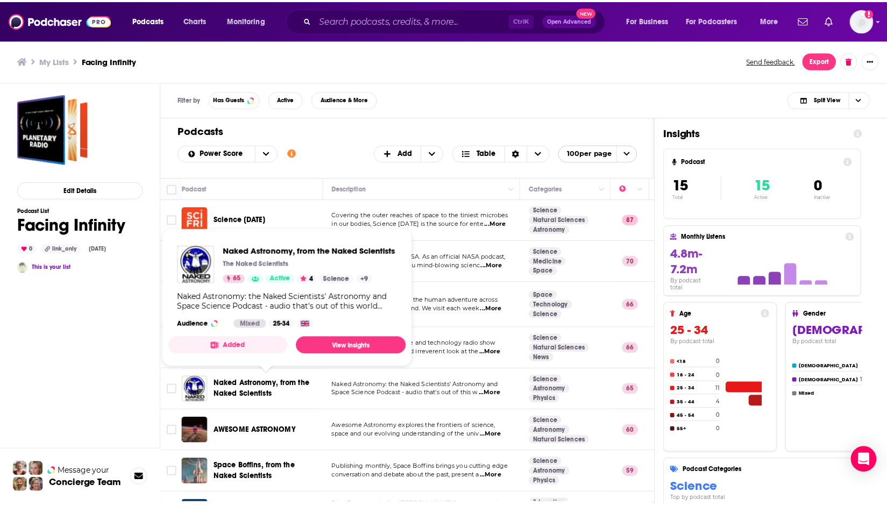
scroll to position [0, 0]
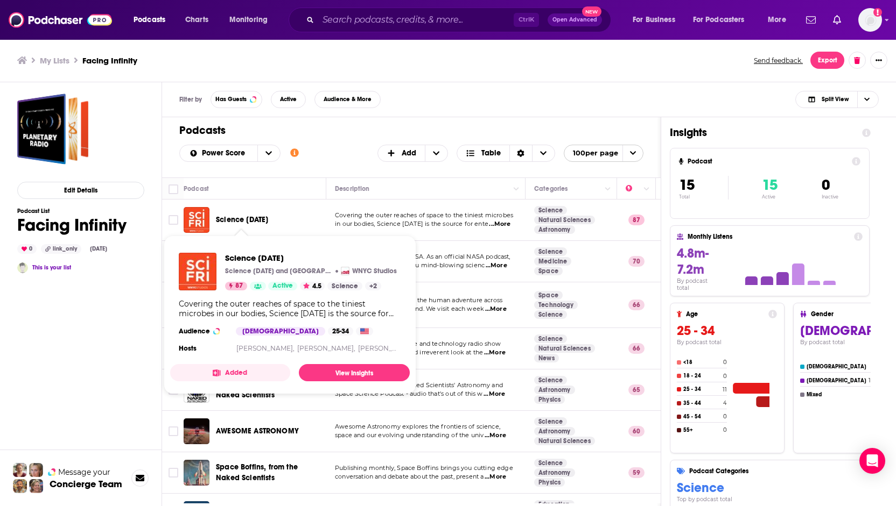
click at [231, 219] on span "Science [DATE]" at bounding box center [242, 219] width 52 height 9
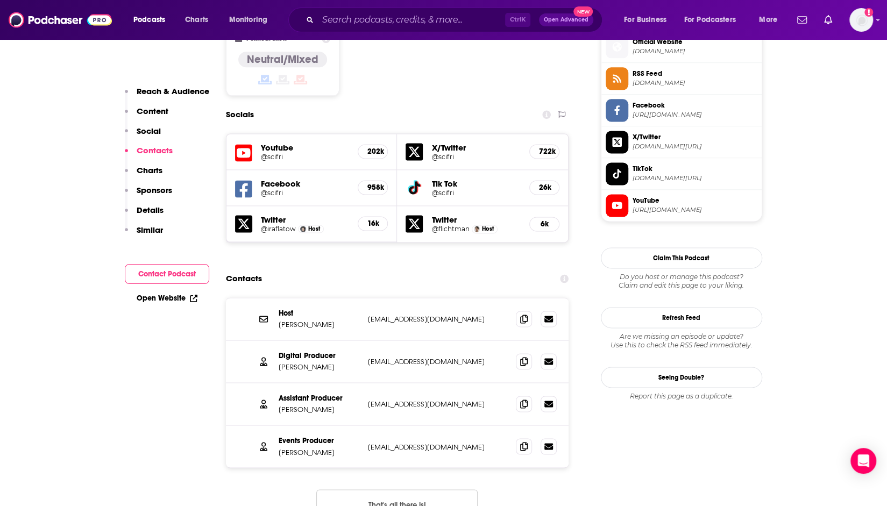
scroll to position [939, 0]
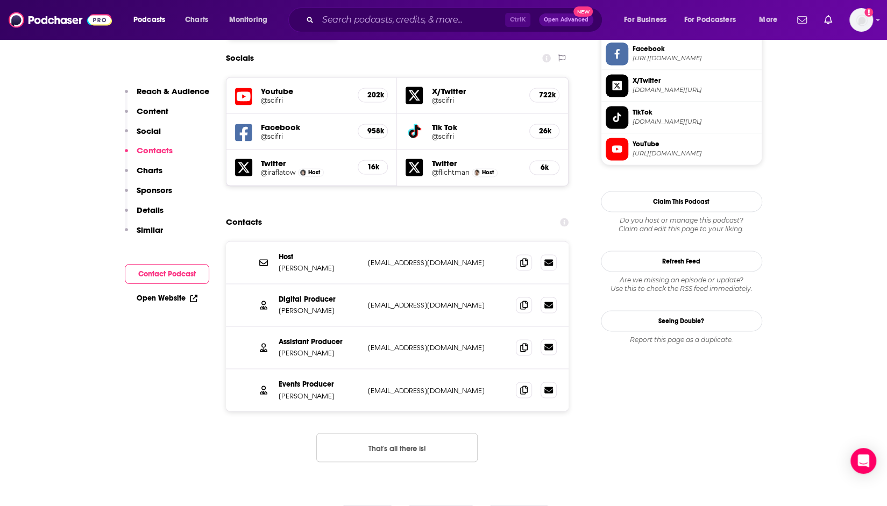
click at [551, 339] on link at bounding box center [549, 347] width 16 height 16
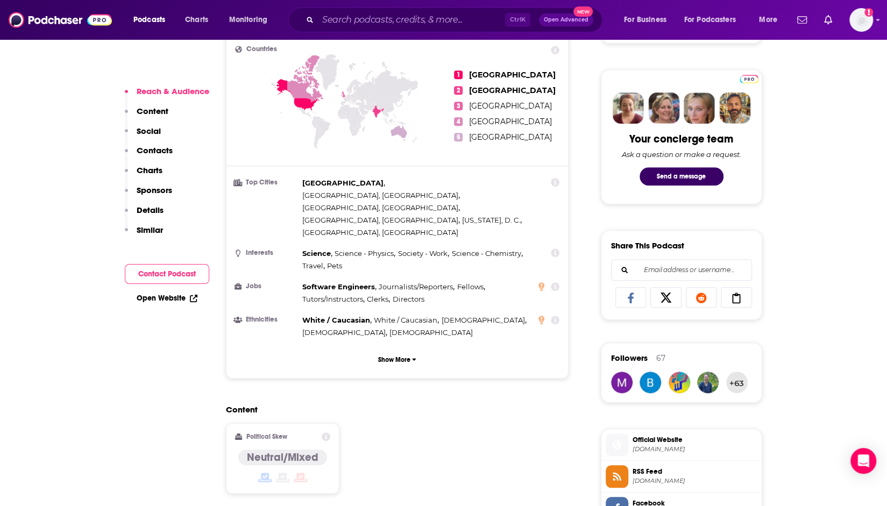
scroll to position [269, 0]
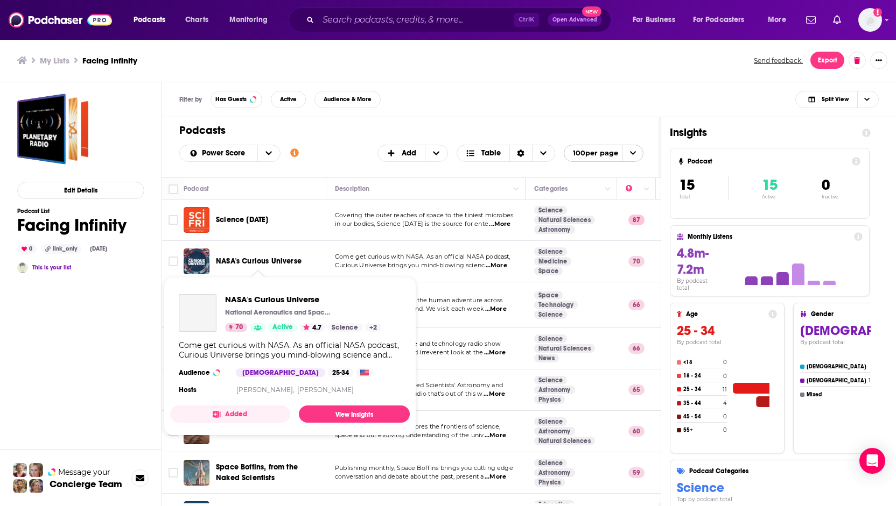
click at [246, 260] on span "NASA's Curious Universe" at bounding box center [259, 261] width 86 height 9
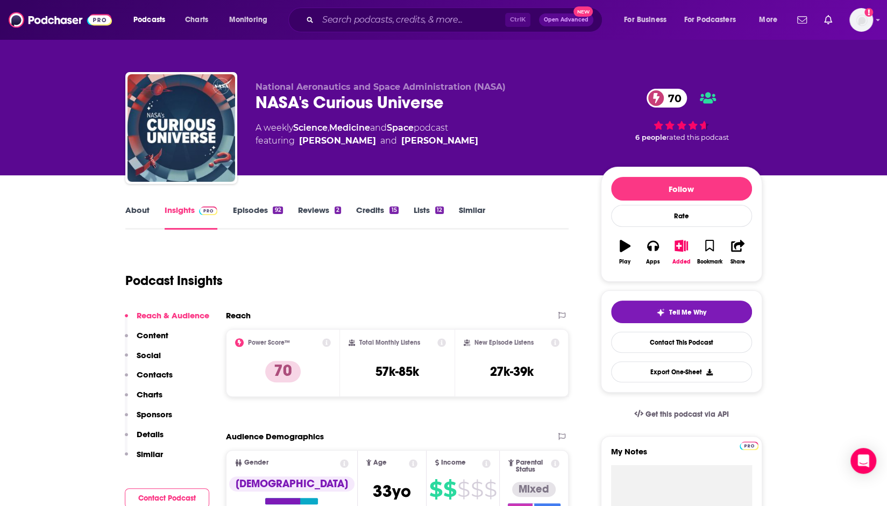
scroll to position [108, 0]
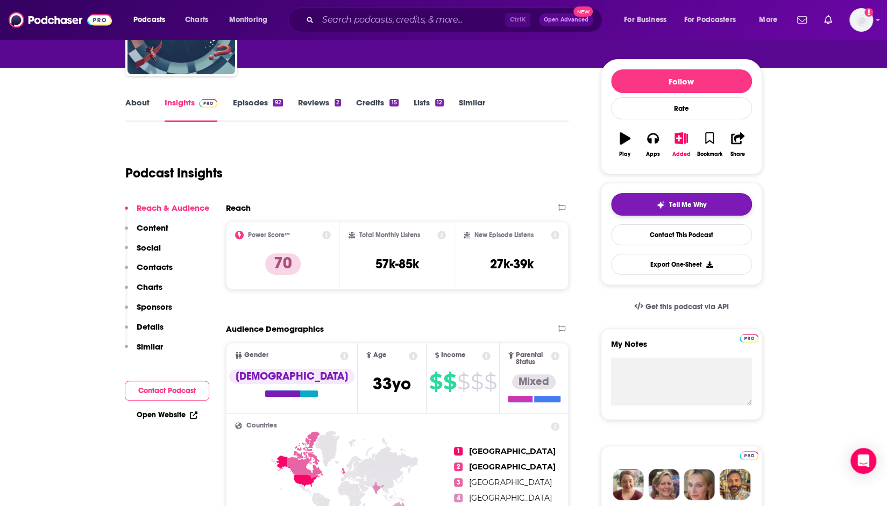
click at [687, 206] on span "Tell Me Why" at bounding box center [687, 205] width 37 height 9
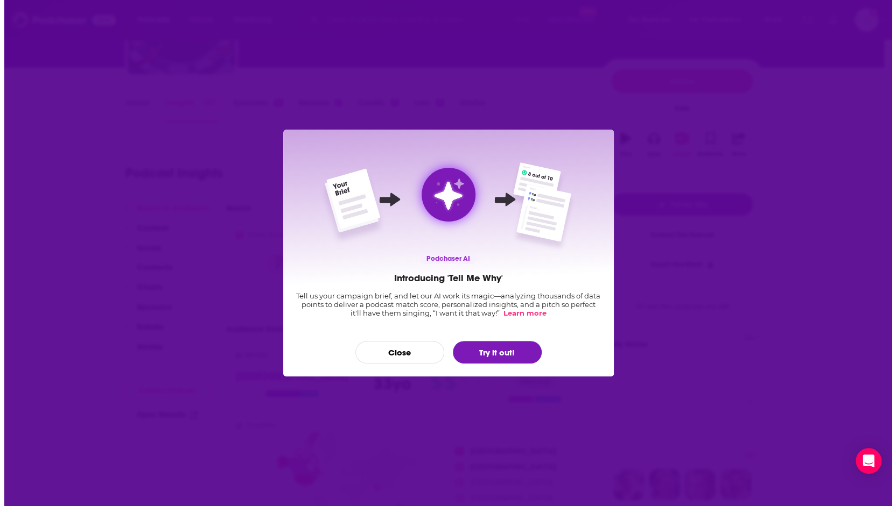
scroll to position [0, 0]
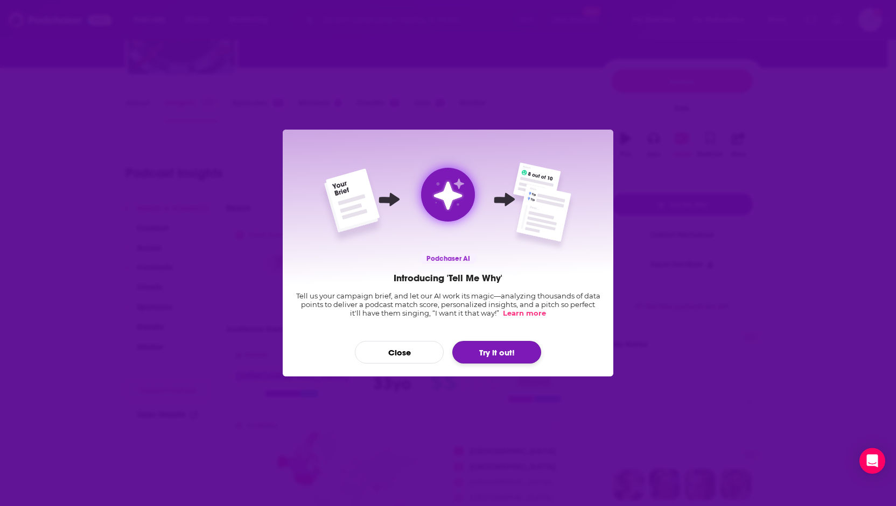
click at [498, 355] on button "Try it out!" at bounding box center [496, 352] width 89 height 23
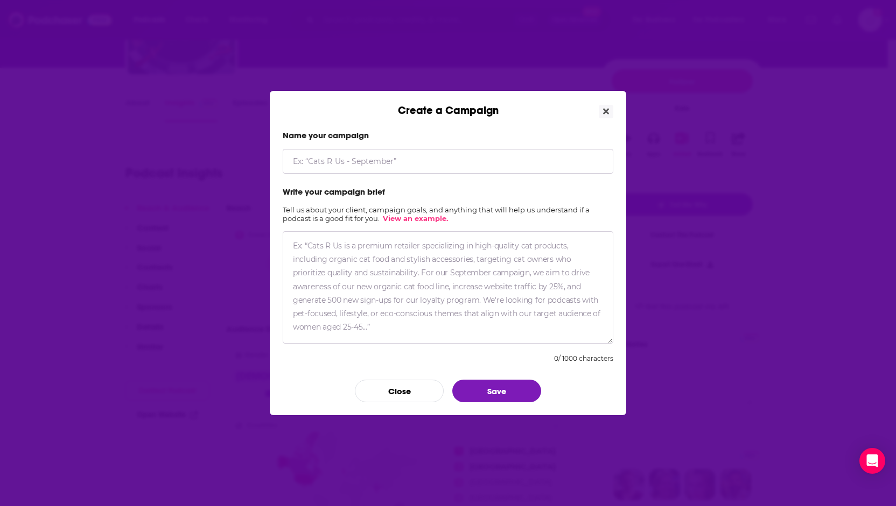
click at [450, 160] on input "Create a Campaign" at bounding box center [448, 161] width 330 height 25
type input "Facing Infinity Book Interviews"
click at [369, 279] on textarea "Create a Campaign" at bounding box center [448, 287] width 330 height 112
paste textarea "Lo Ipsumd Sitametc, adipiscingelit sed doeiusmodte Incid Utlabor etdo m aliqu e…"
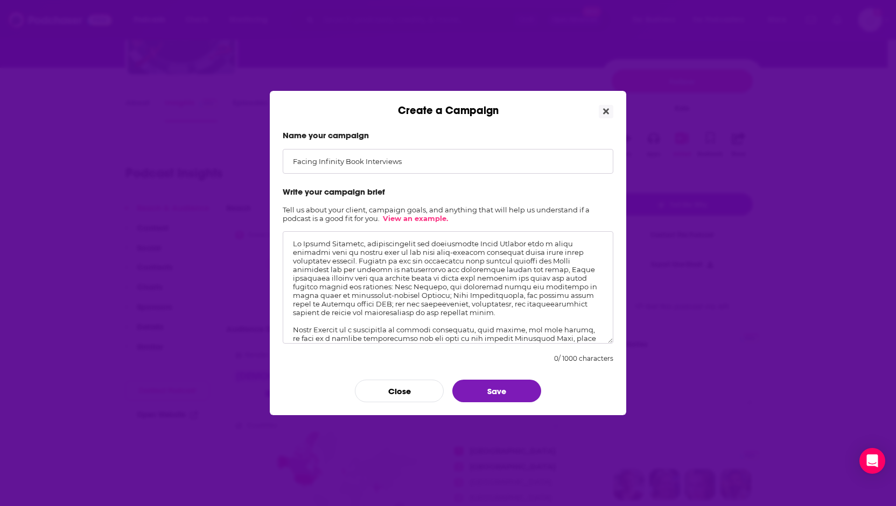
scroll to position [51, 0]
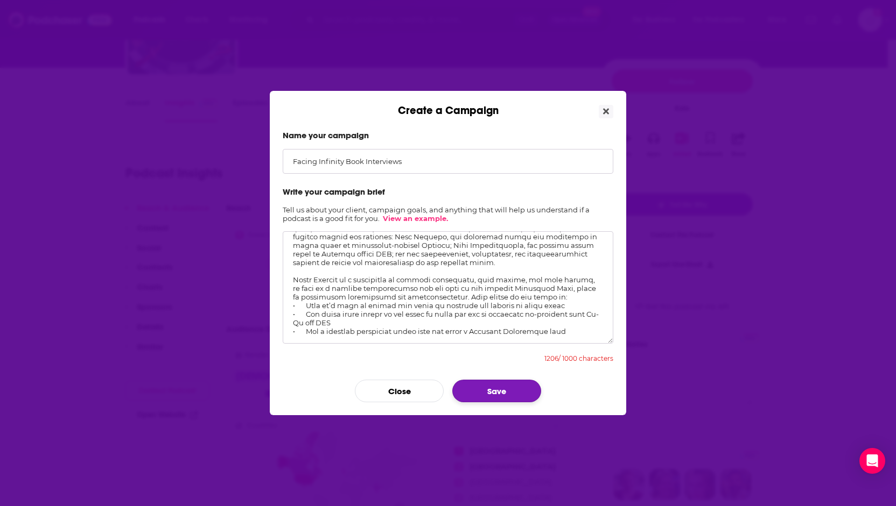
click at [494, 389] on button "Save" at bounding box center [496, 391] width 89 height 23
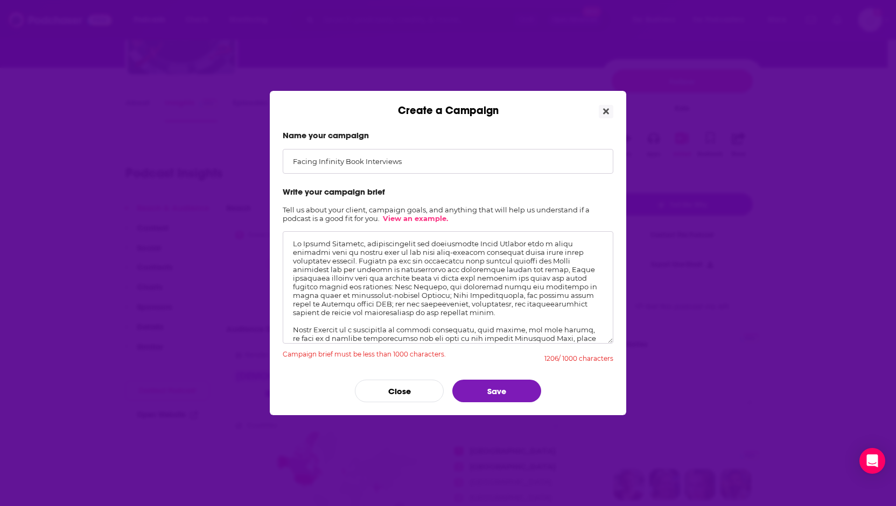
drag, startPoint x: 517, startPoint y: 315, endPoint x: 387, endPoint y: 287, distance: 132.2
click at [387, 287] on textarea "Create a Campaign" at bounding box center [448, 287] width 330 height 112
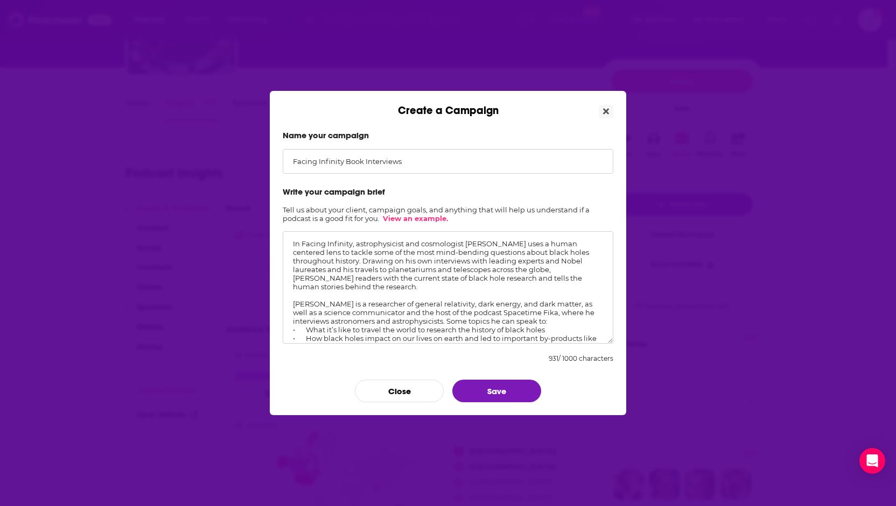
scroll to position [32, 0]
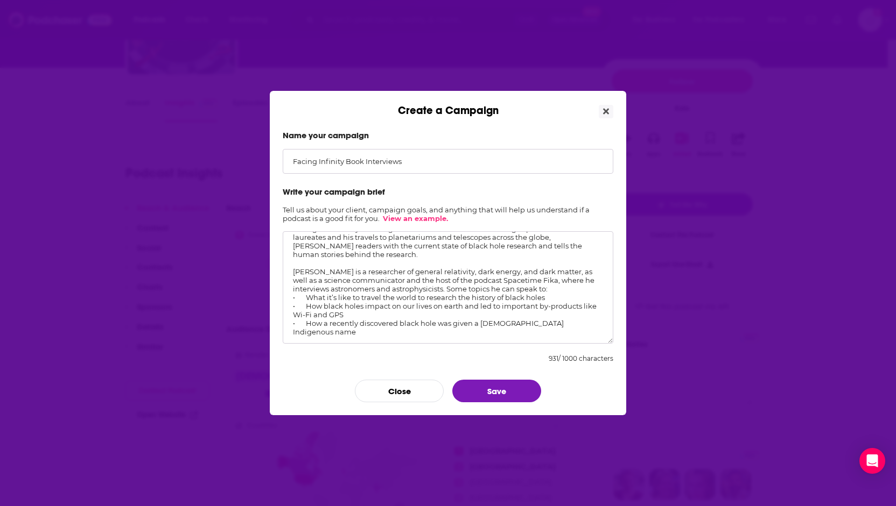
click at [293, 272] on textarea "In Facing Infinity, astrophysicist and cosmologist [PERSON_NAME] uses a human c…" at bounding box center [448, 287] width 330 height 112
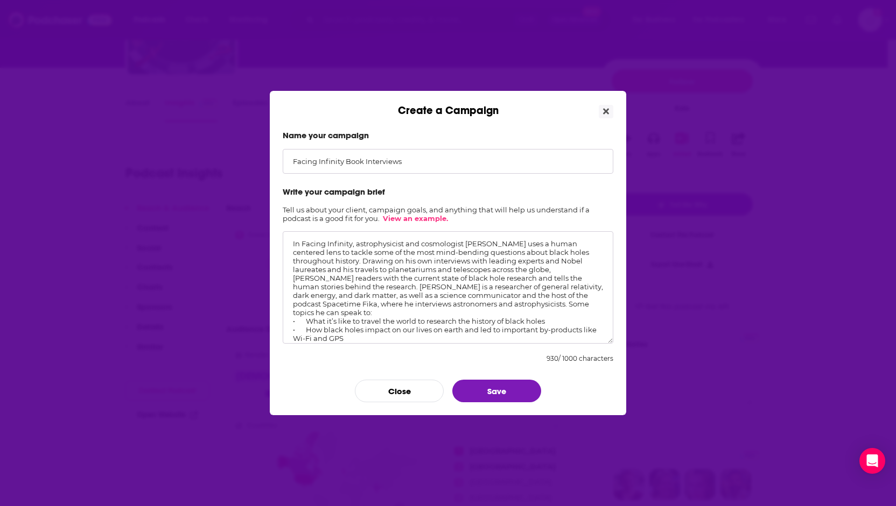
scroll to position [24, 0]
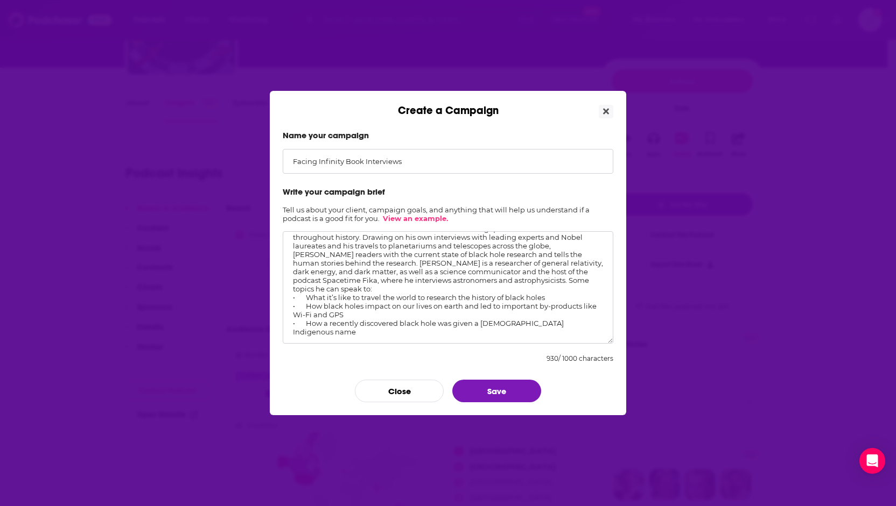
drag, startPoint x: 582, startPoint y: 325, endPoint x: 282, endPoint y: 296, distance: 301.7
click at [283, 296] on textarea "In Facing Infinity, astrophysicist and cosmologist [PERSON_NAME] uses a human c…" at bounding box center [448, 287] width 330 height 112
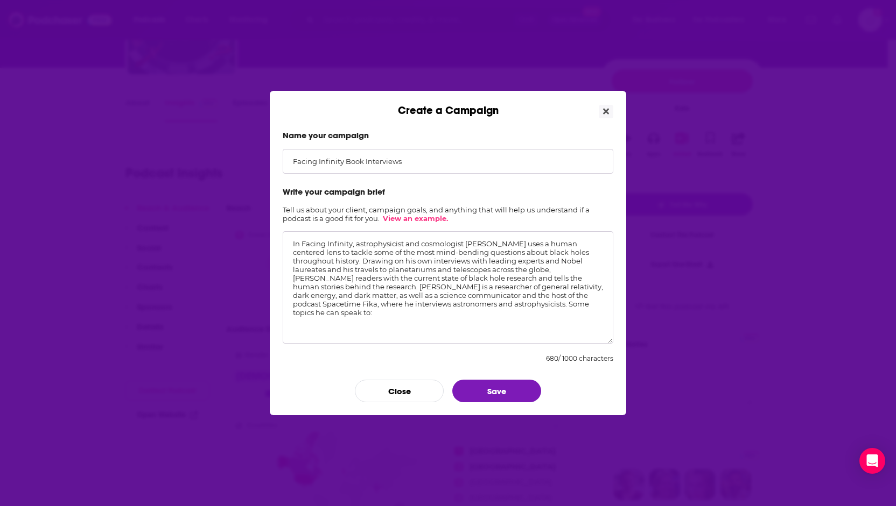
scroll to position [0, 0]
type textarea "In Facing Infinity, astrophysicist and cosmologist [PERSON_NAME] uses a human c…"
click at [501, 397] on button "Save" at bounding box center [496, 391] width 89 height 23
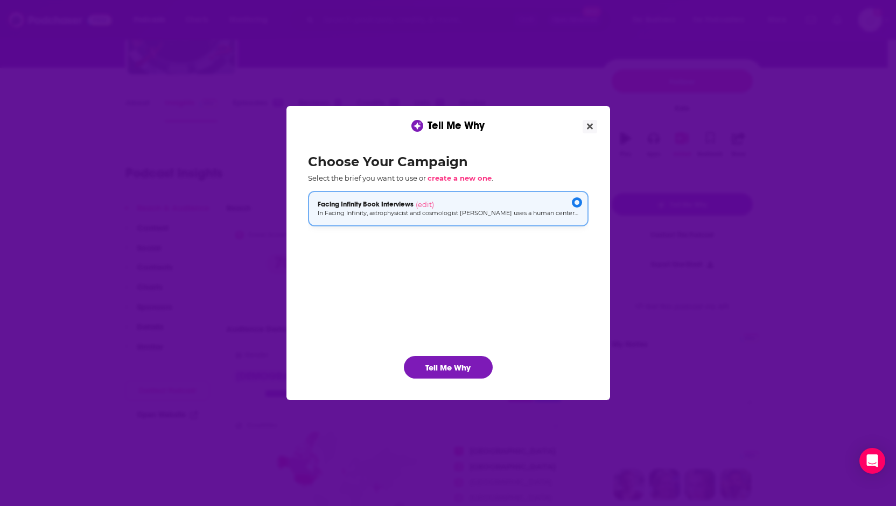
click at [373, 214] on p "In Facing Infinity, astrophysicist and cosmologist [PERSON_NAME] uses a human c…" at bounding box center [448, 213] width 261 height 9
click at [438, 368] on button "Tell Me Why" at bounding box center [448, 367] width 89 height 23
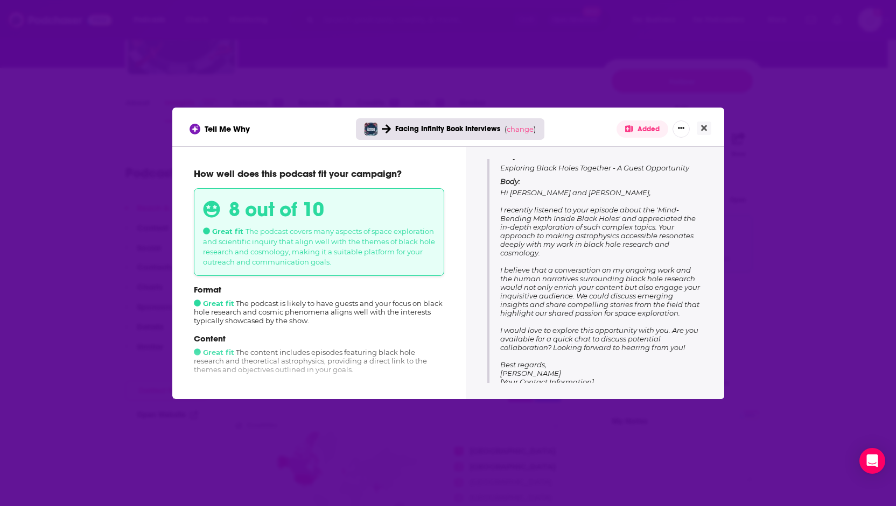
scroll to position [141, 0]
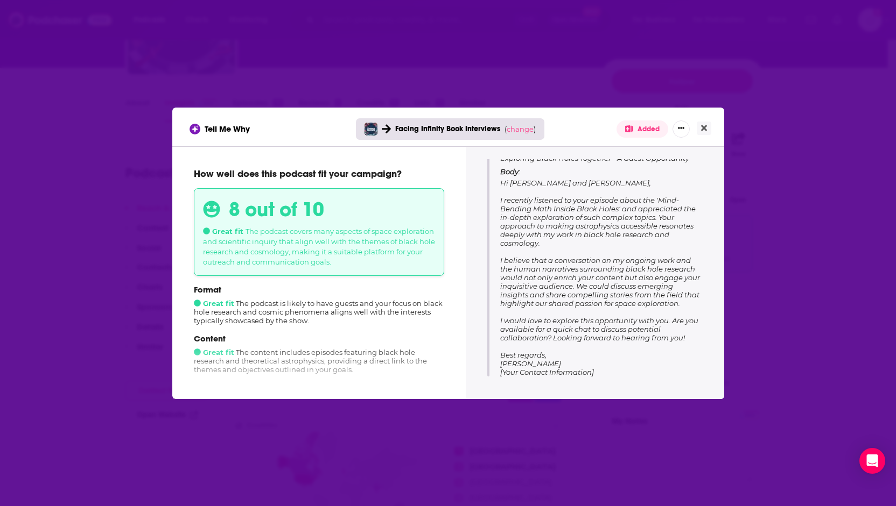
drag, startPoint x: 609, startPoint y: 371, endPoint x: 500, endPoint y: 184, distance: 217.0
click at [500, 184] on p "Body: Hi Padi and Jacob, I recently listened to your episode about the 'Mind-Be…" at bounding box center [601, 271] width 202 height 209
copy span "Hi Padi and Jacob, I recently listened to your episode about the 'Mind-Bending …"
click at [680, 126] on icon "Show More Button" at bounding box center [681, 128] width 6 height 6
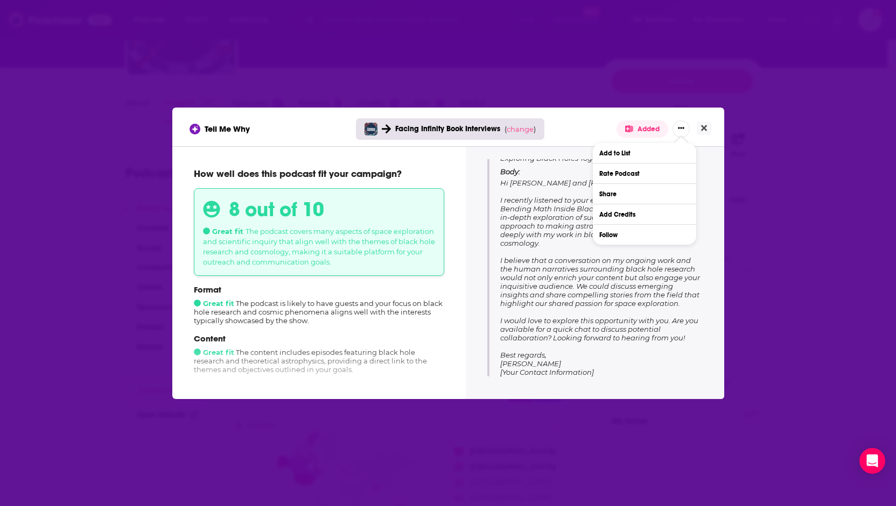
click at [310, 455] on div "Tell Me Why Facing Infinity Book Interviews ( change ) Added Add to List Rate P…" at bounding box center [448, 253] width 896 height 506
click at [653, 326] on span "Hi Padi and Jacob, I recently listened to your episode about the 'Mind-Bending …" at bounding box center [600, 278] width 200 height 198
click at [619, 370] on p "Body: Hi Padi and Jacob, I recently listened to your episode about the 'Mind-Be…" at bounding box center [601, 271] width 202 height 209
click at [574, 125] on div "Tell Me Why Facing Infinity Book Interviews ( change ) Added Add to List Rate P…" at bounding box center [447, 129] width 517 height 17
click at [620, 370] on p "Body: Hi Padi and Jacob, I recently listened to your episode about the 'Mind-Be…" at bounding box center [601, 271] width 202 height 209
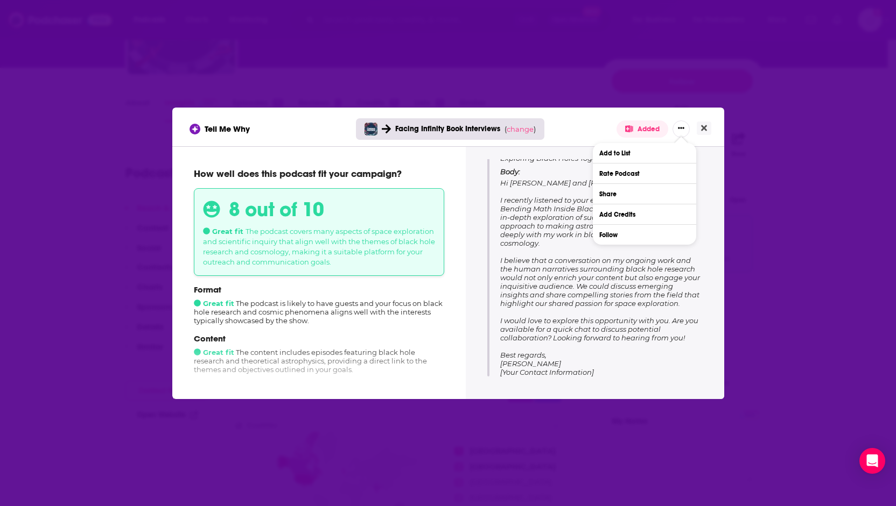
drag, startPoint x: 608, startPoint y: 374, endPoint x: 483, endPoint y: 167, distance: 241.9
click at [483, 167] on div "Tips for pitching Emphasize your research Position your insights on black holes…" at bounding box center [594, 271] width 232 height 224
copy div "Subject: Exploring Black Holes Together - A Guest Opportunity Body: Hi Padi and…"
click at [598, 62] on div "Tell Me Why Facing Infinity Book Interviews ( change ) Added Add to List Rate P…" at bounding box center [448, 253] width 896 height 506
click at [704, 128] on icon "Close" at bounding box center [704, 128] width 6 height 6
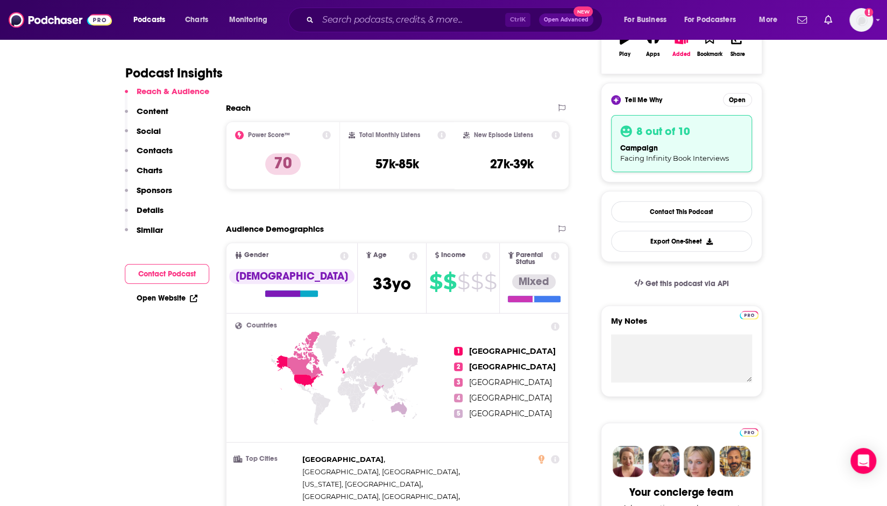
scroll to position [215, 0]
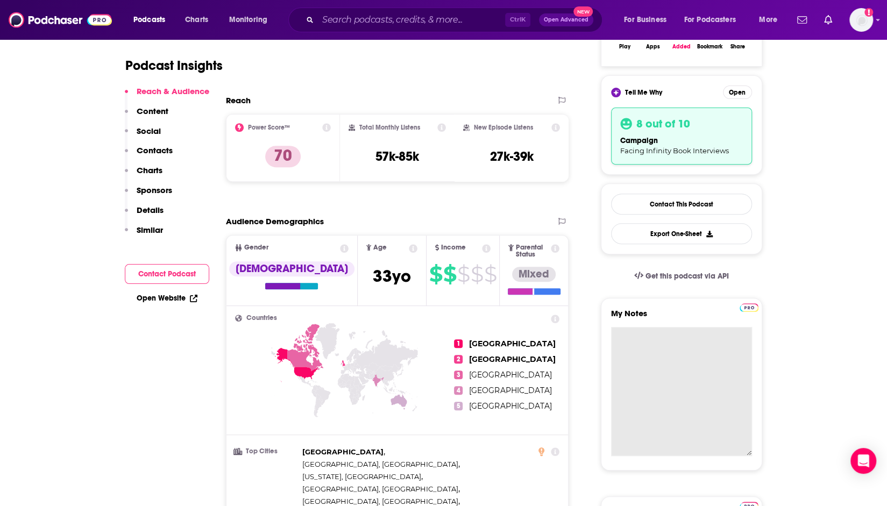
click at [635, 334] on textarea "My Notes" at bounding box center [681, 391] width 141 height 129
paste textarea "Subject: Exploring Black Holes Together - A Guest Opportunity Body: Hi Padi and…"
type textarea "Subject: Exploring Black Holes Together - A Guest Opportunity Body: Hi Padi and…"
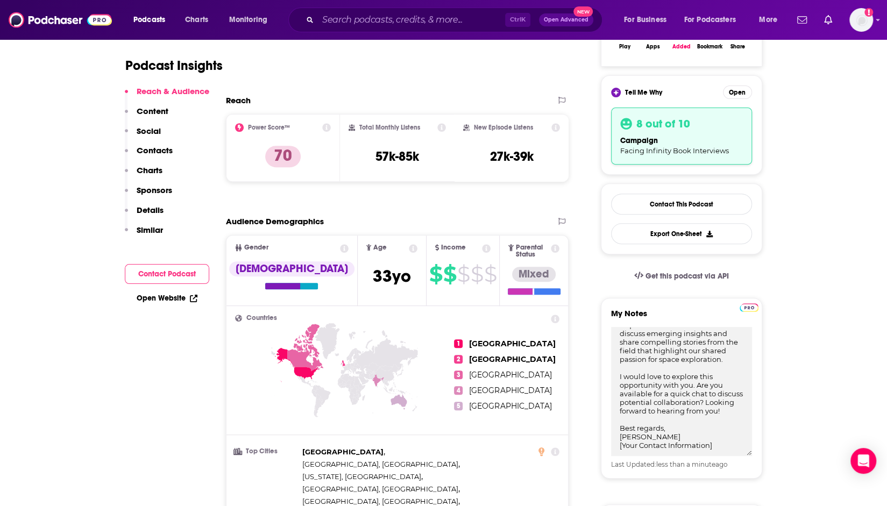
scroll to position [0, 0]
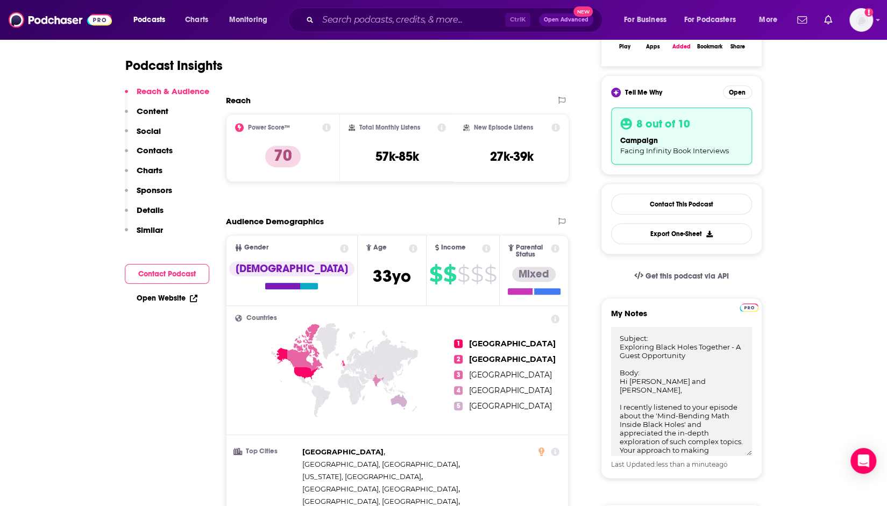
drag, startPoint x: 728, startPoint y: 445, endPoint x: 539, endPoint y: 236, distance: 282.0
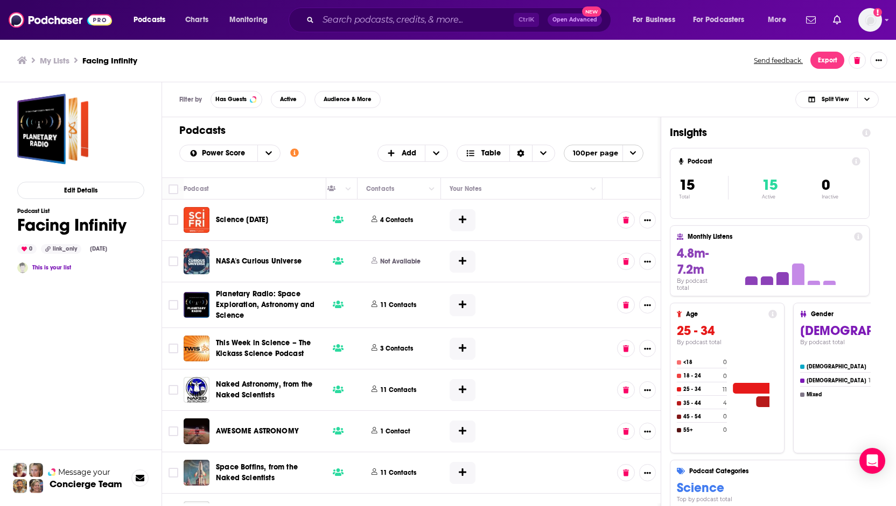
scroll to position [0, 505]
click at [455, 257] on icon at bounding box center [459, 261] width 8 height 9
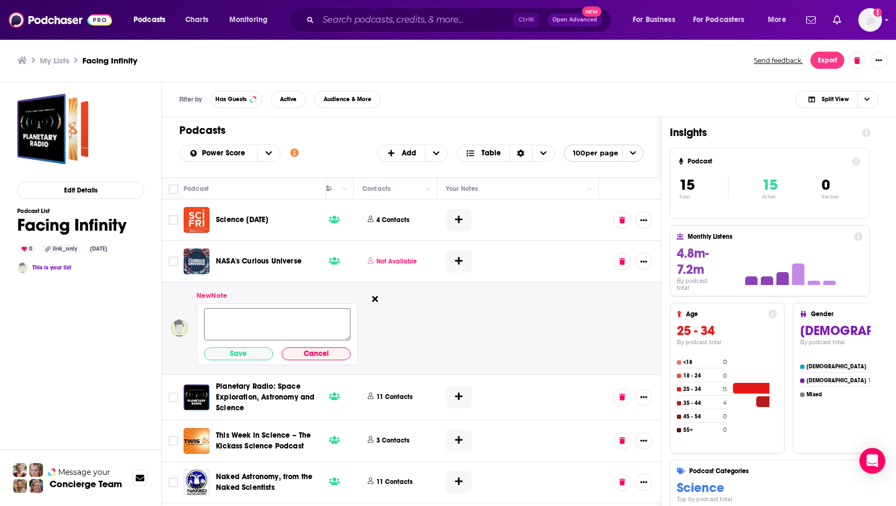
click at [228, 311] on textarea at bounding box center [277, 325] width 146 height 32
paste textarea "Subject: Exploring Black Holes Together - A Guest Opportunity Body: Hi Padi and…"
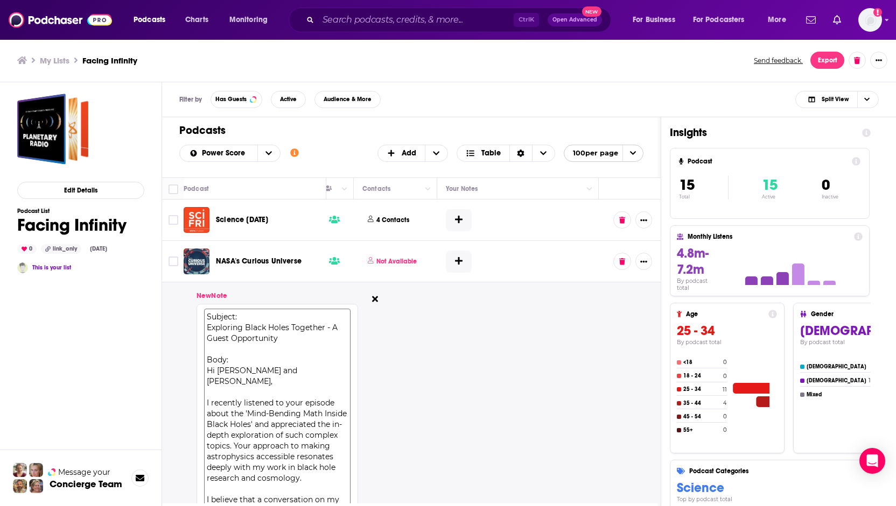
scroll to position [221, 505]
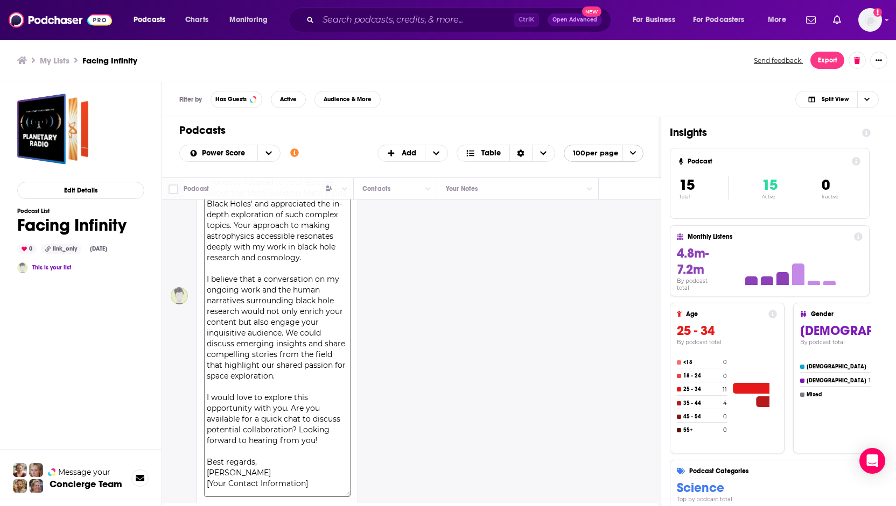
type textarea "Subject: Exploring Black Holes Together - A Guest Opportunity Body: Hi Padi and…"
click at [445, 368] on div "New Note Subject: Exploring Black Holes Together - A Guest Opportunity Body: Hi…" at bounding box center [162, 296] width 995 height 469
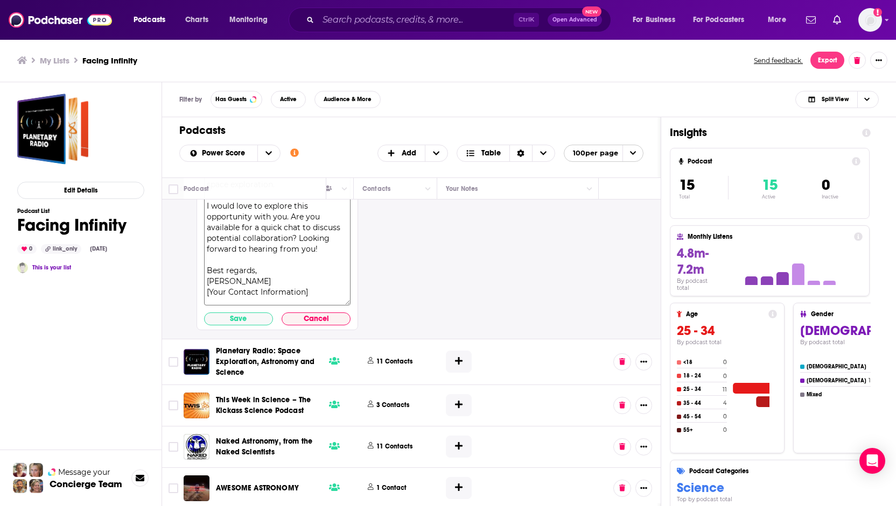
scroll to position [405, 505]
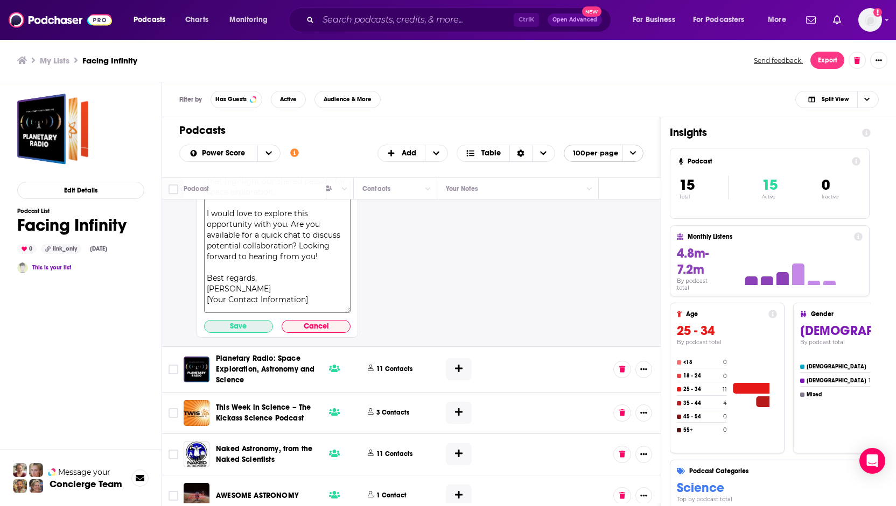
click at [229, 326] on button "Save" at bounding box center [238, 326] width 69 height 13
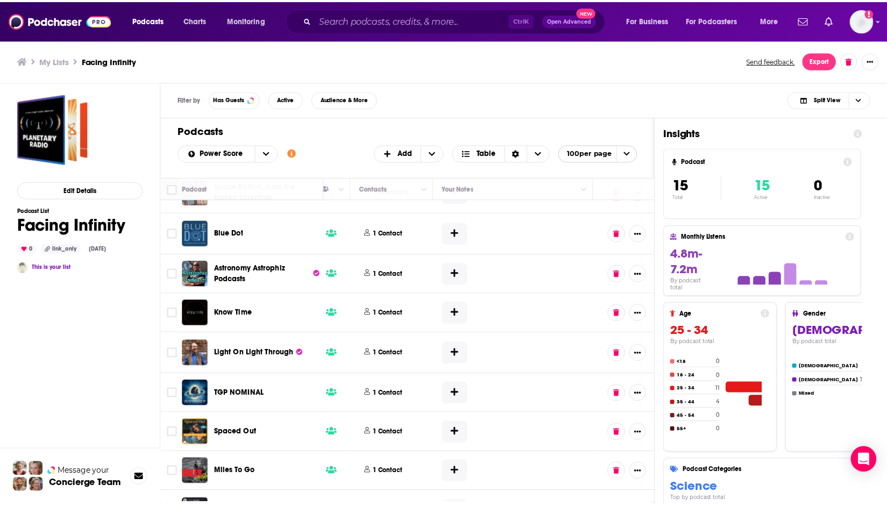
scroll to position [0, 505]
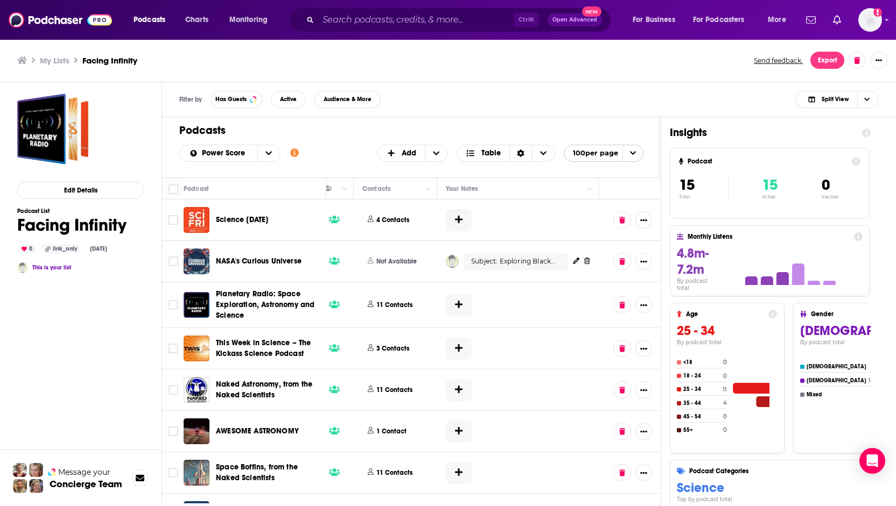
click at [551, 104] on div "Filter by Has Guests Active Audience & More Split View" at bounding box center [529, 99] width 734 height 35
click at [382, 14] on input "Search podcasts, credits, & more..." at bounding box center [415, 19] width 195 height 17
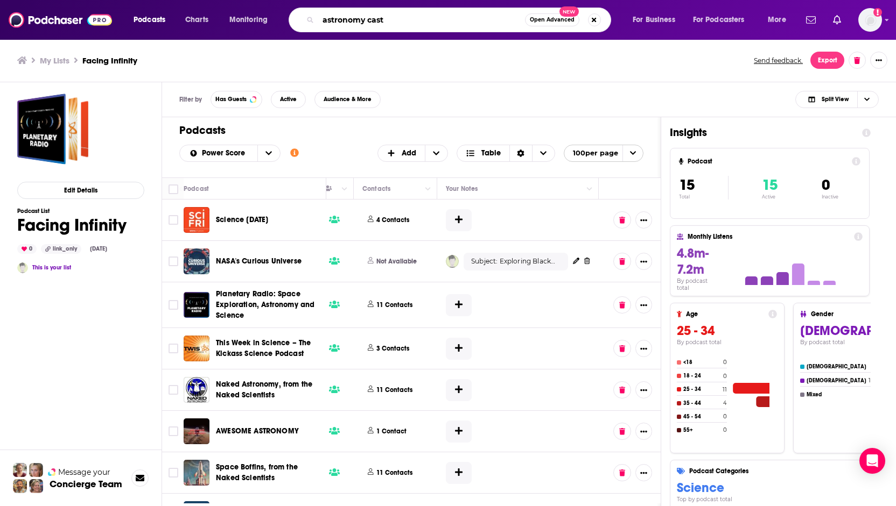
type input "astronomy cast"
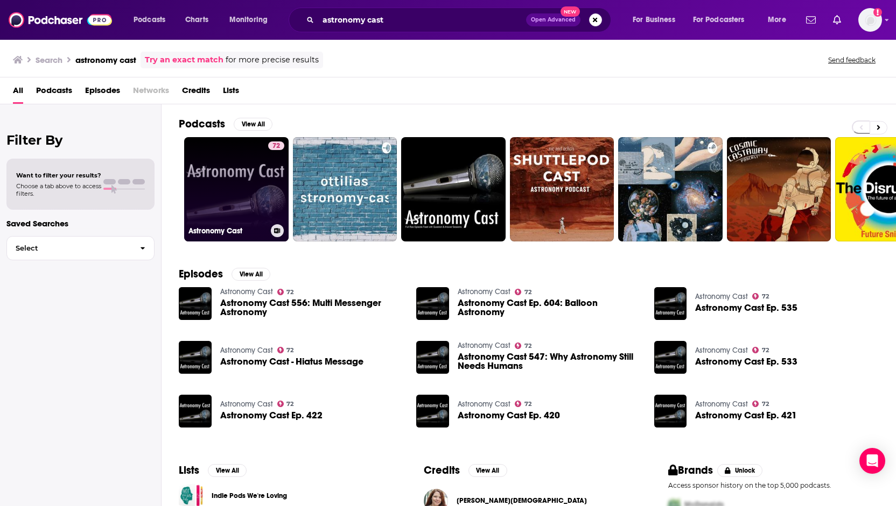
click at [241, 203] on link "72 Astronomy Cast" at bounding box center [236, 189] width 104 height 104
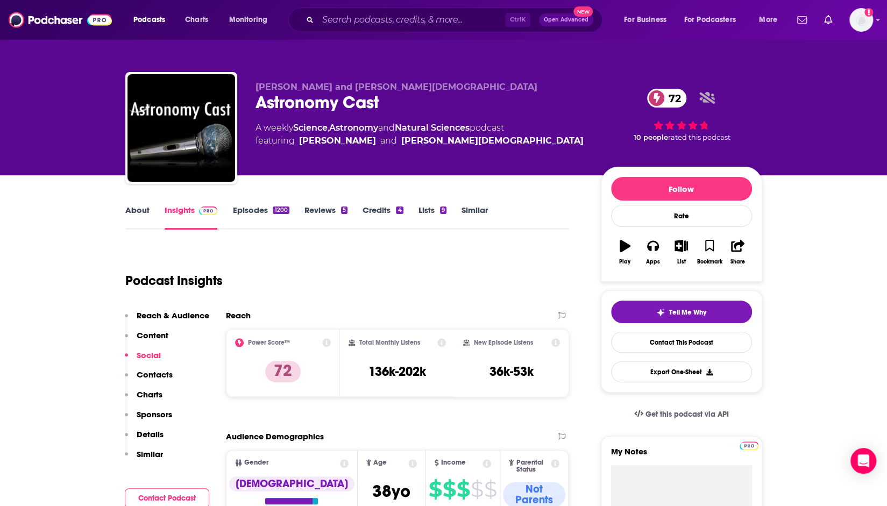
click at [430, 207] on link "Lists 9" at bounding box center [433, 217] width 28 height 25
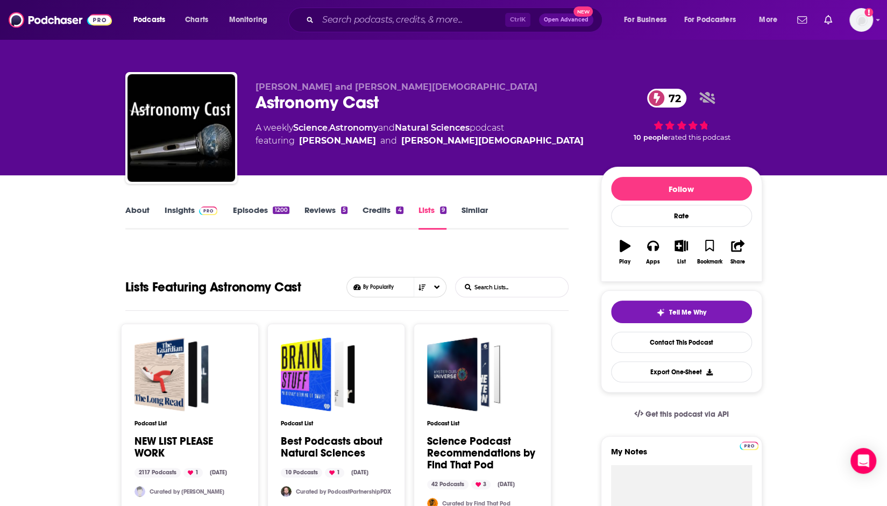
click at [140, 209] on link "About" at bounding box center [137, 217] width 24 height 25
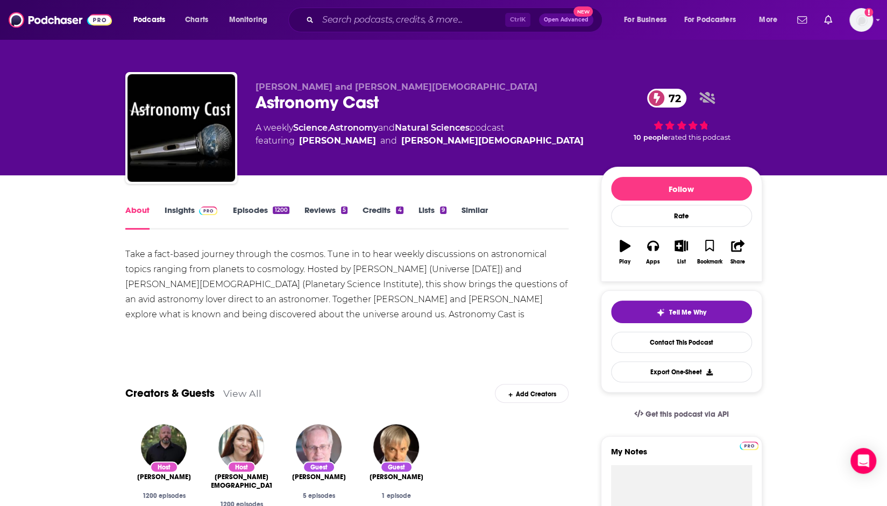
click at [177, 209] on link "Insights" at bounding box center [191, 217] width 53 height 25
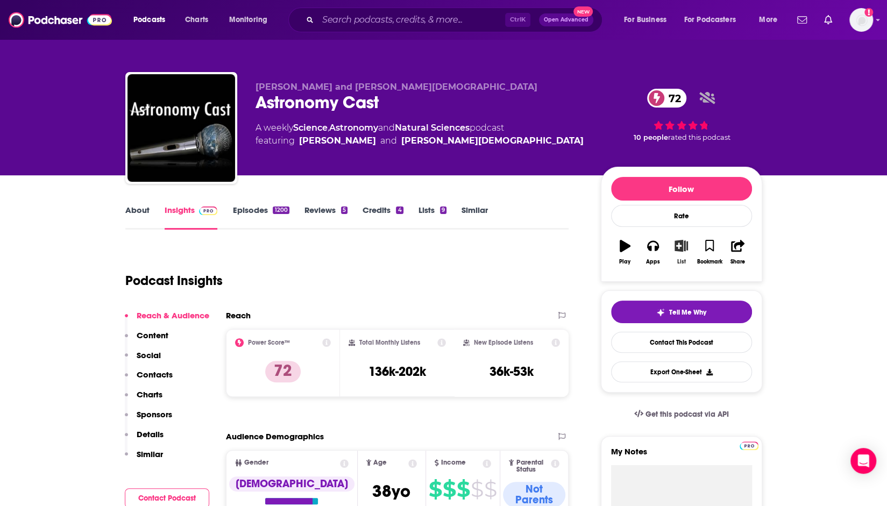
click at [679, 247] on icon "button" at bounding box center [681, 246] width 13 height 12
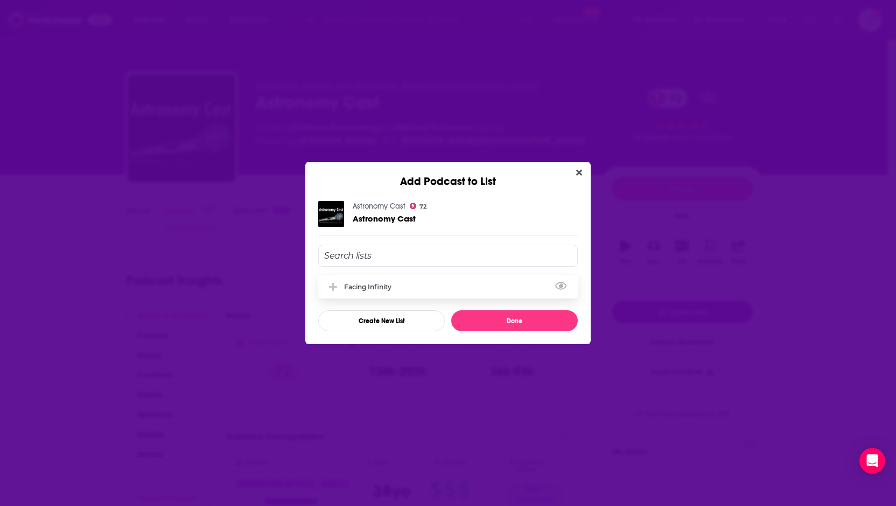
click at [366, 290] on div "Facing Infinity" at bounding box center [371, 287] width 54 height 8
click at [511, 323] on button "Done" at bounding box center [514, 321] width 126 height 21
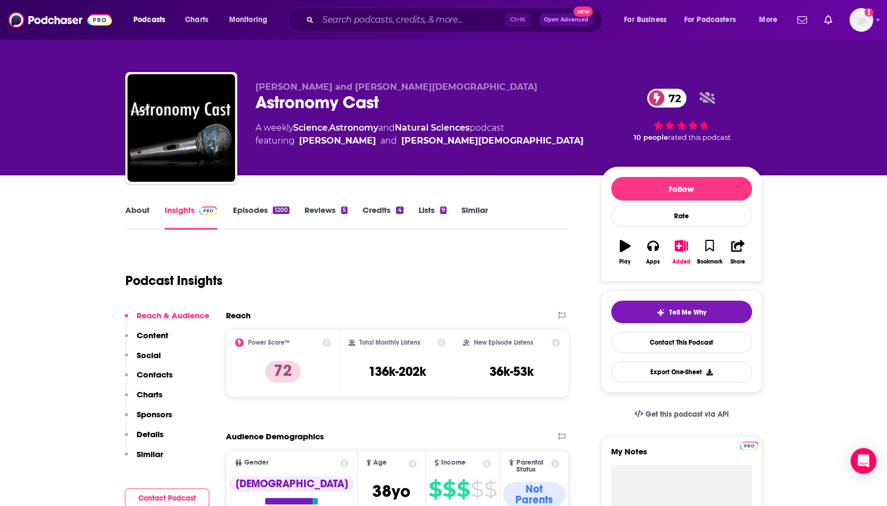
click at [431, 213] on link "Lists 9" at bounding box center [433, 217] width 28 height 25
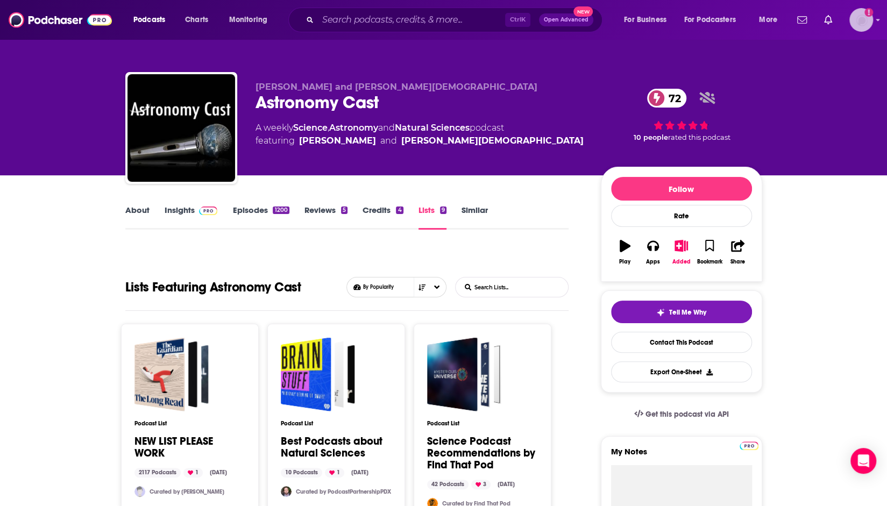
click at [861, 20] on img "Logged in as ExperimentPublicist" at bounding box center [862, 20] width 24 height 24
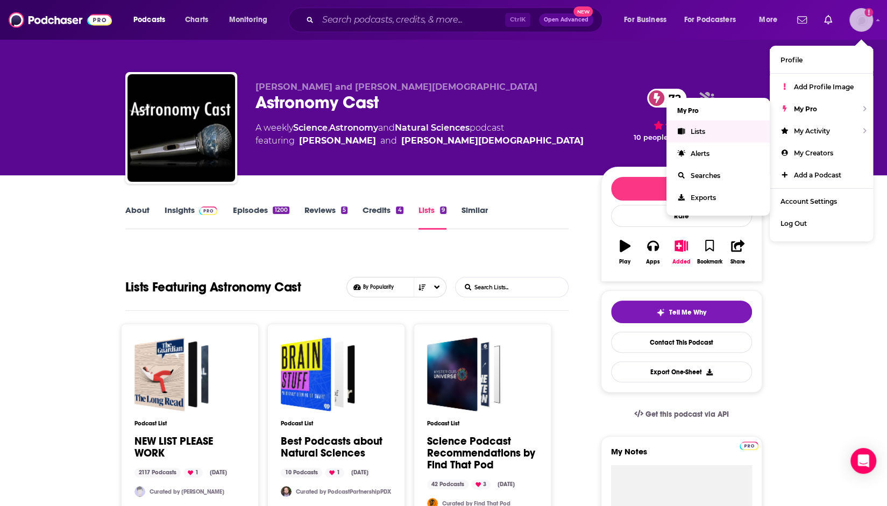
click at [707, 134] on link "Lists" at bounding box center [718, 132] width 103 height 22
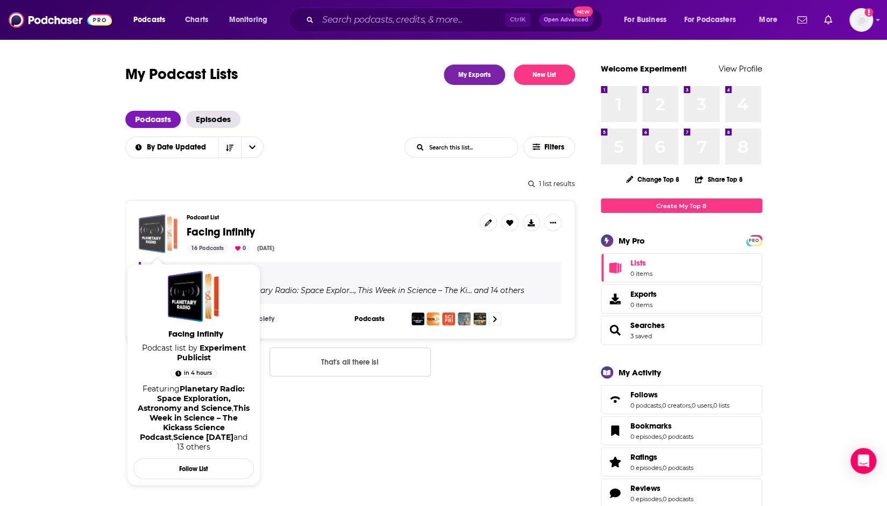
click at [160, 233] on div "Facing Infinity" at bounding box center [151, 233] width 27 height 39
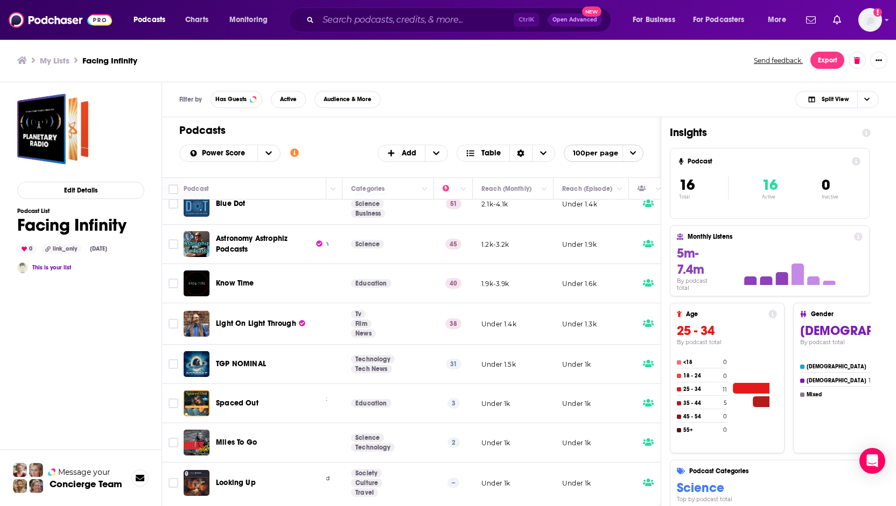
scroll to position [316, 0]
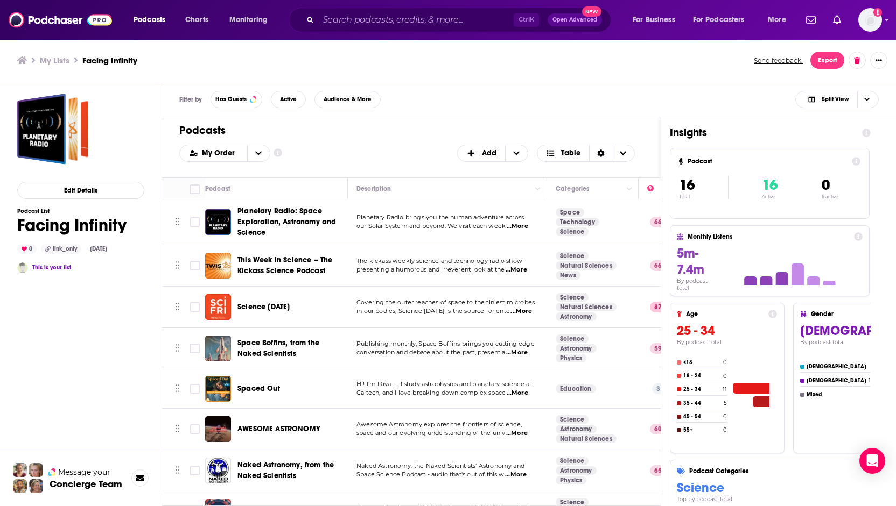
click at [587, 84] on div "Filter by Has Guests Active Audience & More Split View" at bounding box center [529, 99] width 734 height 35
click at [871, 17] on img "Logged in as ExperimentPublicist" at bounding box center [870, 20] width 24 height 24
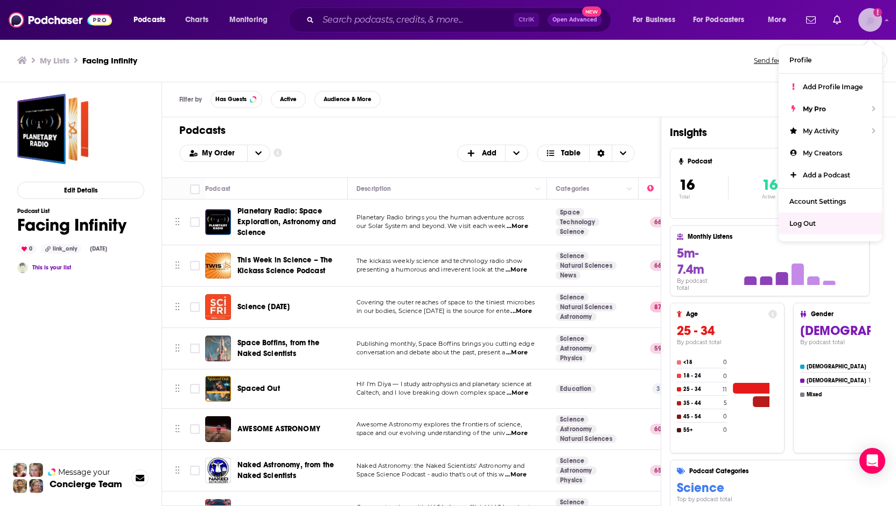
click at [806, 220] on span "Log Out" at bounding box center [802, 224] width 26 height 8
